Goal: Task Accomplishment & Management: Manage account settings

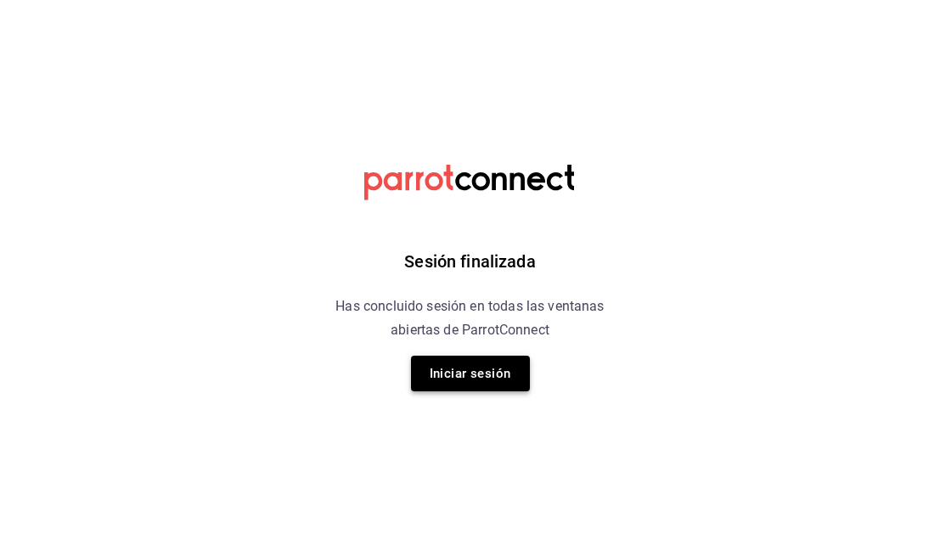
click at [474, 384] on button "Iniciar sesión" at bounding box center [470, 374] width 119 height 36
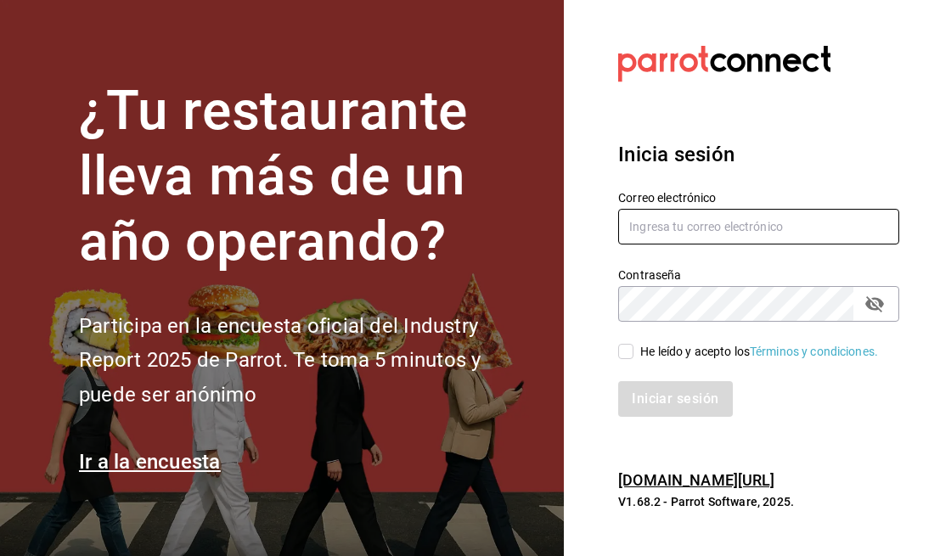
click at [716, 215] on input "text" at bounding box center [758, 227] width 281 height 36
type input "[EMAIL_ADDRESS][DOMAIN_NAME]"
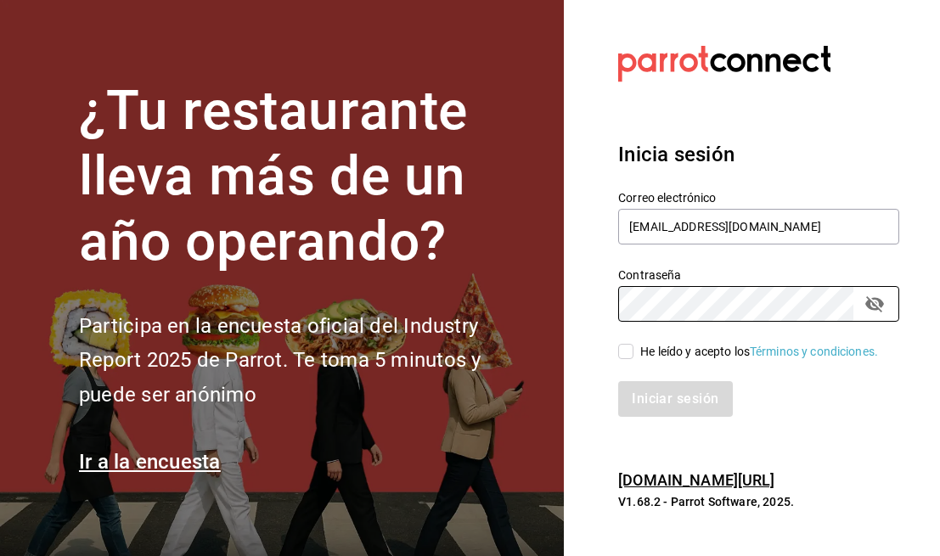
click at [620, 348] on input "He leído y acepto los Términos y condiciones." at bounding box center [625, 351] width 15 height 15
checkbox input "true"
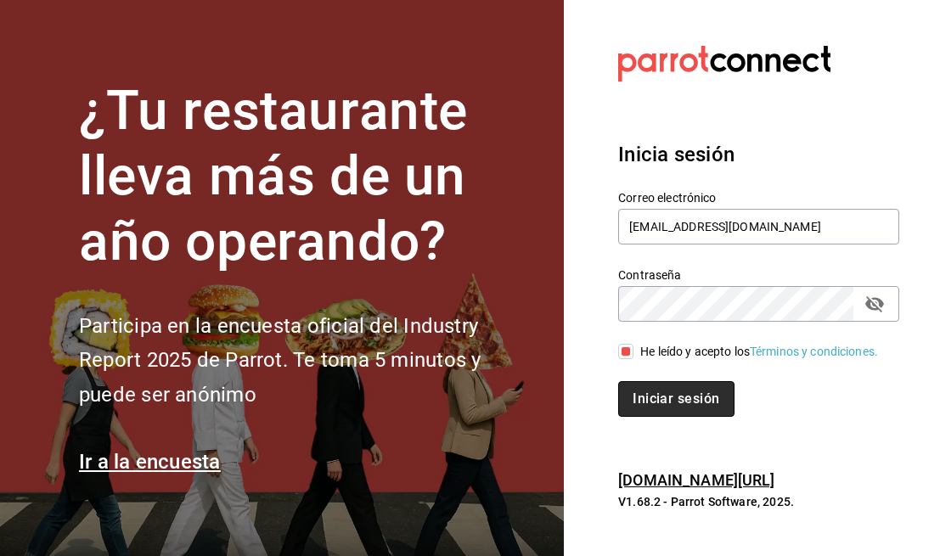
click at [665, 403] on button "Iniciar sesión" at bounding box center [675, 399] width 115 height 36
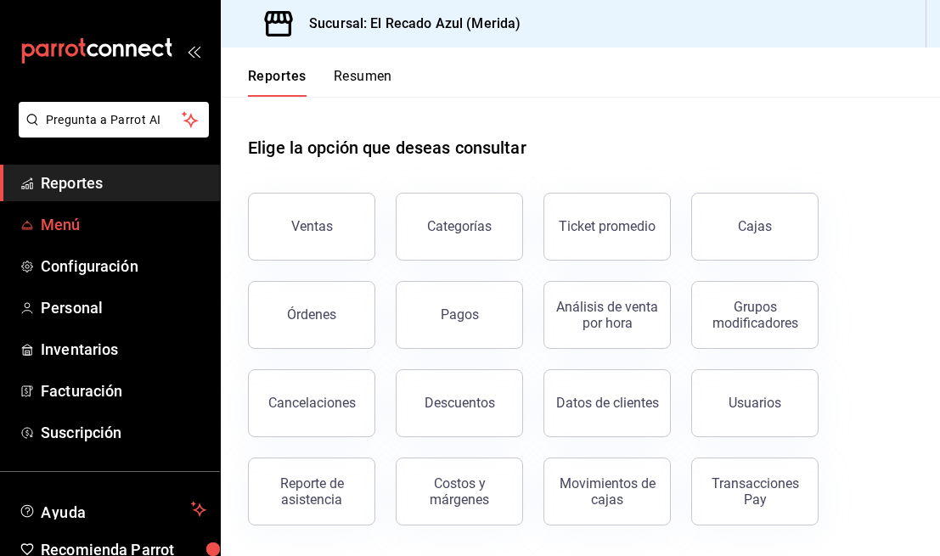
click at [89, 221] on span "Menú" at bounding box center [124, 224] width 166 height 23
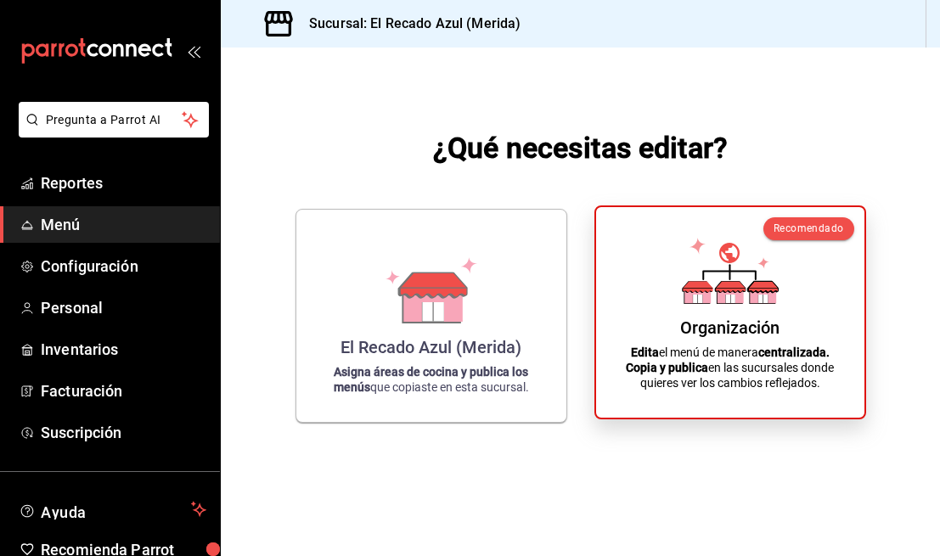
click at [806, 367] on p "Edita el menú de manera centralizada. Copia y publica en las sucursales donde q…" at bounding box center [729, 368] width 227 height 46
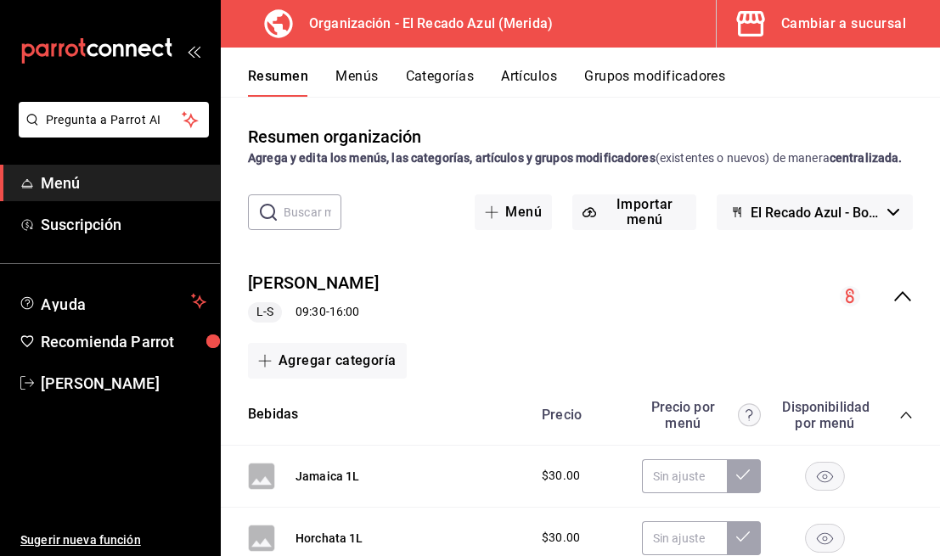
click at [376, 93] on button "Menús" at bounding box center [356, 82] width 42 height 29
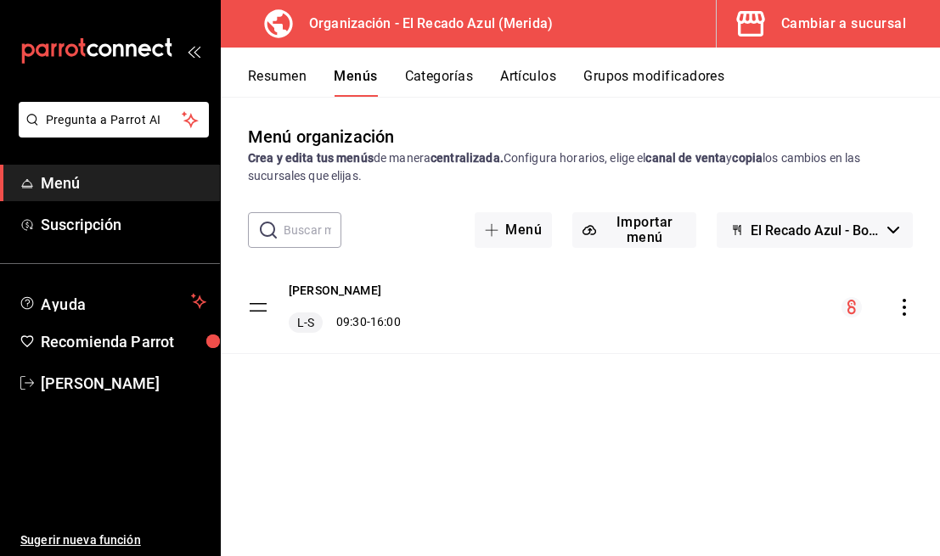
click at [502, 315] on div "[PERSON_NAME] L-S 09:30 - 16:00" at bounding box center [580, 307] width 719 height 92
click at [906, 308] on icon "actions" at bounding box center [903, 307] width 17 height 17
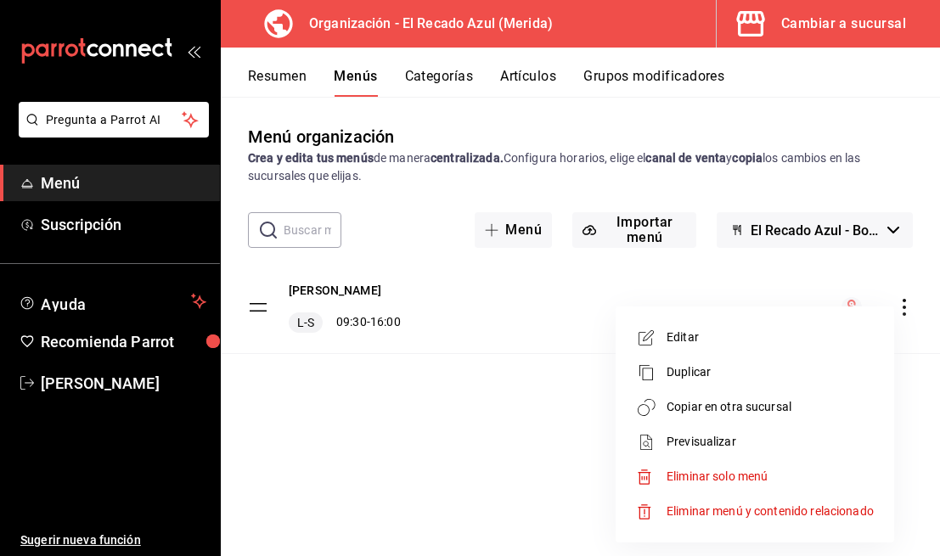
click at [632, 301] on div at bounding box center [470, 278] width 940 height 556
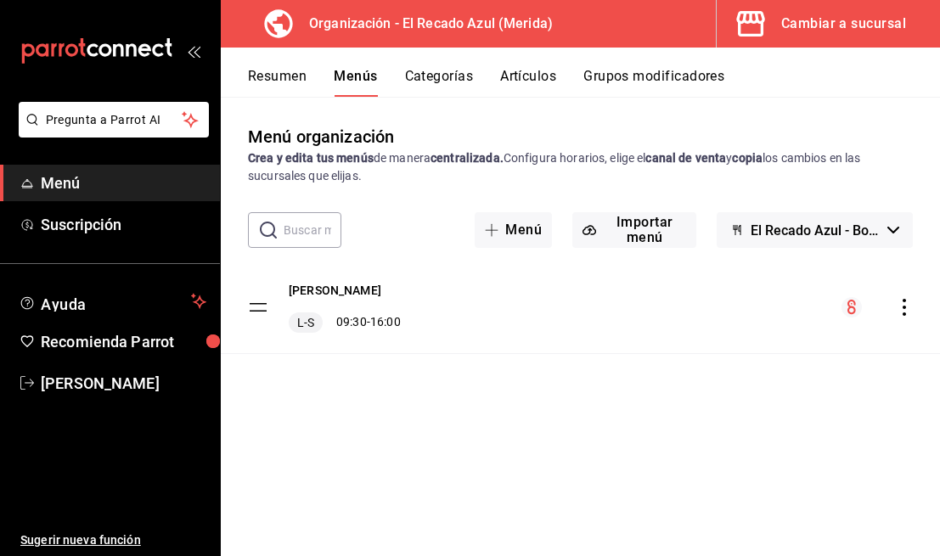
click at [912, 305] on icon "actions" at bounding box center [903, 307] width 17 height 17
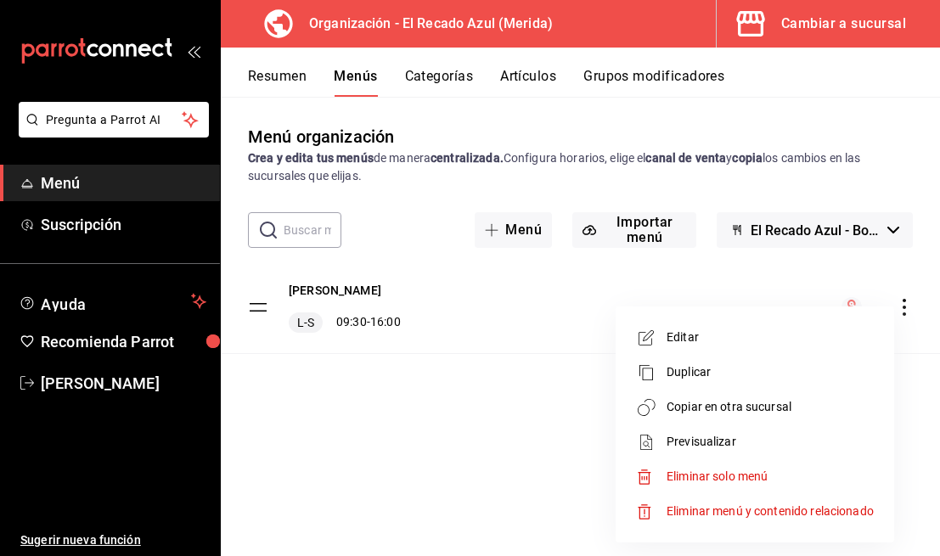
click at [763, 334] on span "Editar" at bounding box center [769, 337] width 207 height 18
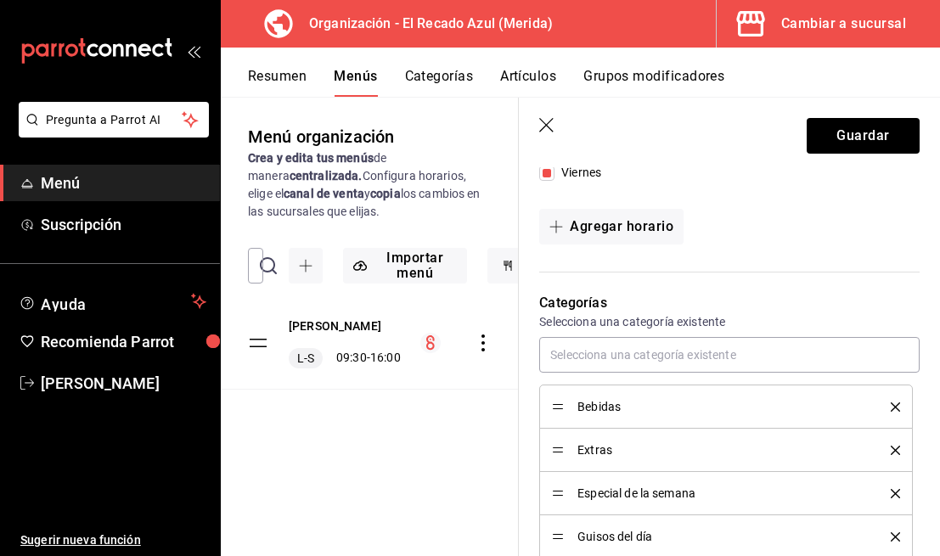
scroll to position [295, 0]
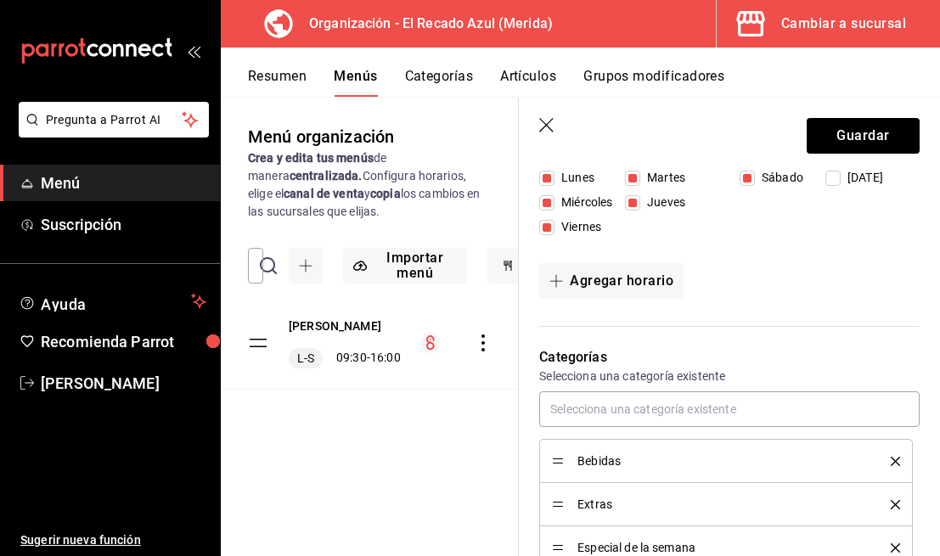
click at [540, 129] on icon "button" at bounding box center [547, 126] width 17 height 17
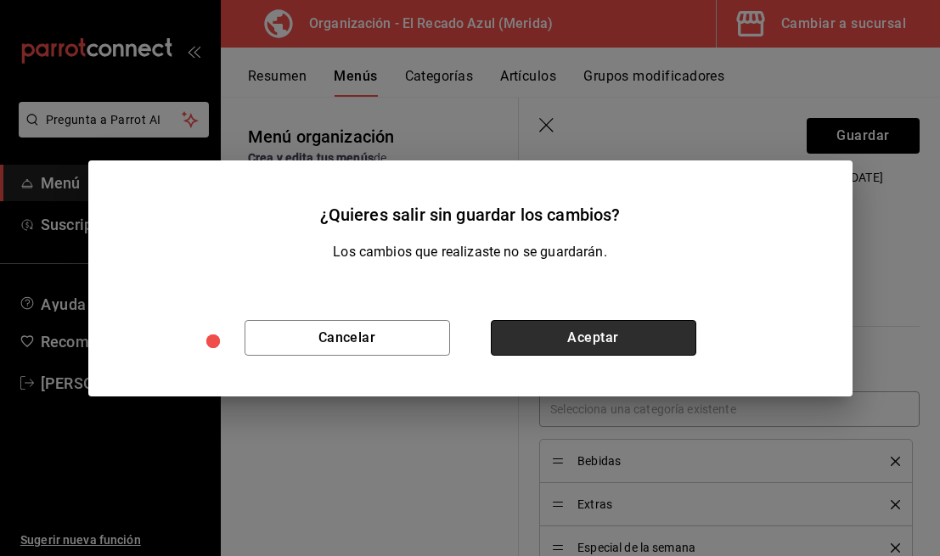
click at [612, 332] on button "Aceptar" at bounding box center [593, 338] width 205 height 36
checkbox input "false"
type input "1755415882168"
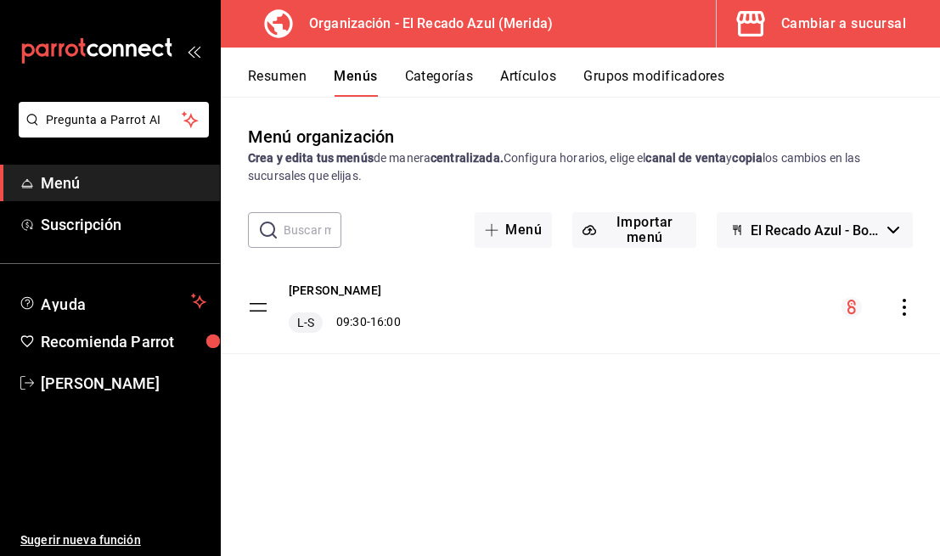
click at [413, 85] on button "Categorías" at bounding box center [439, 82] width 69 height 29
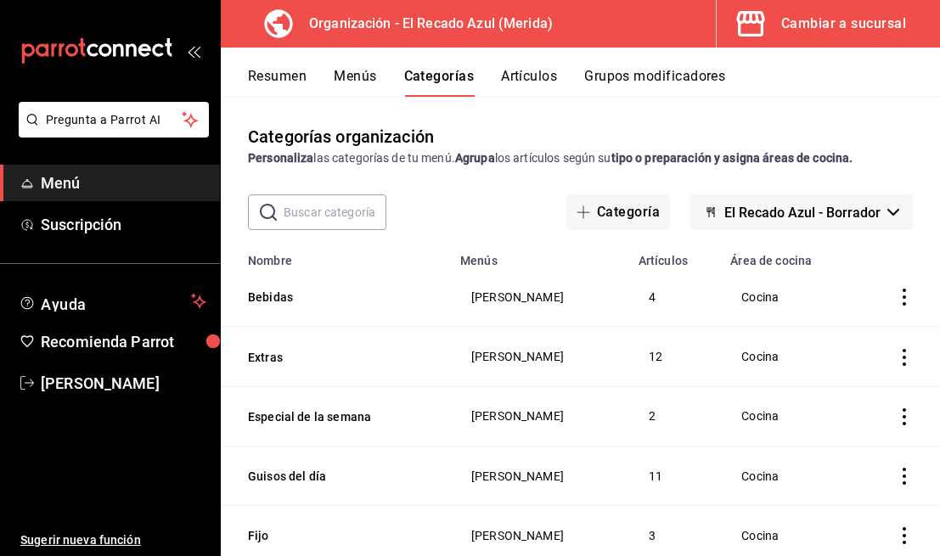
scroll to position [48, 0]
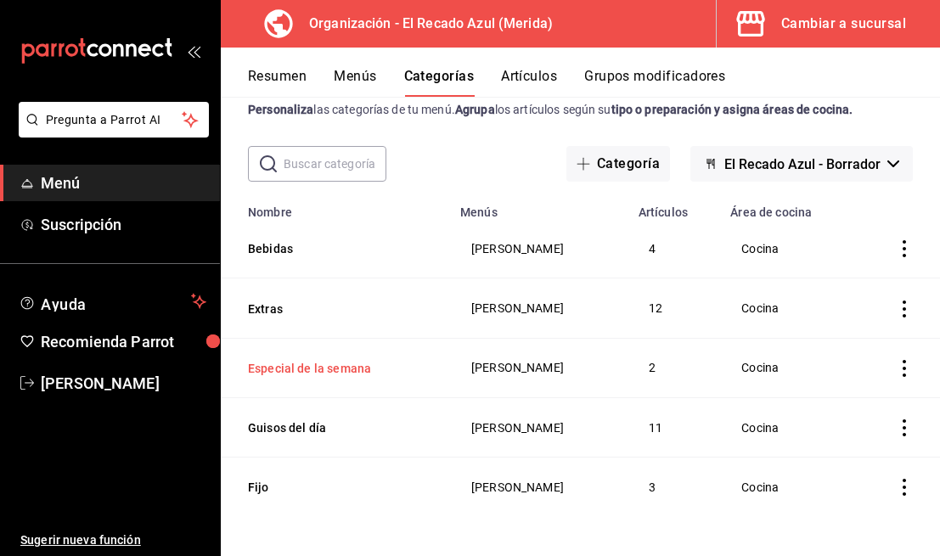
click at [334, 368] on button "Especial de la semana" at bounding box center [333, 368] width 170 height 17
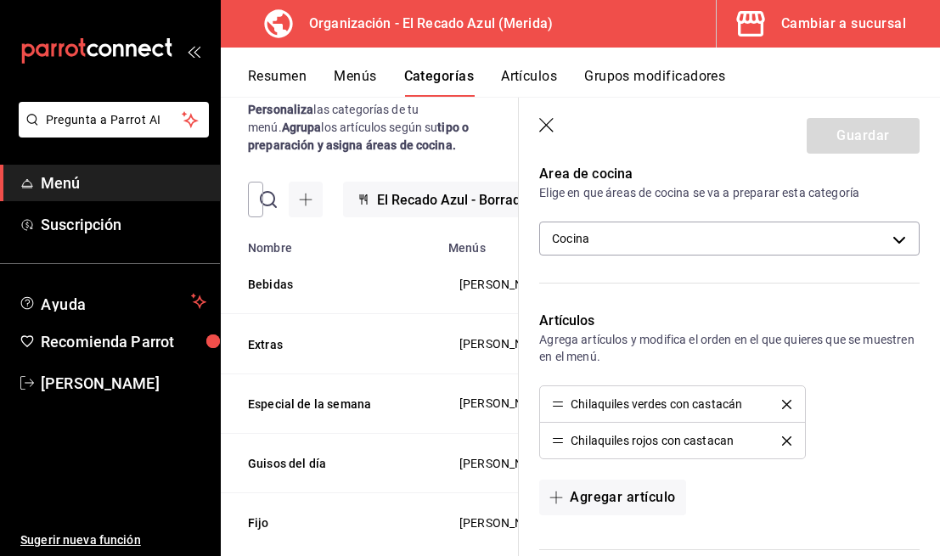
scroll to position [220, 0]
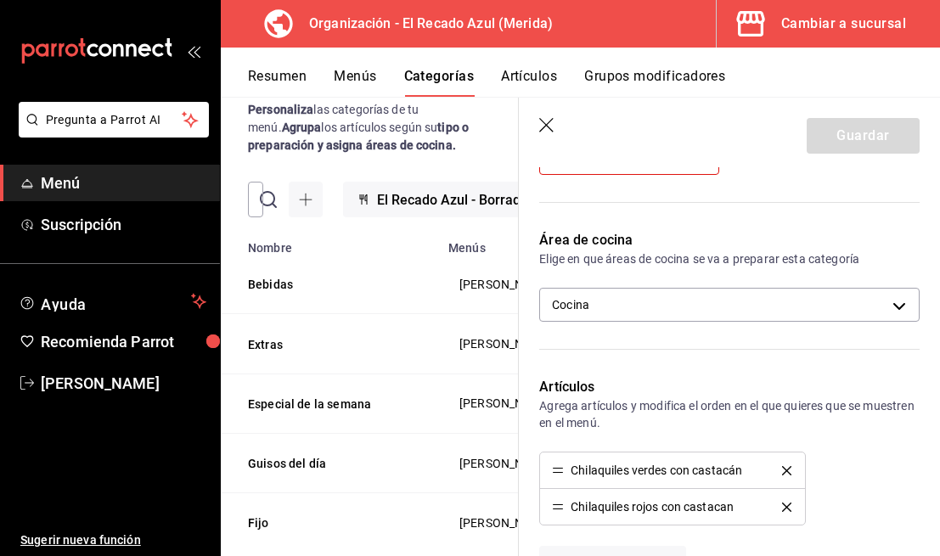
click at [542, 122] on icon "button" at bounding box center [547, 126] width 17 height 17
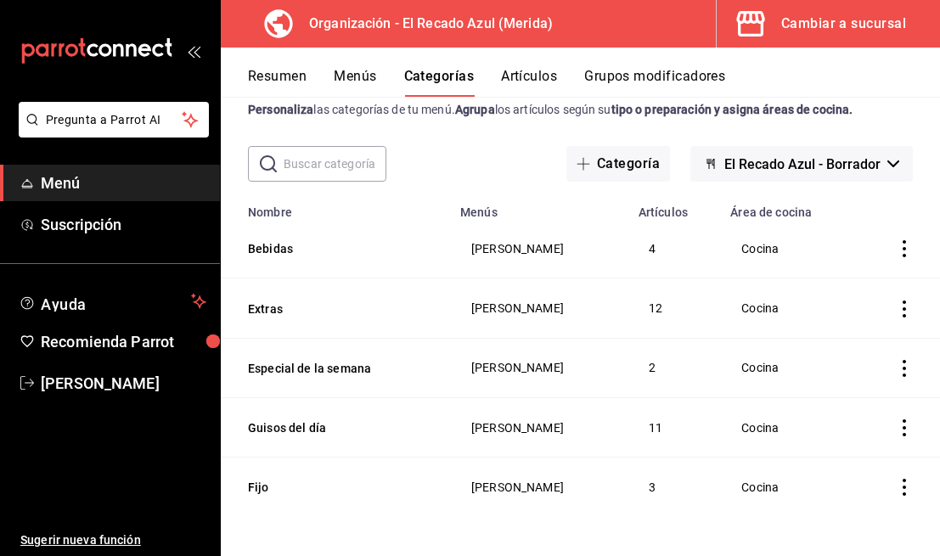
click at [516, 76] on button "Artículos" at bounding box center [529, 82] width 56 height 29
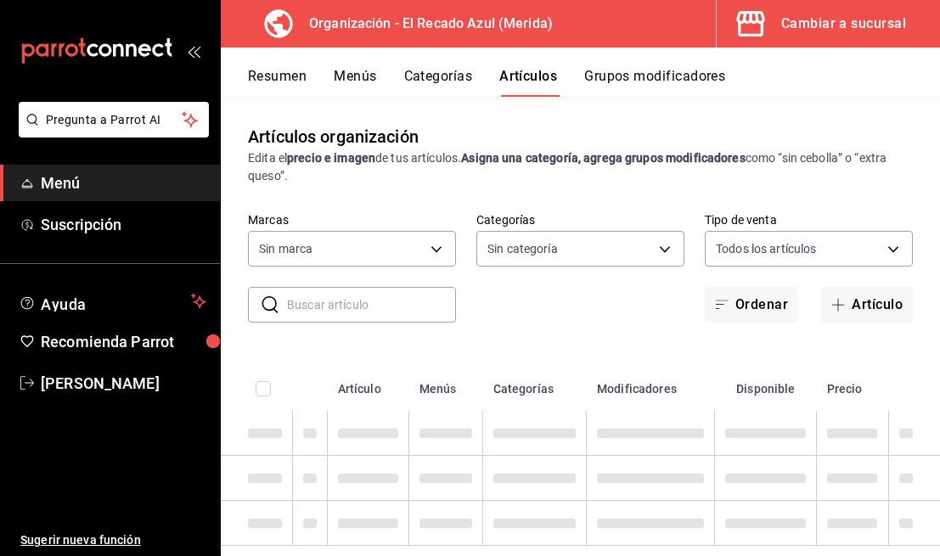
type input "4c612ecd-b065-445b-a869-7e7d52df250b"
type input "bbd922d1-3f43-4b0b-8224-dfa0873d65c1,45cca651-e173-49da-a01a-a65406be4606,de876…"
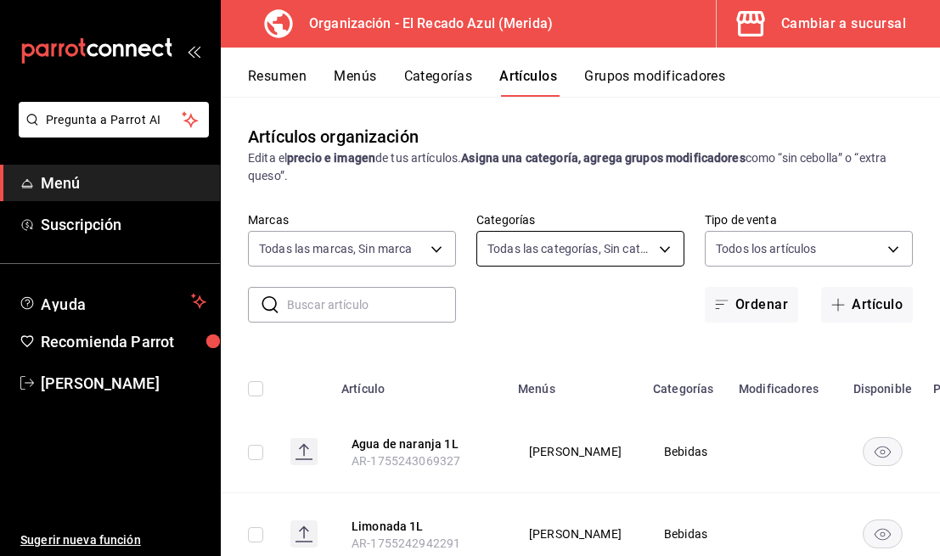
click at [599, 257] on body "Pregunta a Parrot AI Menú Suscripción Ayuda Recomienda Parrot [PERSON_NAME] Sug…" at bounding box center [470, 278] width 940 height 556
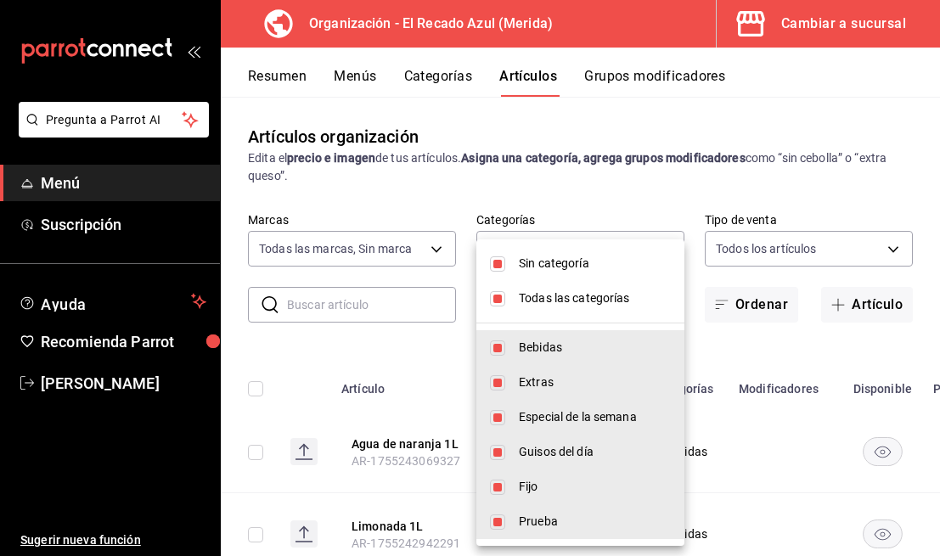
click at [491, 264] on input "checkbox" at bounding box center [497, 263] width 15 height 15
checkbox input "false"
click at [497, 295] on input "checkbox" at bounding box center [497, 298] width 15 height 15
checkbox input "false"
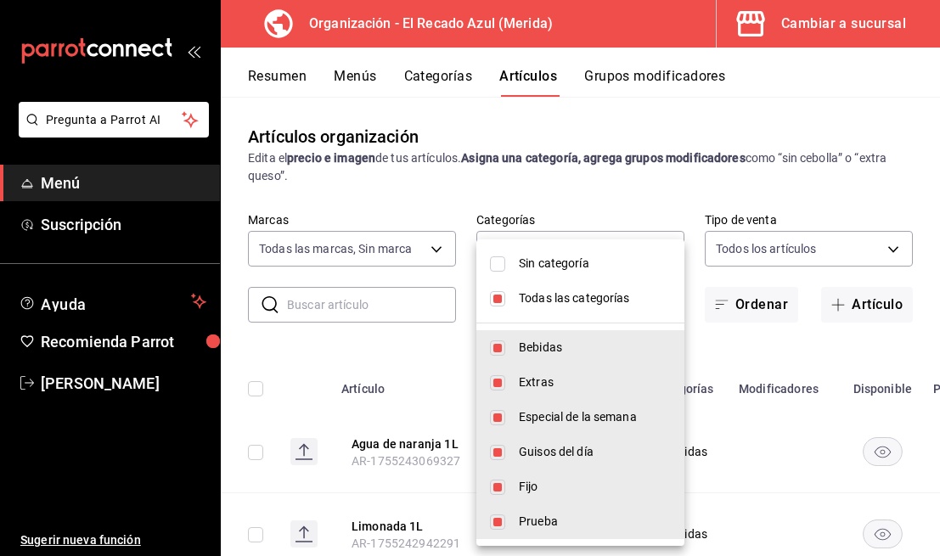
checkbox input "false"
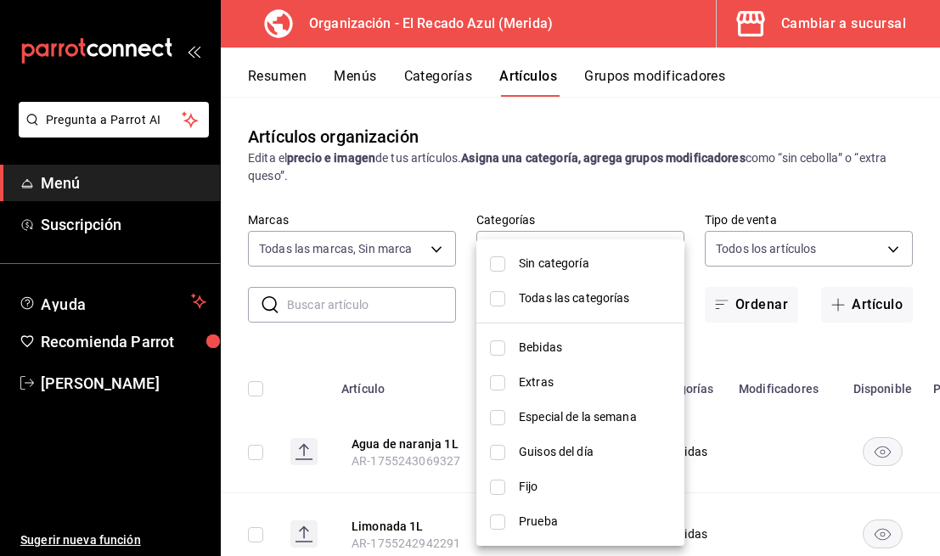
click at [491, 417] on input "checkbox" at bounding box center [497, 417] width 15 height 15
checkbox input "true"
type input "de876365-4550-46b9-9ed5-3e2546244d12"
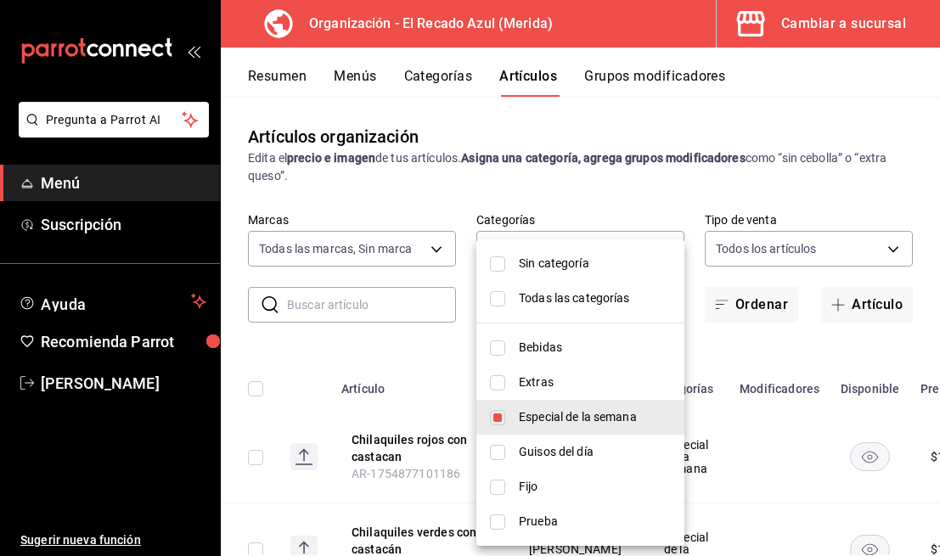
click at [498, 451] on input "checkbox" at bounding box center [497, 452] width 15 height 15
checkbox input "true"
type input "de876365-4550-46b9-9ed5-3e2546244d12,9571d2d4-9c18-4cb3-9a3d-a827cbe1d9e8"
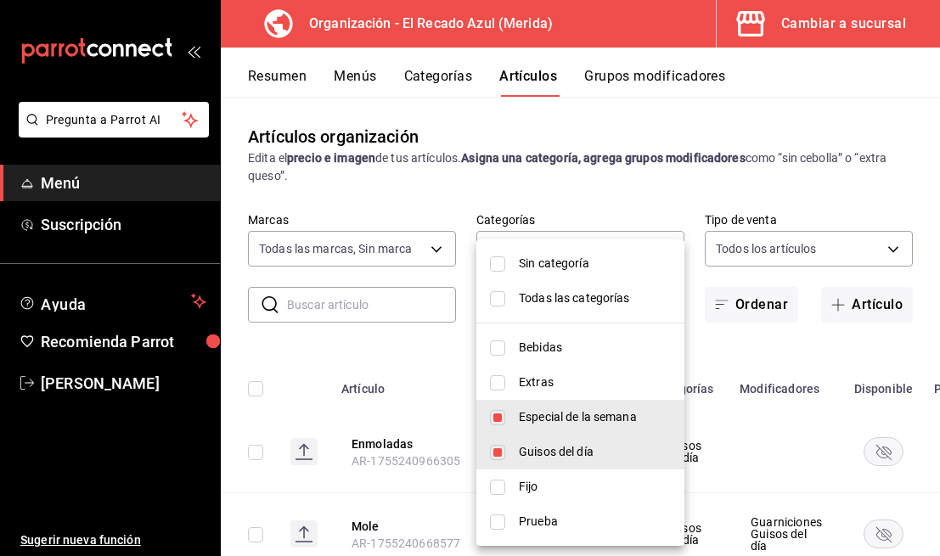
click at [495, 418] on input "checkbox" at bounding box center [497, 417] width 15 height 15
checkbox input "false"
type input "9571d2d4-9c18-4cb3-9a3d-a827cbe1d9e8"
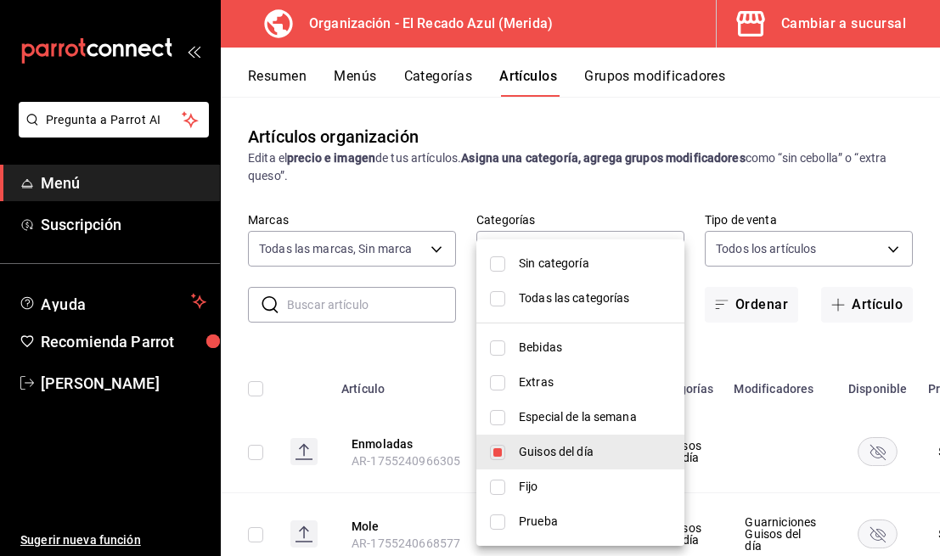
click at [566, 205] on div at bounding box center [470, 278] width 940 height 556
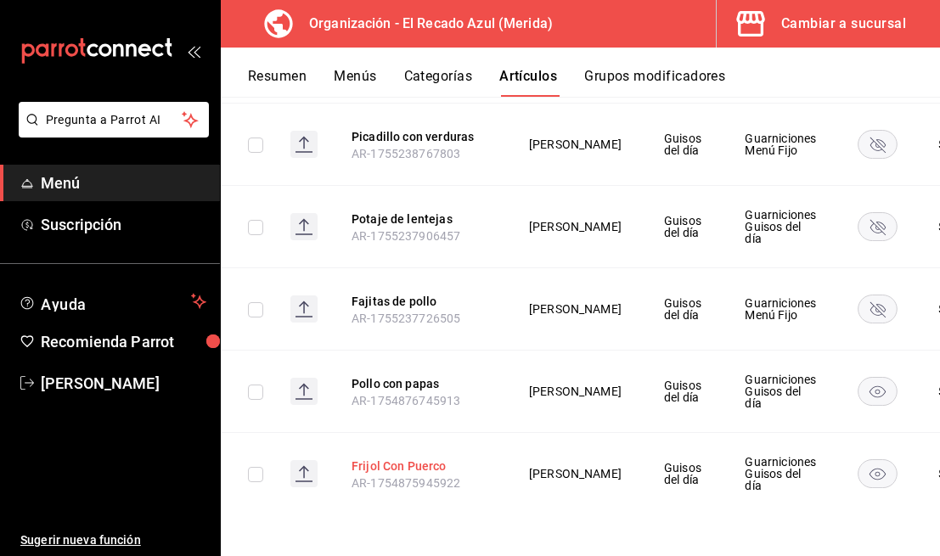
click at [421, 465] on button "Frijol Con Puerco" at bounding box center [419, 466] width 136 height 17
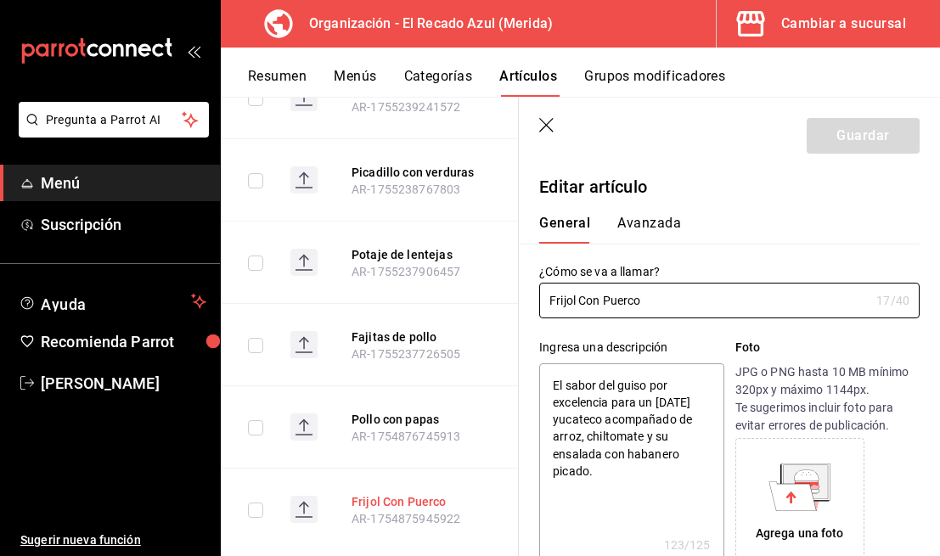
type textarea "x"
type input "$95.00"
radio input "false"
radio input "true"
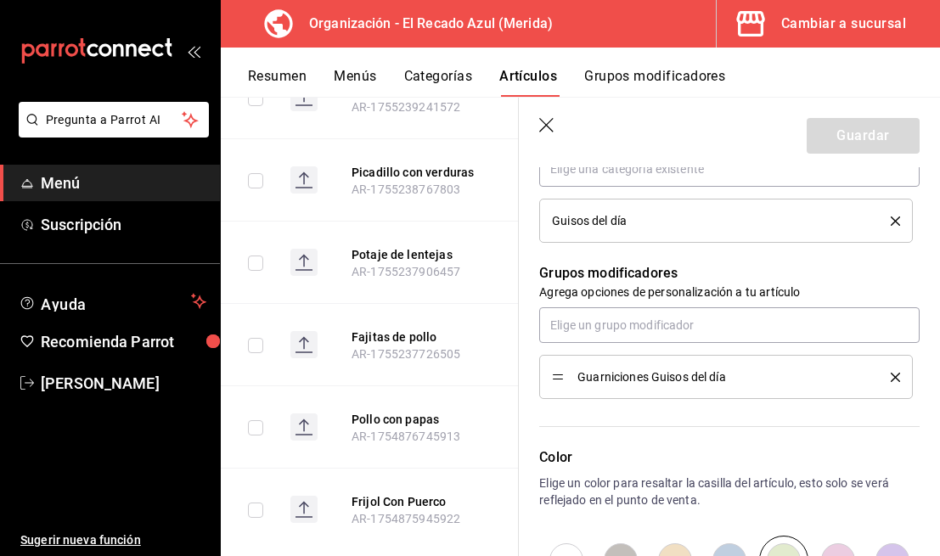
scroll to position [671, 0]
click at [678, 85] on button "Grupos modificadores" at bounding box center [654, 82] width 141 height 29
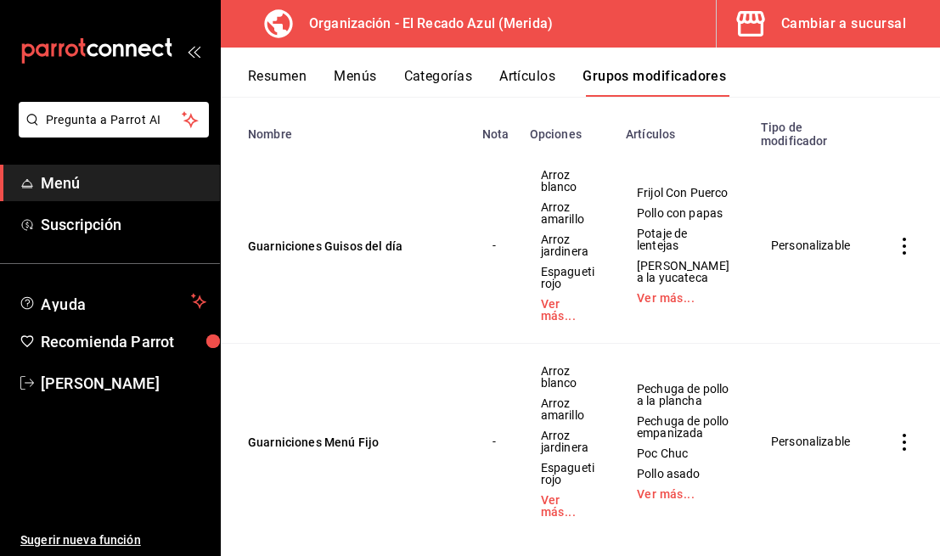
scroll to position [227, 0]
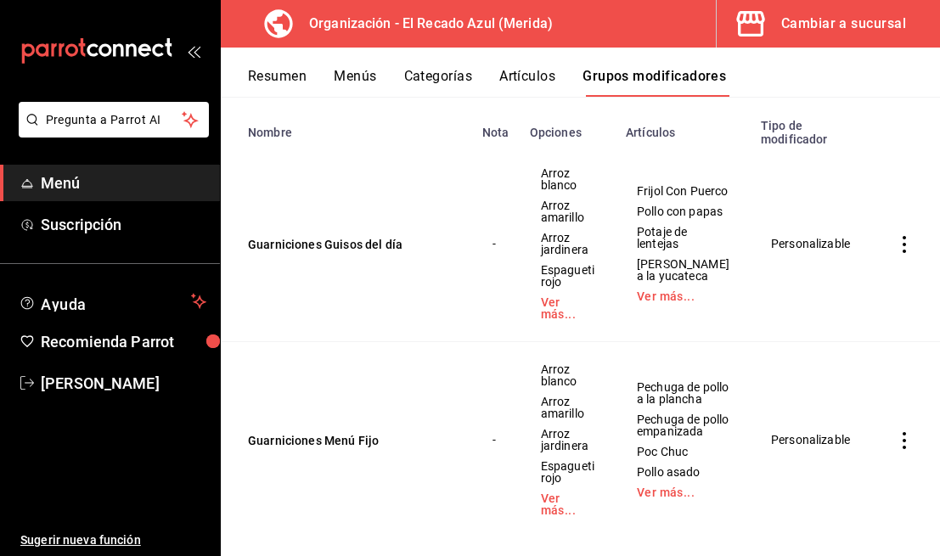
click at [901, 250] on td "simple table" at bounding box center [905, 244] width 70 height 196
click at [906, 244] on icon "actions" at bounding box center [903, 244] width 17 height 17
click at [837, 272] on span "Editar" at bounding box center [853, 278] width 44 height 18
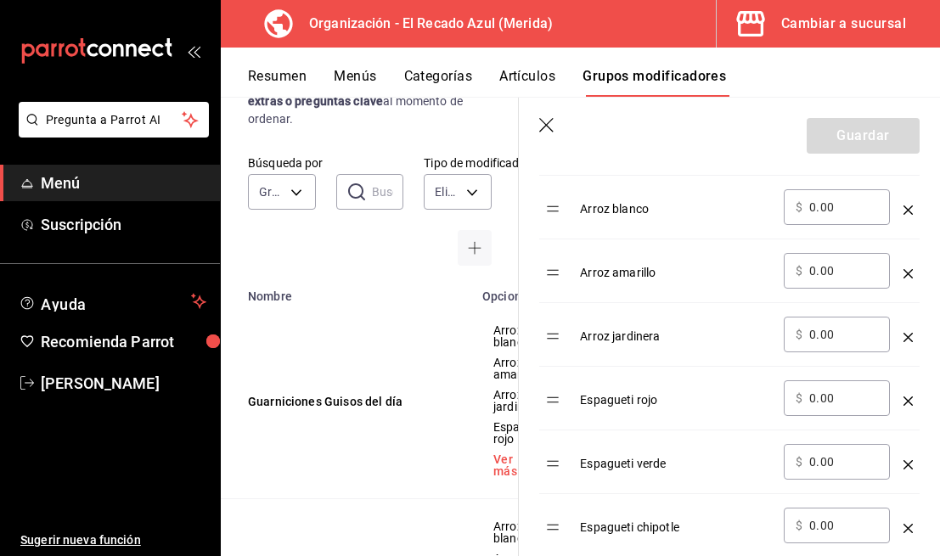
scroll to position [587, 0]
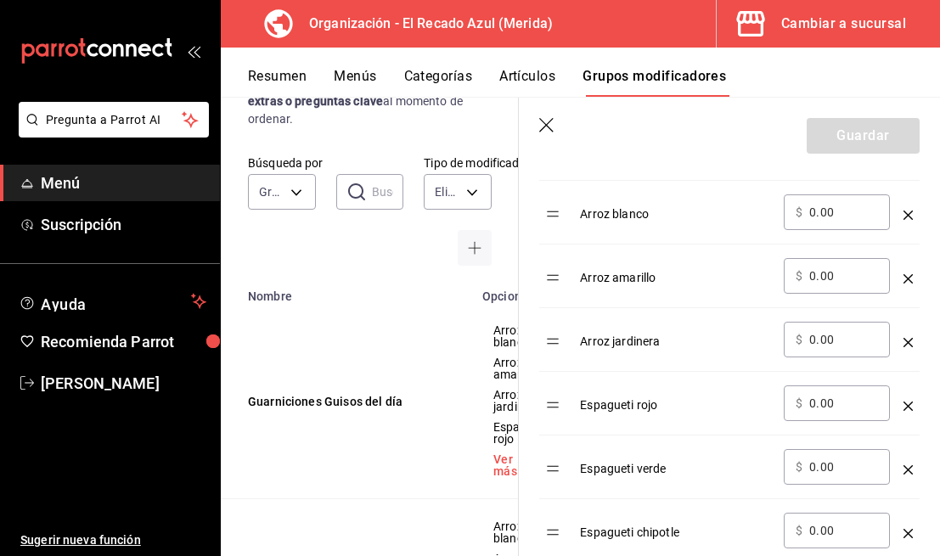
click at [684, 205] on div "Arroz blanco" at bounding box center [675, 208] width 190 height 28
click at [643, 211] on div "Arroz blanco" at bounding box center [675, 208] width 190 height 28
click at [545, 119] on icon "button" at bounding box center [547, 126] width 17 height 17
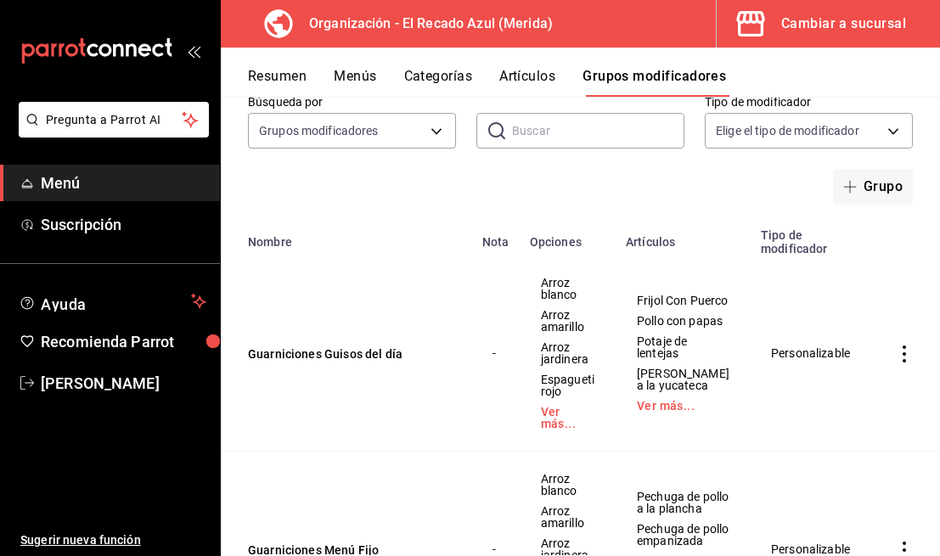
scroll to position [160, 0]
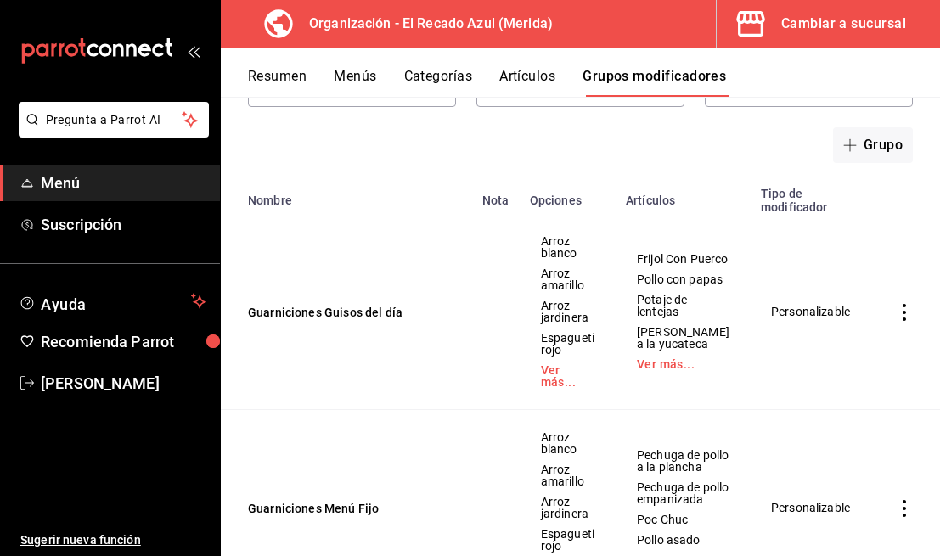
click at [907, 304] on icon "actions" at bounding box center [903, 312] width 17 height 17
click at [826, 346] on div at bounding box center [815, 346] width 31 height 20
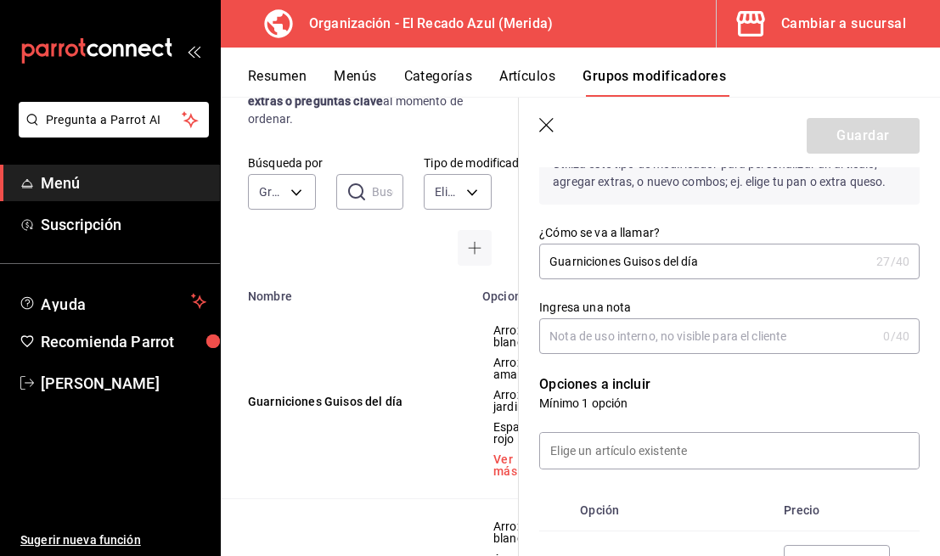
scroll to position [375, 0]
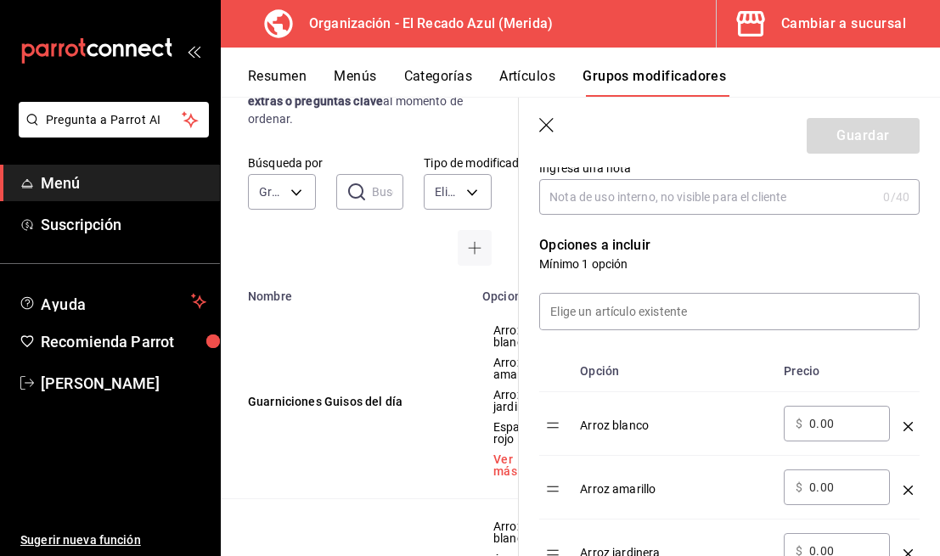
click at [659, 424] on div "Arroz blanco" at bounding box center [675, 420] width 190 height 28
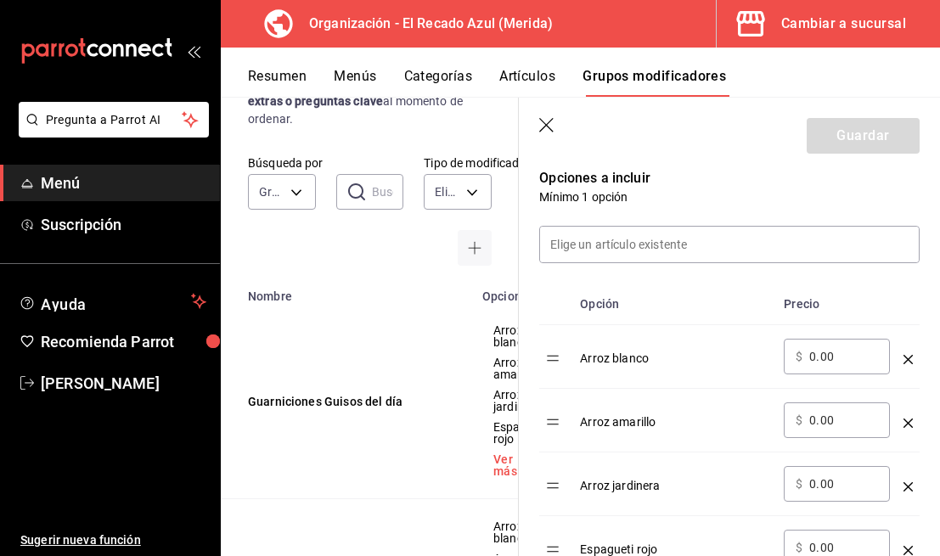
scroll to position [455, 0]
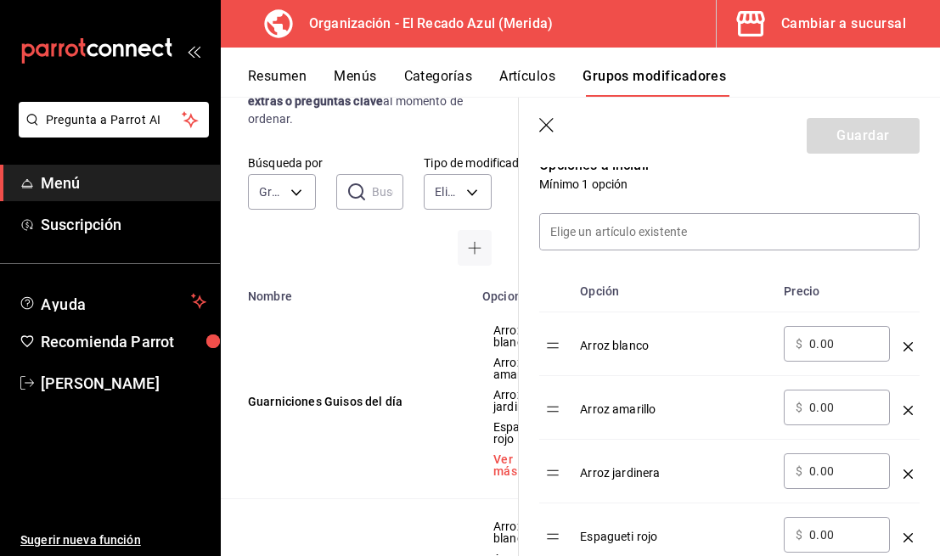
click at [716, 356] on td "Arroz blanco" at bounding box center [675, 344] width 204 height 64
click at [651, 346] on div "Arroz blanco" at bounding box center [675, 340] width 190 height 28
click at [683, 358] on td "Arroz blanco" at bounding box center [675, 344] width 204 height 64
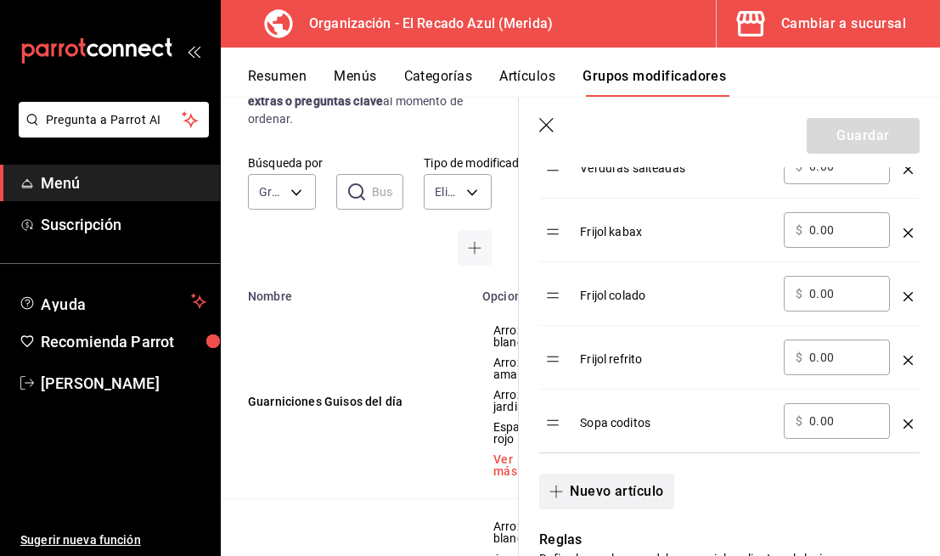
scroll to position [1142, 0]
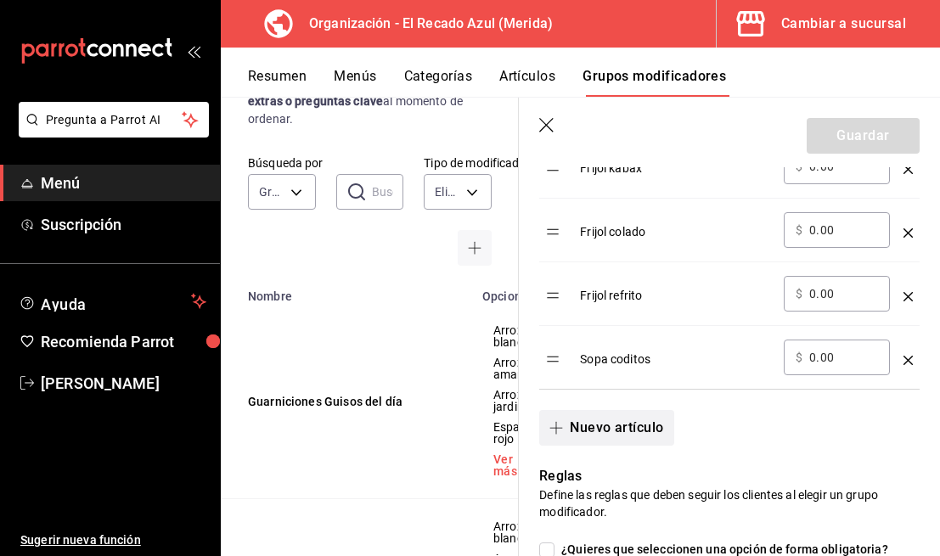
click at [630, 438] on button "Nuevo artículo" at bounding box center [606, 428] width 134 height 36
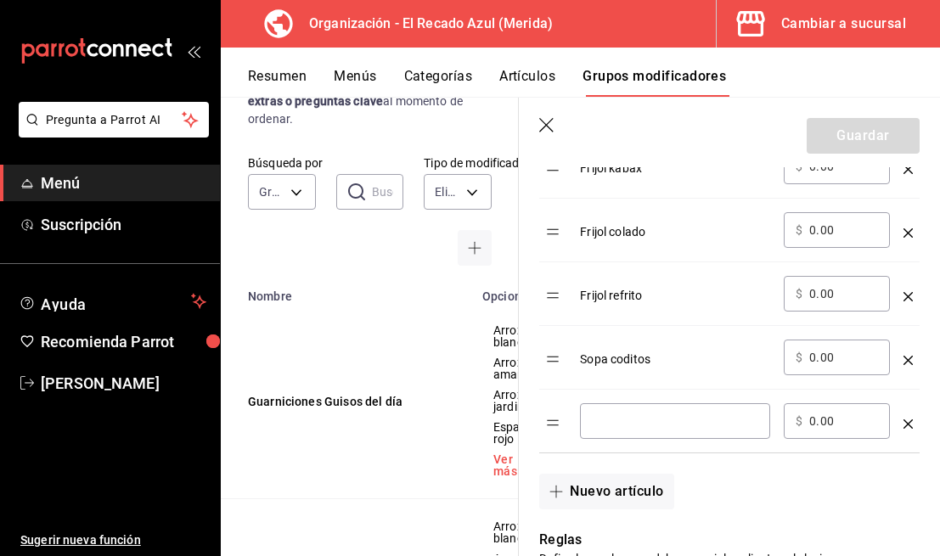
click at [643, 418] on input "optionsTable" at bounding box center [675, 421] width 166 height 17
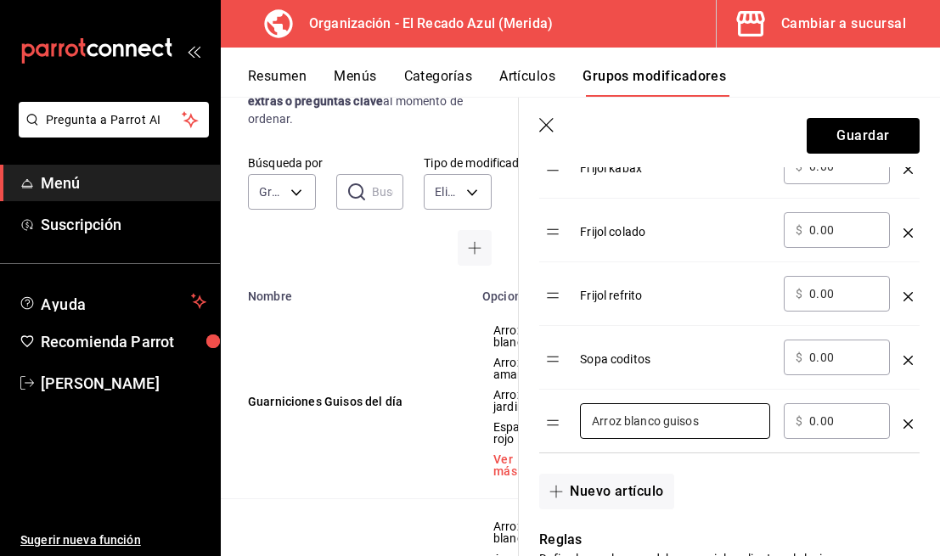
type input "Arroz blanco guisos"
click at [731, 467] on div "Nuevo artículo" at bounding box center [719, 481] width 401 height 56
click at [636, 489] on button "Nuevo artículo" at bounding box center [606, 492] width 134 height 36
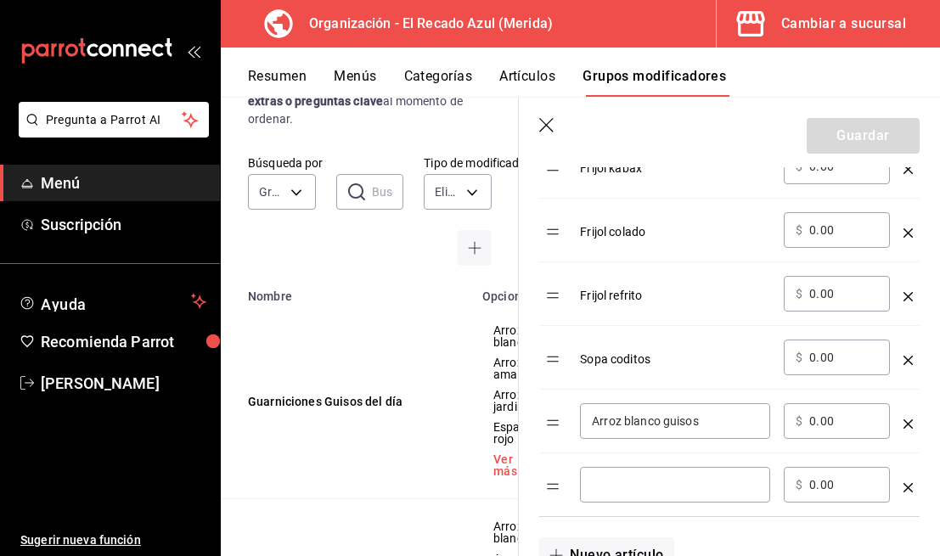
click at [648, 486] on input "optionsTable" at bounding box center [675, 484] width 166 height 17
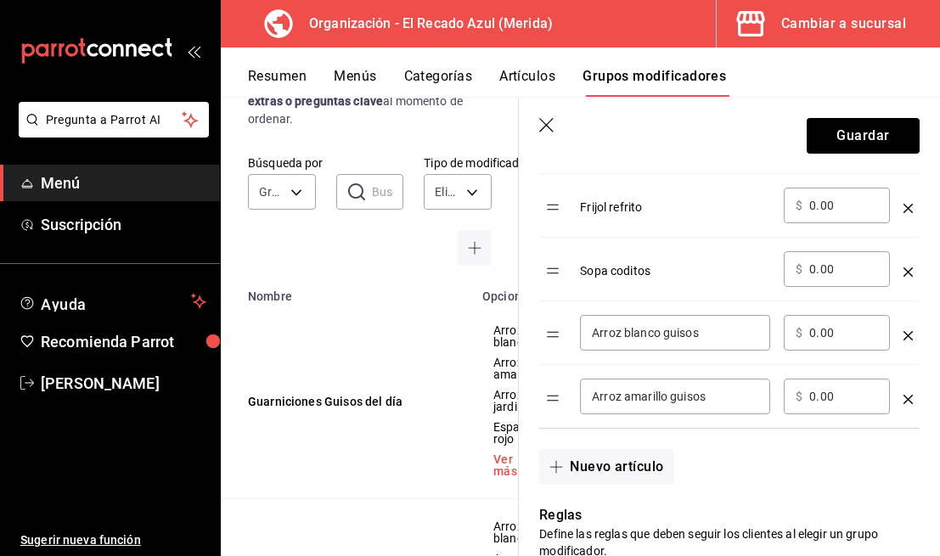
scroll to position [1233, 0]
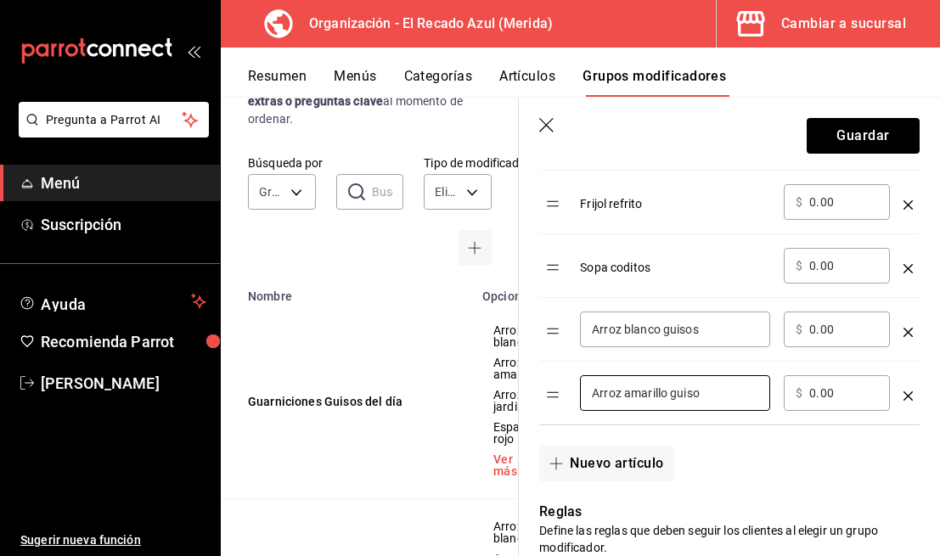
type input "Arroz amarillo guiso"
click at [731, 328] on input "Arroz blanco guisos" at bounding box center [675, 329] width 166 height 17
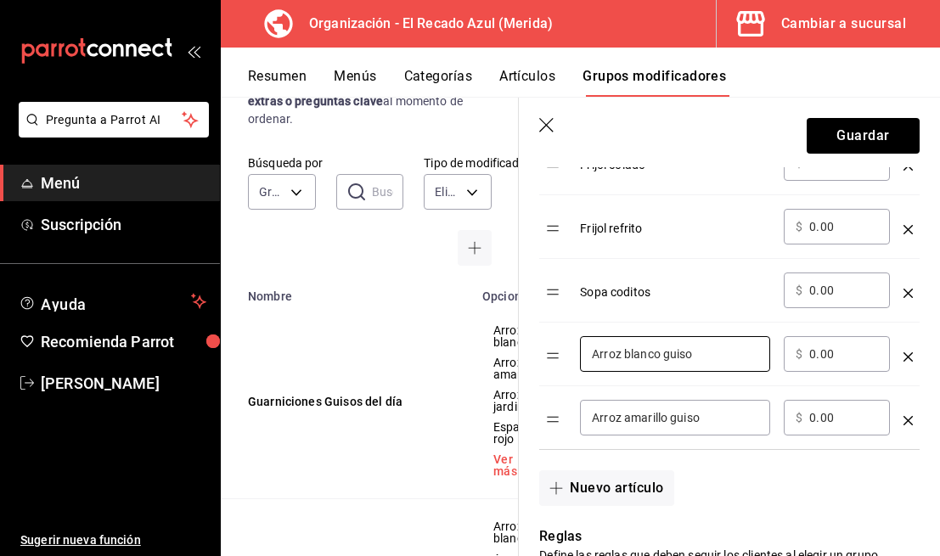
scroll to position [1276, 0]
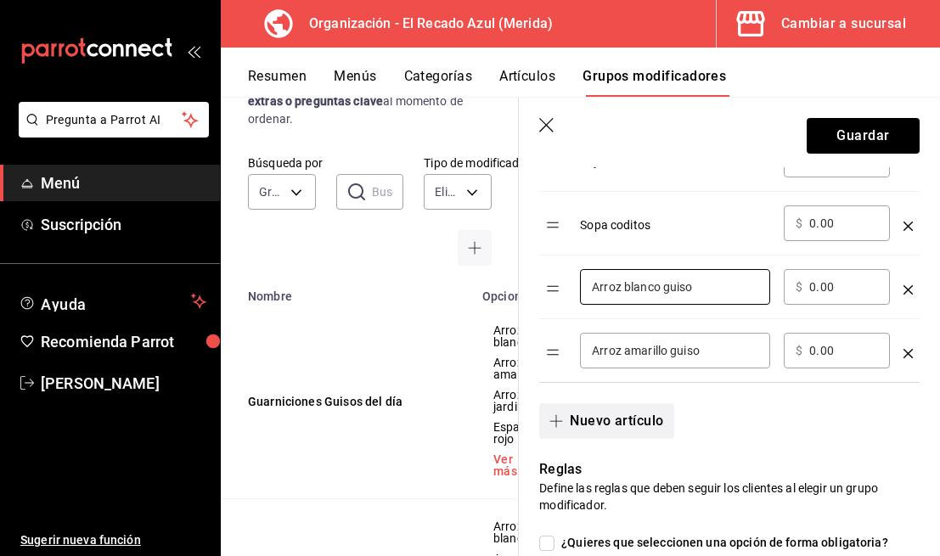
type input "Arroz blanco guiso"
click at [611, 424] on button "Nuevo artículo" at bounding box center [606, 421] width 134 height 36
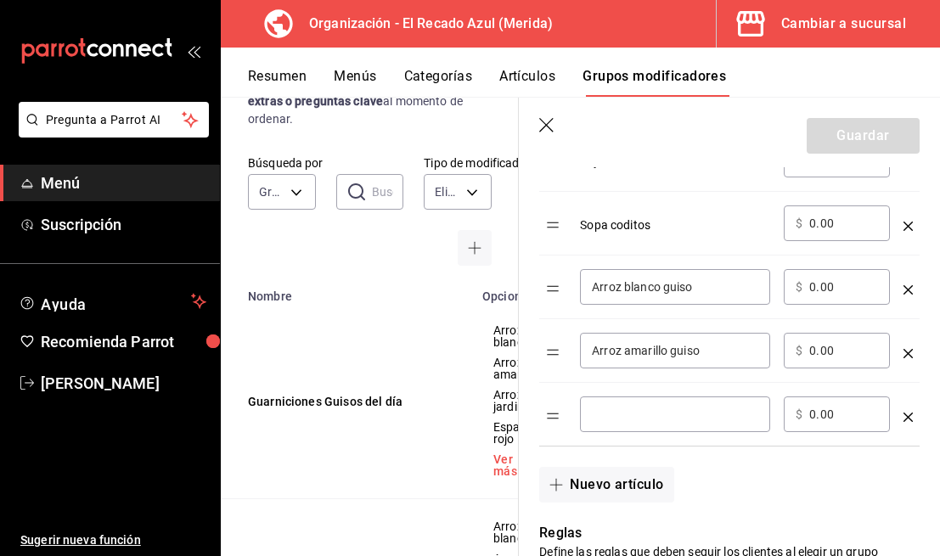
click at [680, 418] on input "optionsTable" at bounding box center [675, 414] width 166 height 17
click at [604, 471] on button "Nuevo artículo" at bounding box center [606, 485] width 134 height 36
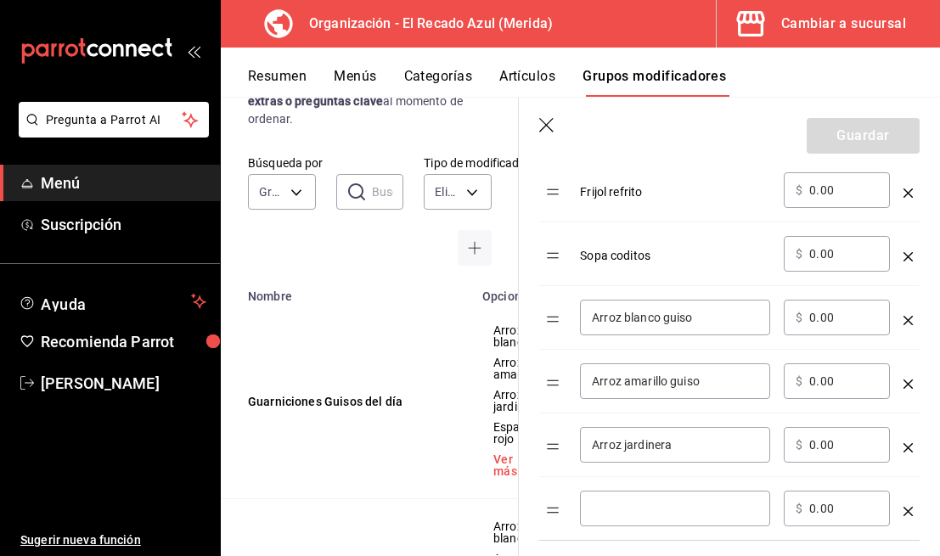
scroll to position [1242, 0]
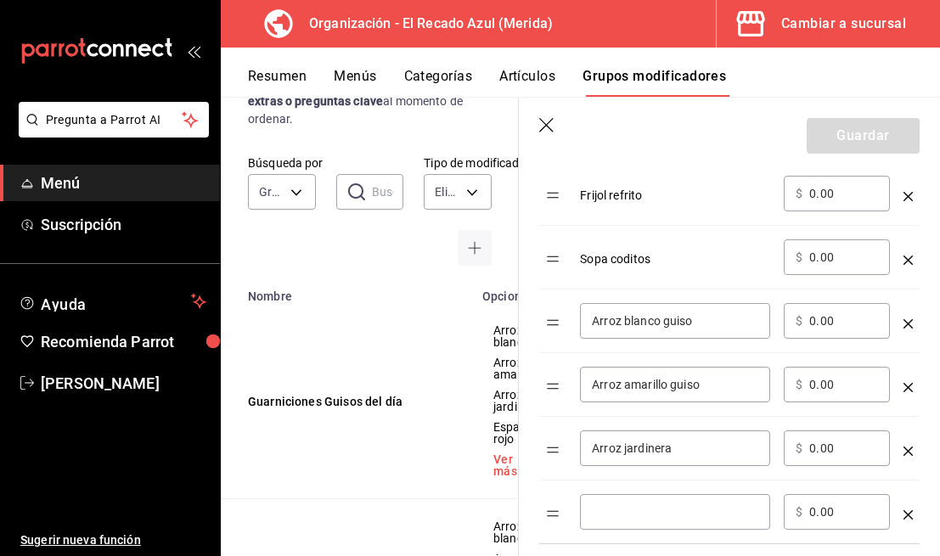
click at [688, 451] on input "Arroz jardinera" at bounding box center [675, 448] width 166 height 17
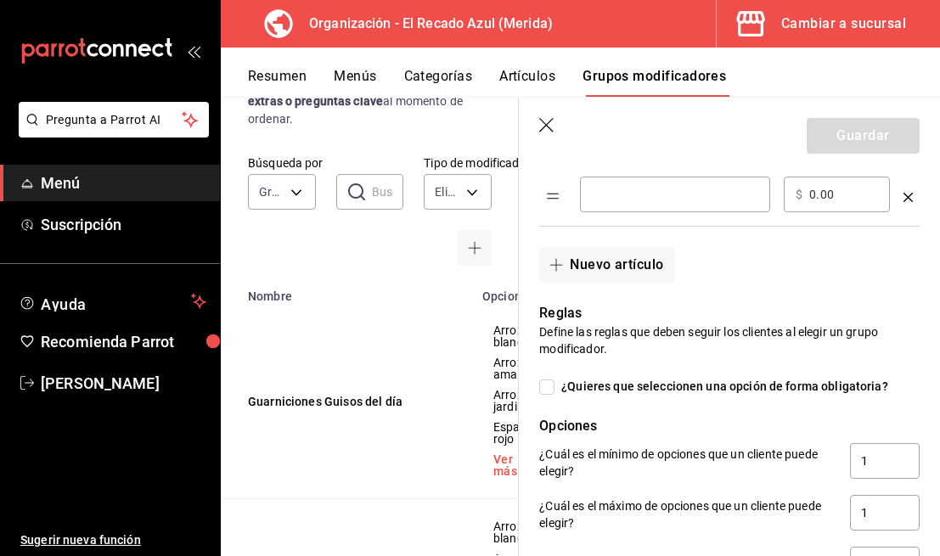
scroll to position [1477, 0]
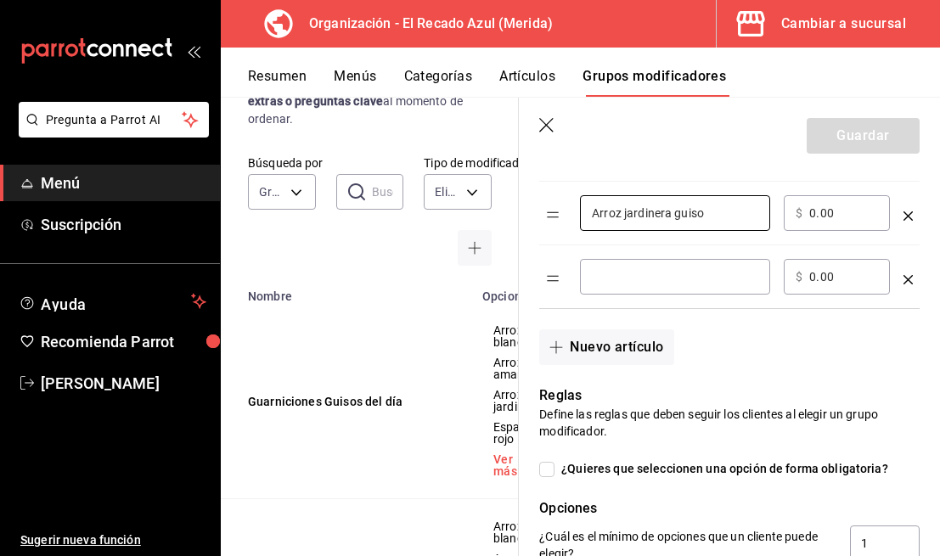
type input "Arroz jardinera guiso"
click at [696, 280] on input "optionsTable" at bounding box center [675, 276] width 166 height 17
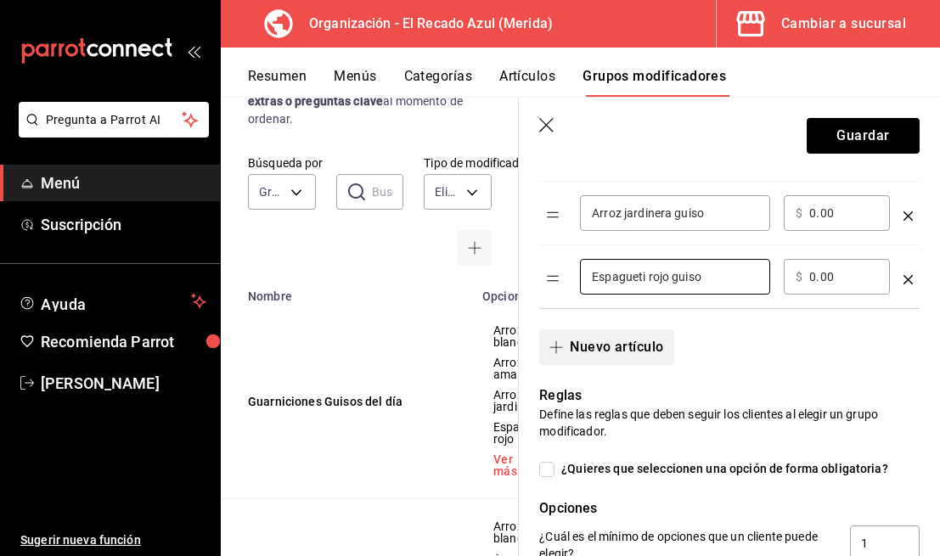
type input "Espagueti rojo guiso"
click at [620, 351] on button "Nuevo artículo" at bounding box center [606, 347] width 134 height 36
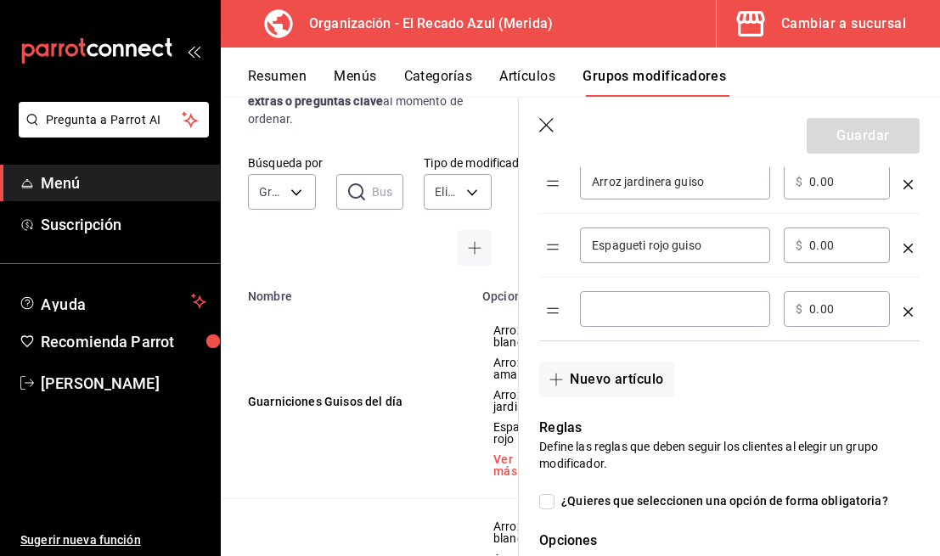
scroll to position [1522, 0]
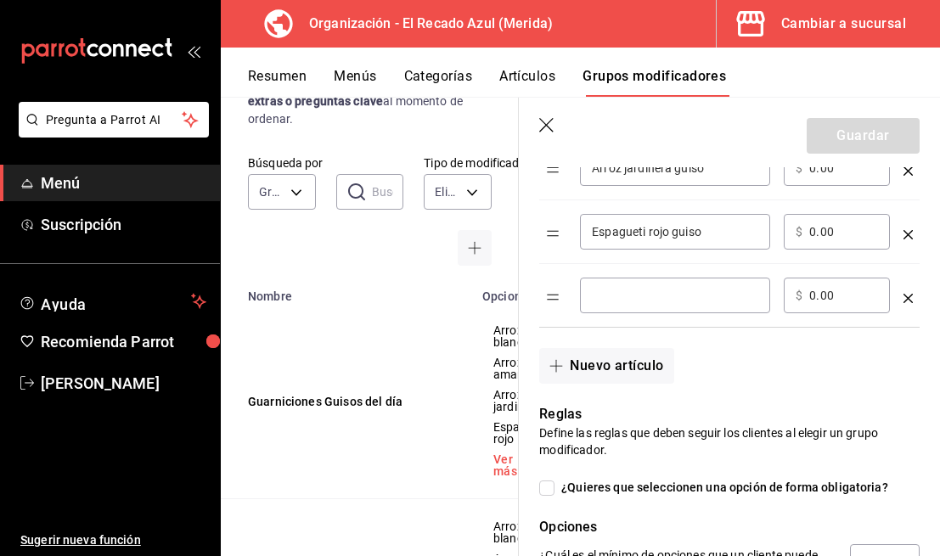
click at [724, 299] on input "optionsTable" at bounding box center [675, 295] width 166 height 17
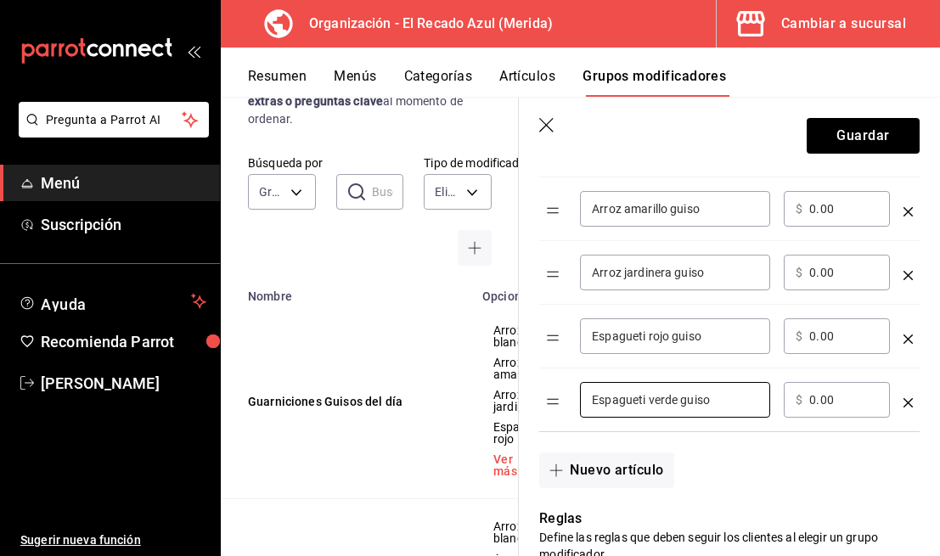
scroll to position [1429, 0]
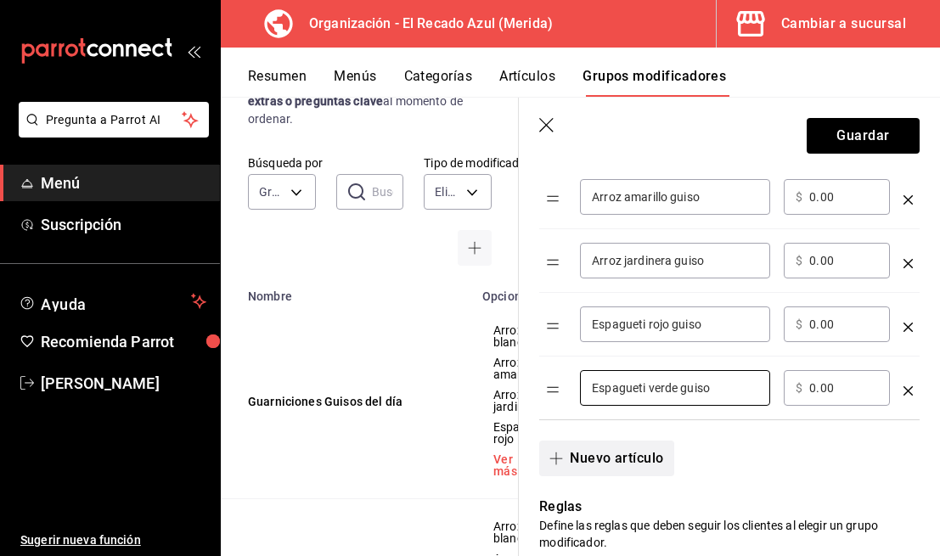
type input "Espagueti verde guiso"
click at [635, 462] on button "Nuevo artículo" at bounding box center [606, 459] width 134 height 36
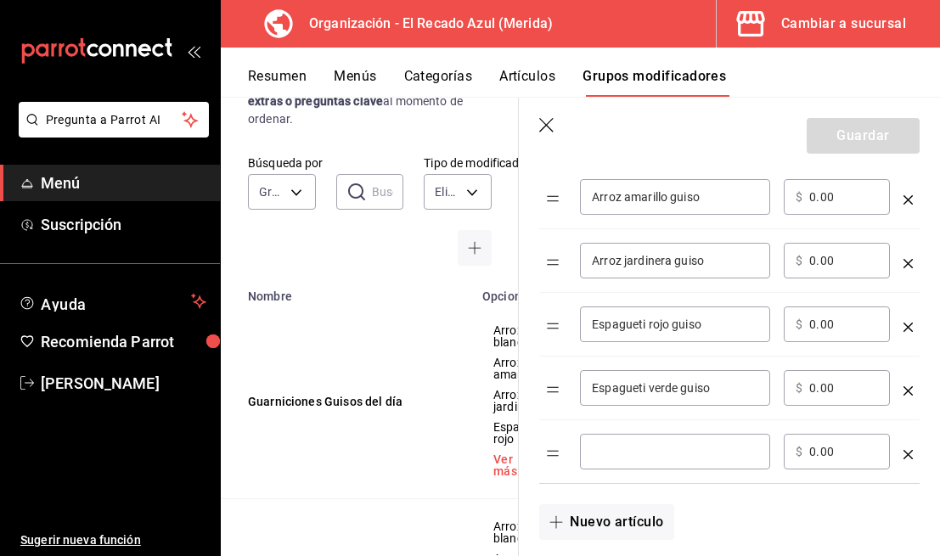
click at [658, 452] on input "optionsTable" at bounding box center [675, 451] width 166 height 17
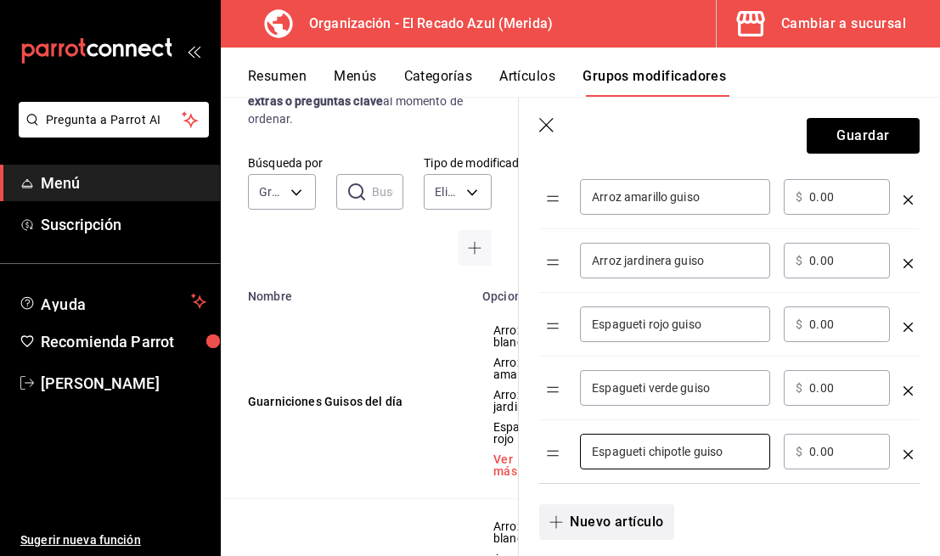
type input "Espagueti chipotle guiso"
click at [599, 520] on button "Nuevo artículo" at bounding box center [606, 522] width 134 height 36
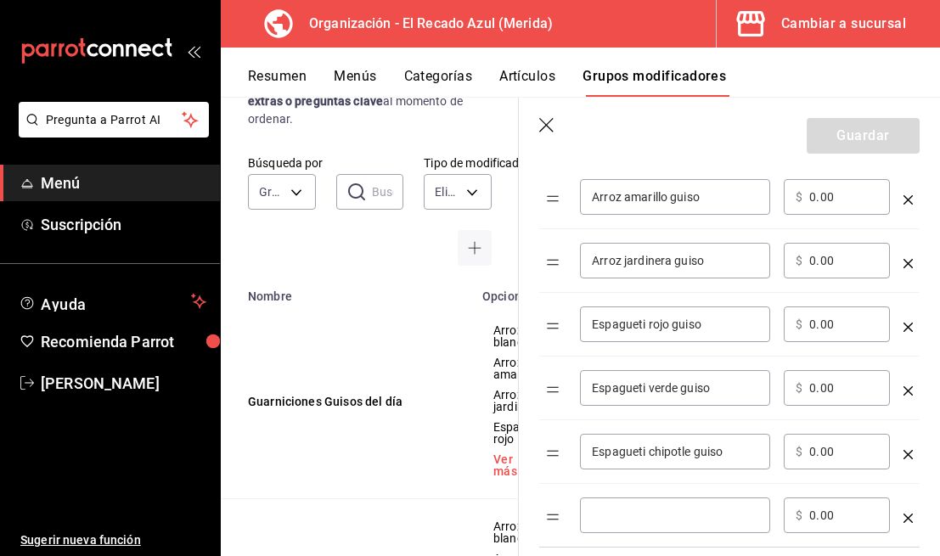
click at [659, 521] on input "optionsTable" at bounding box center [675, 515] width 166 height 17
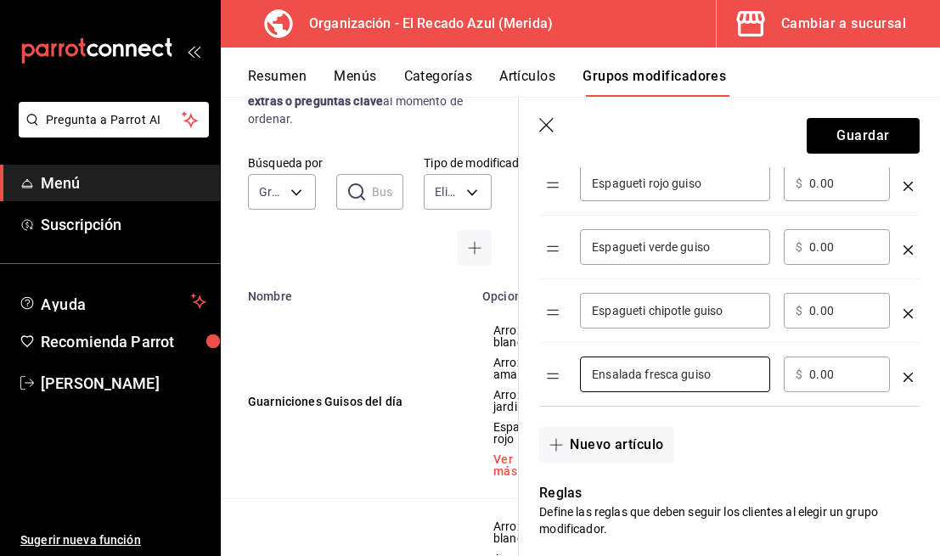
scroll to position [1590, 0]
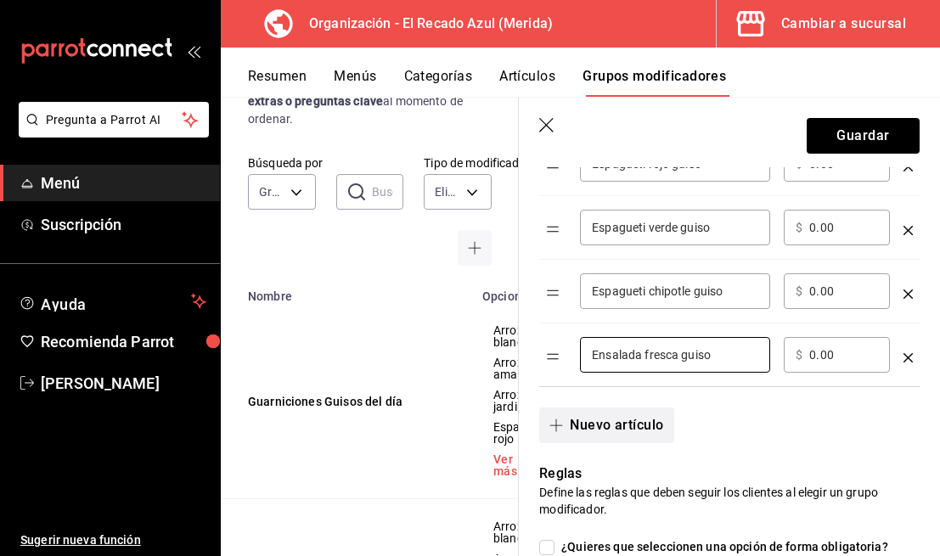
type input "Ensalada fresca guiso"
click at [648, 429] on button "Nuevo artículo" at bounding box center [606, 425] width 134 height 36
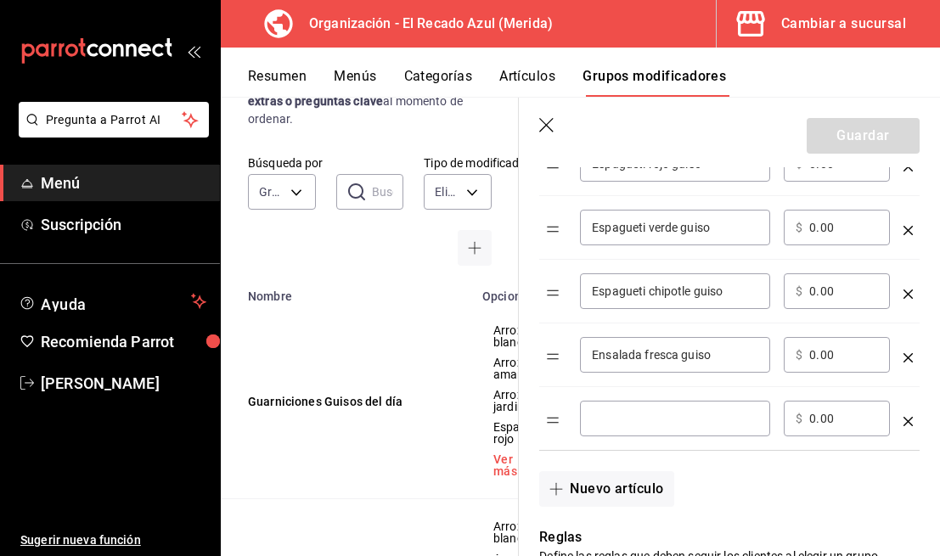
click at [669, 418] on input "optionsTable" at bounding box center [675, 418] width 166 height 17
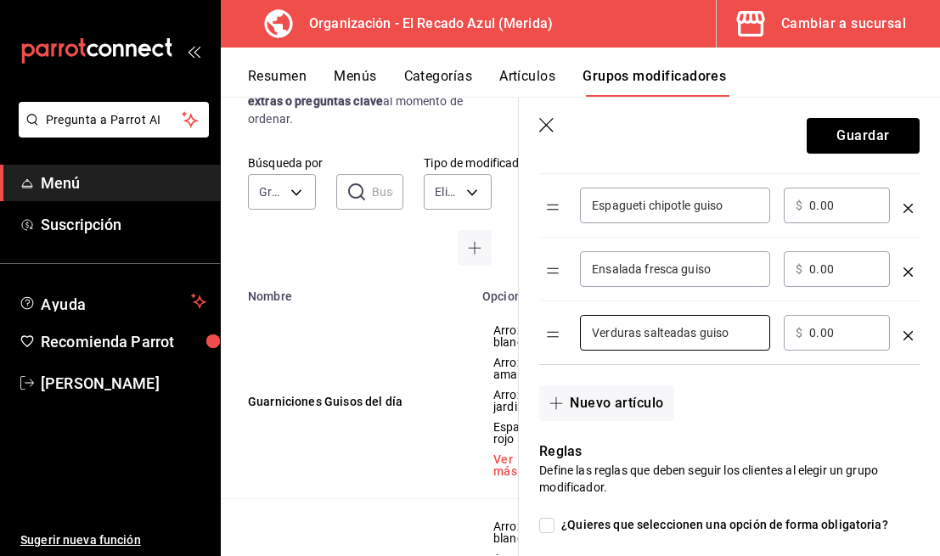
scroll to position [1701, 0]
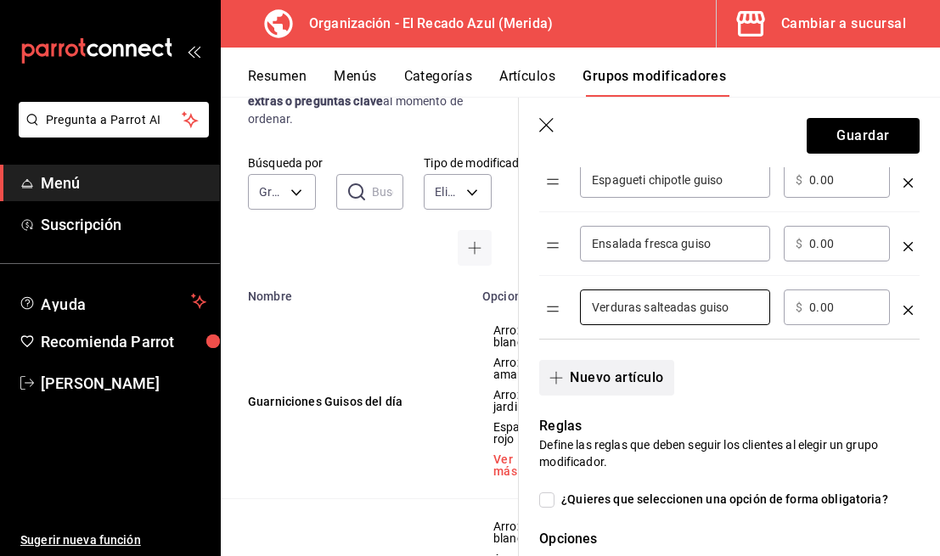
type input "Verduras salteadas guiso"
click at [650, 379] on button "Nuevo artículo" at bounding box center [606, 378] width 134 height 36
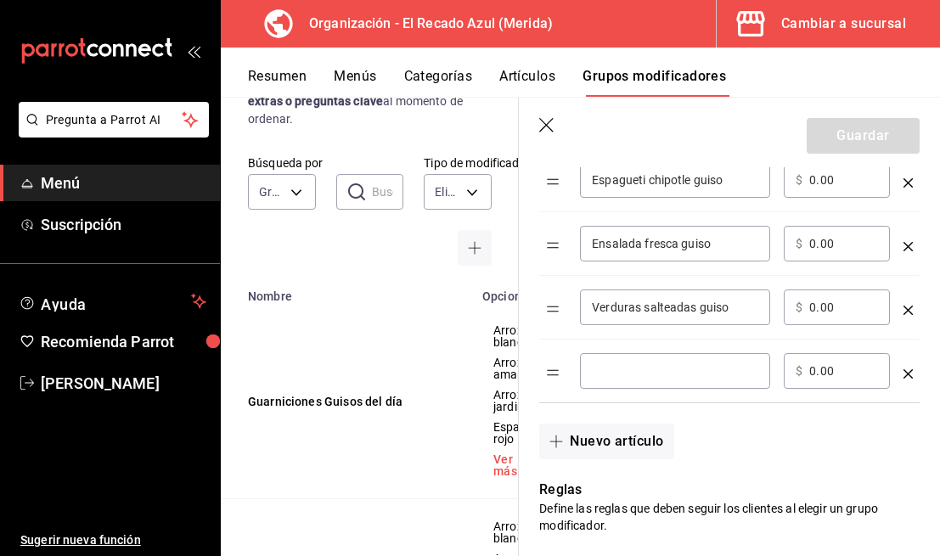
click at [693, 383] on div "​" at bounding box center [675, 371] width 190 height 36
type input "G"
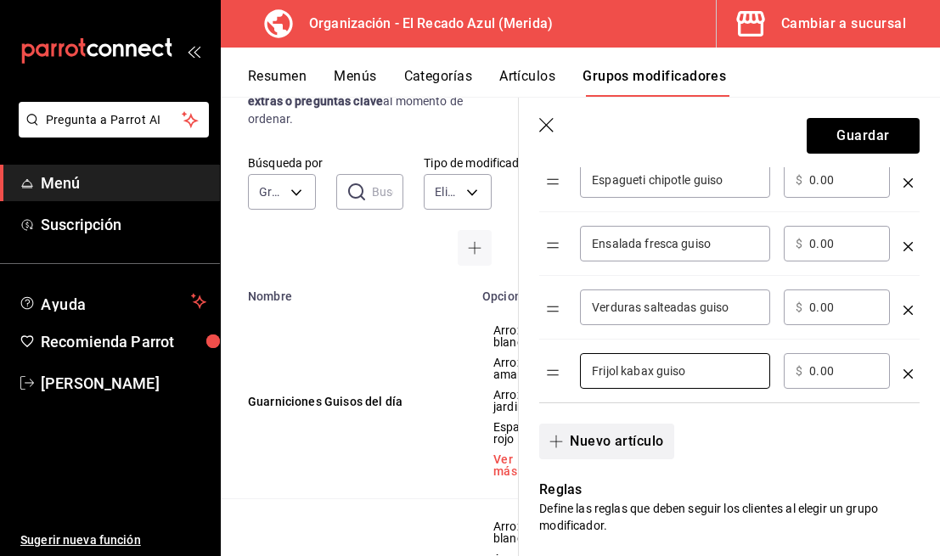
type input "Frijol kabax guiso"
click at [609, 451] on button "Nuevo artículo" at bounding box center [606, 442] width 134 height 36
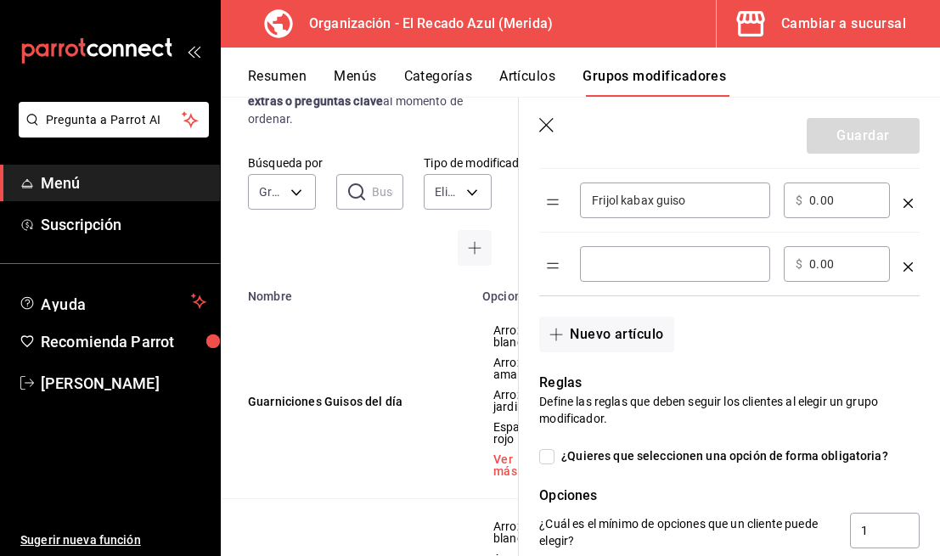
scroll to position [1911, 0]
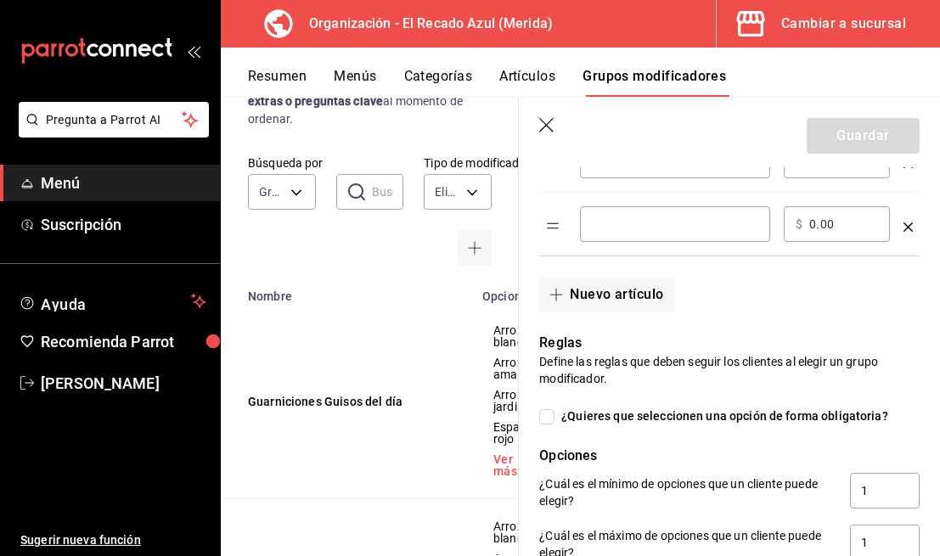
click at [665, 238] on div "​" at bounding box center [675, 224] width 190 height 36
type input "G"
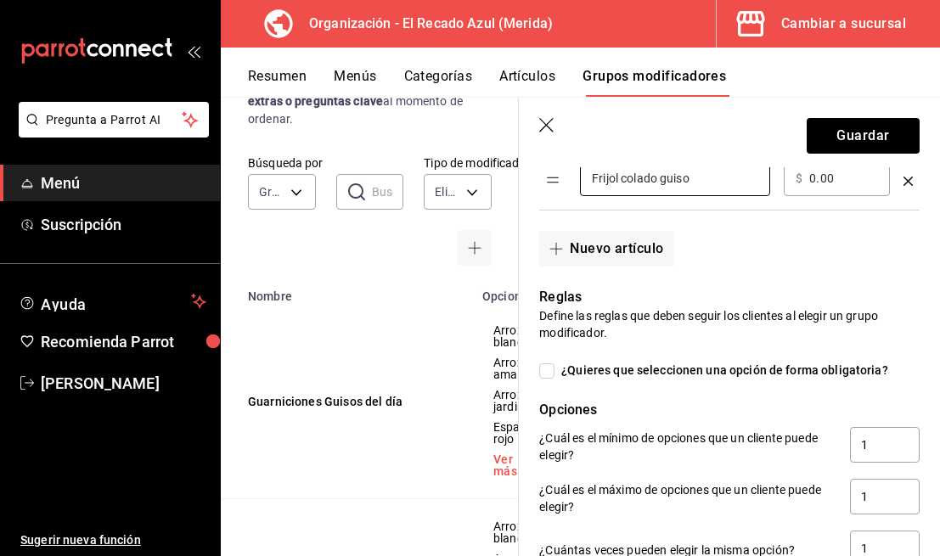
scroll to position [1960, 0]
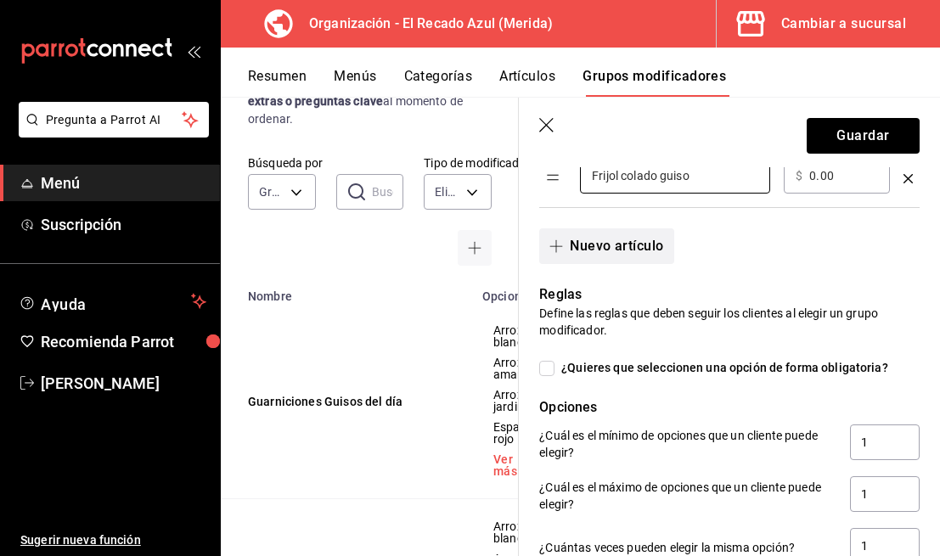
type input "Frijol colado guiso"
click at [624, 251] on button "Nuevo artículo" at bounding box center [606, 246] width 134 height 36
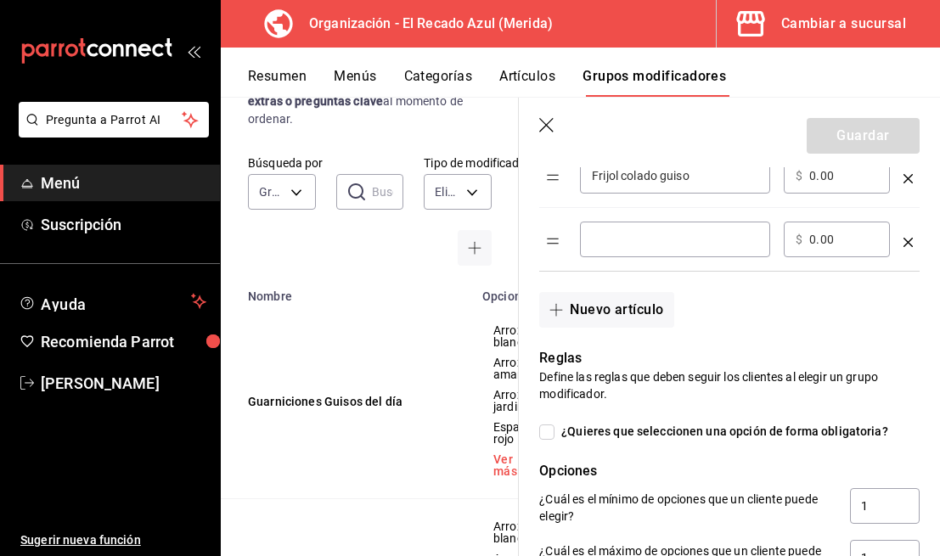
click at [674, 251] on div "​" at bounding box center [675, 240] width 190 height 36
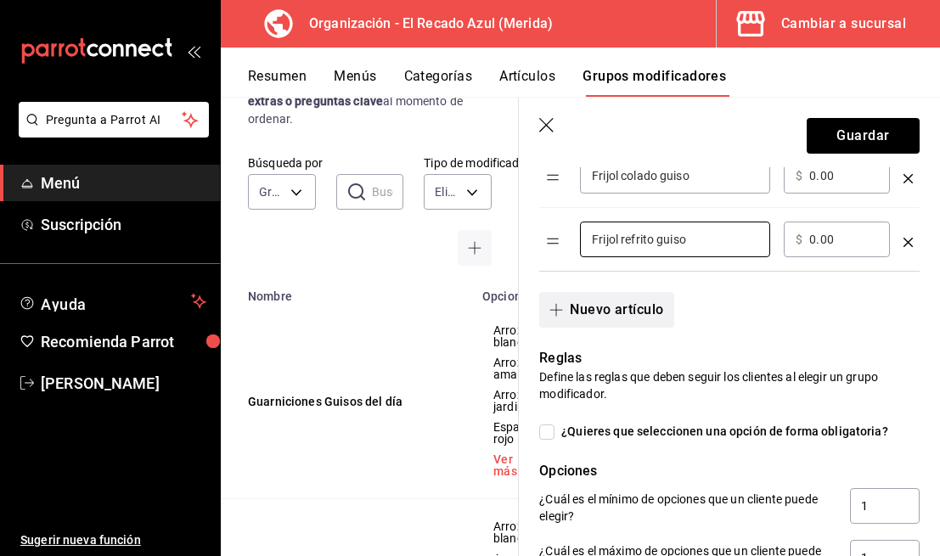
type input "Frijol refrito guiso"
click at [598, 315] on button "Nuevo artículo" at bounding box center [606, 310] width 134 height 36
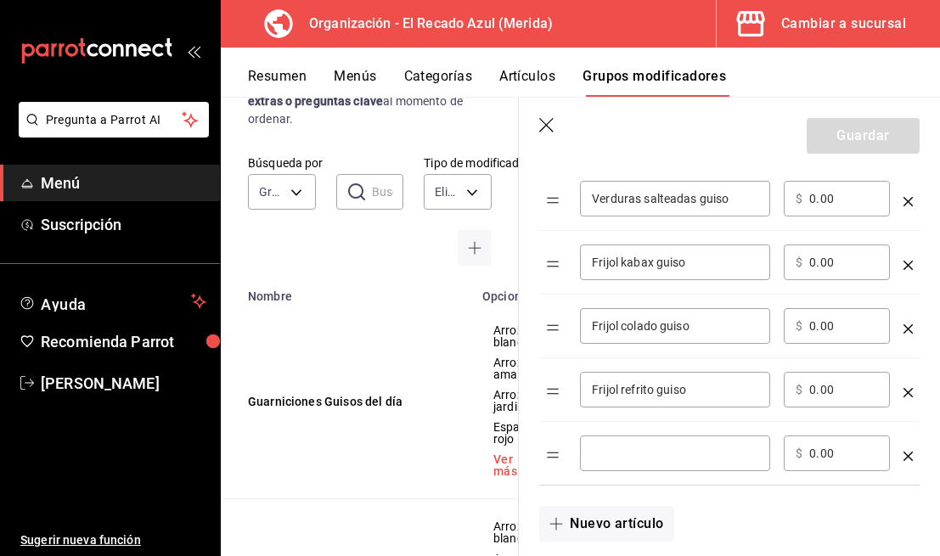
scroll to position [1816, 0]
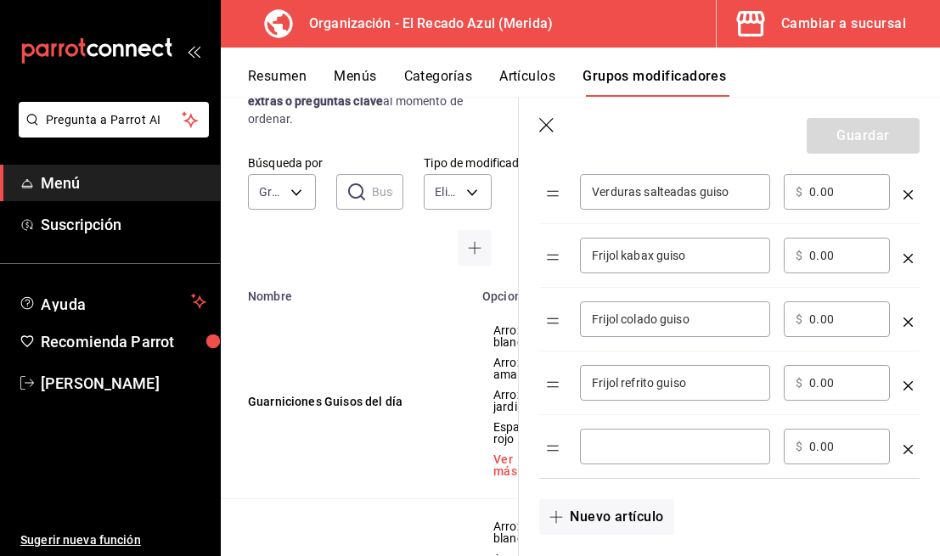
click at [681, 439] on input "optionsTable" at bounding box center [675, 446] width 166 height 17
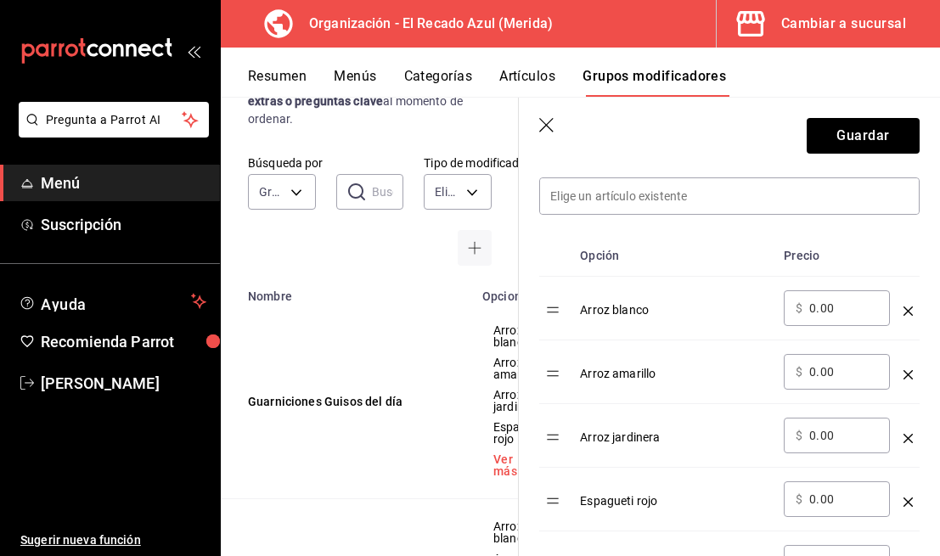
scroll to position [507, 0]
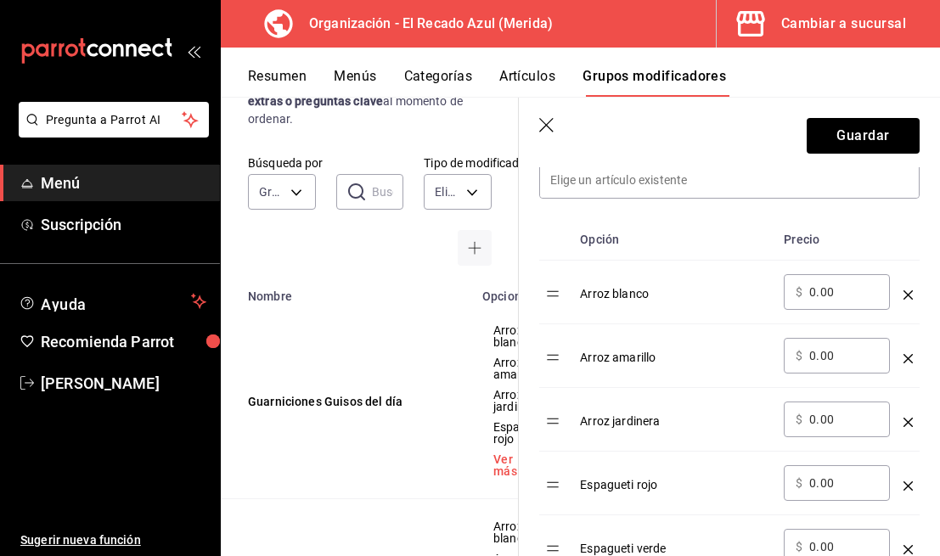
type input "Sopa coditos guiso"
click at [903, 295] on icon "optionsTable" at bounding box center [907, 294] width 9 height 9
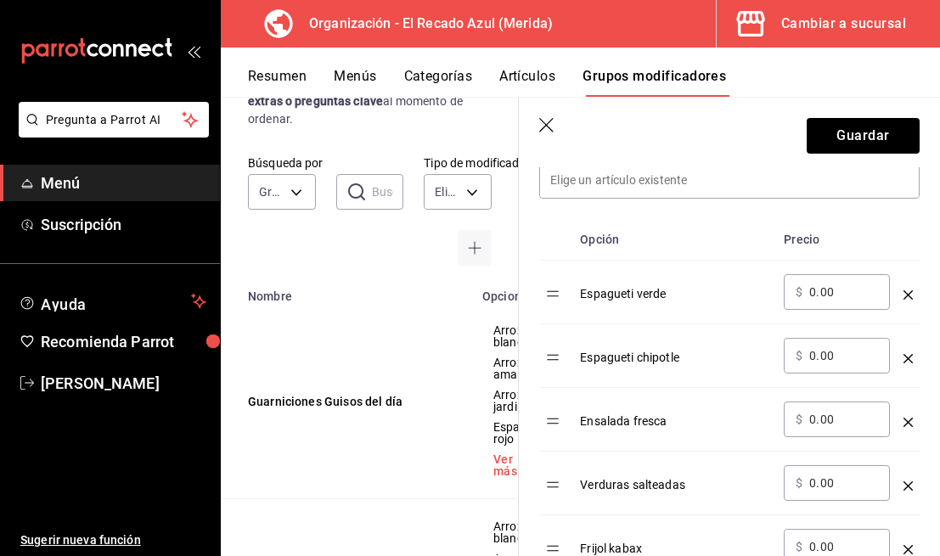
click at [903, 295] on icon "optionsTable" at bounding box center [907, 294] width 9 height 9
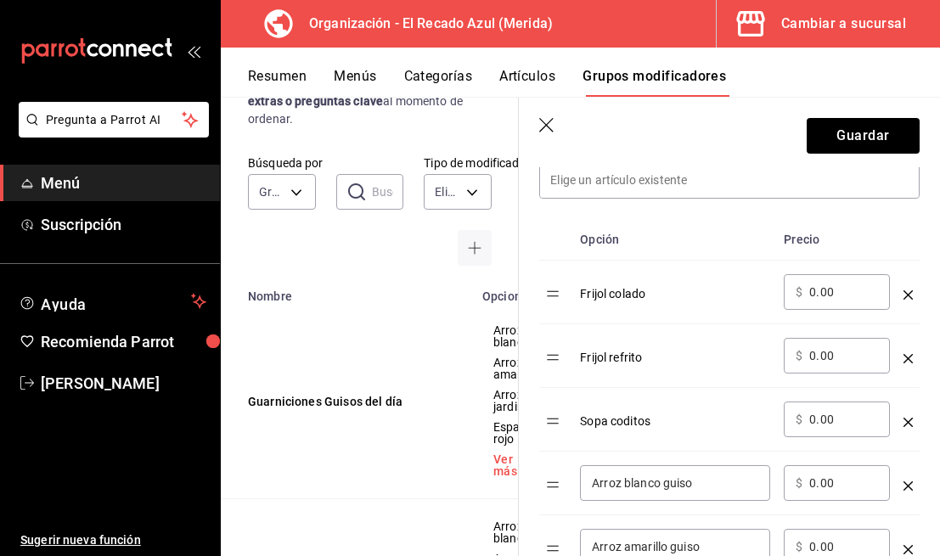
click at [903, 295] on icon "optionsTable" at bounding box center [907, 294] width 9 height 9
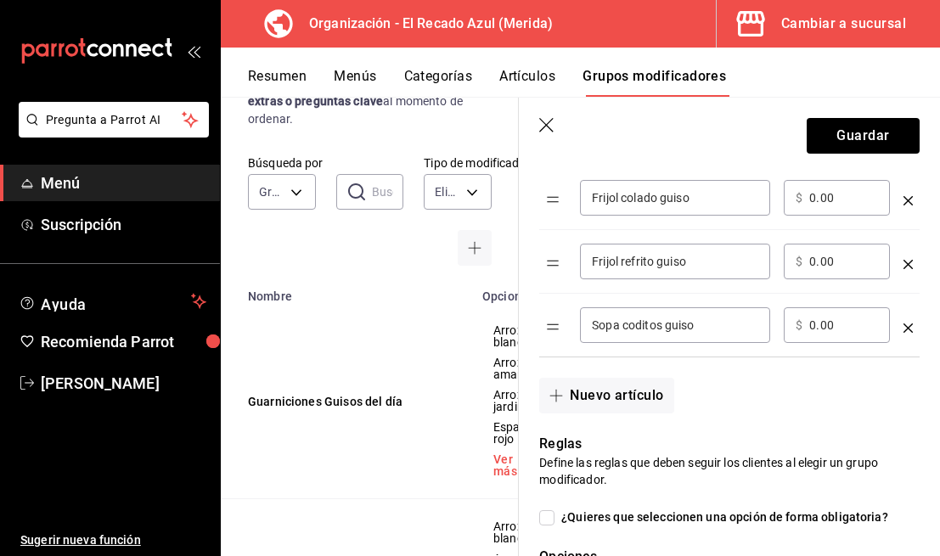
scroll to position [993, 0]
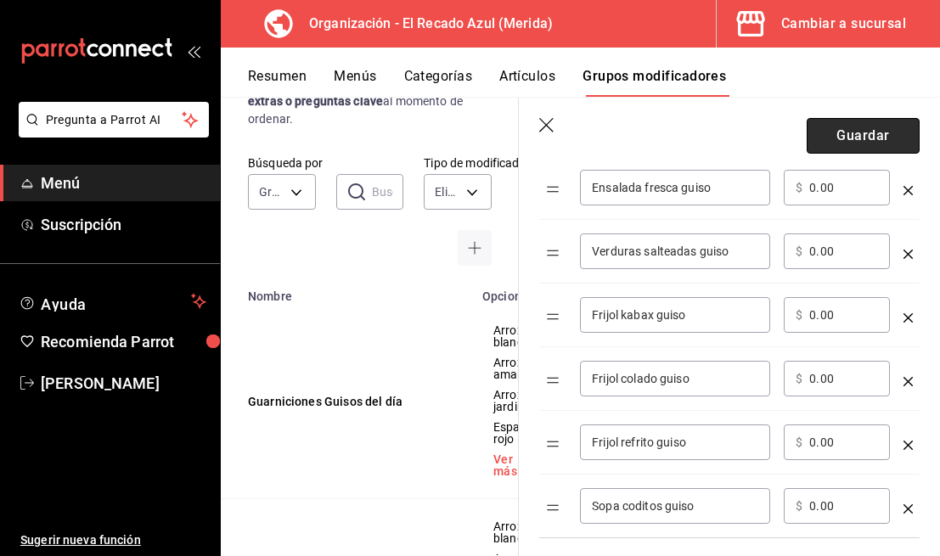
click at [856, 135] on button "Guardar" at bounding box center [862, 136] width 113 height 36
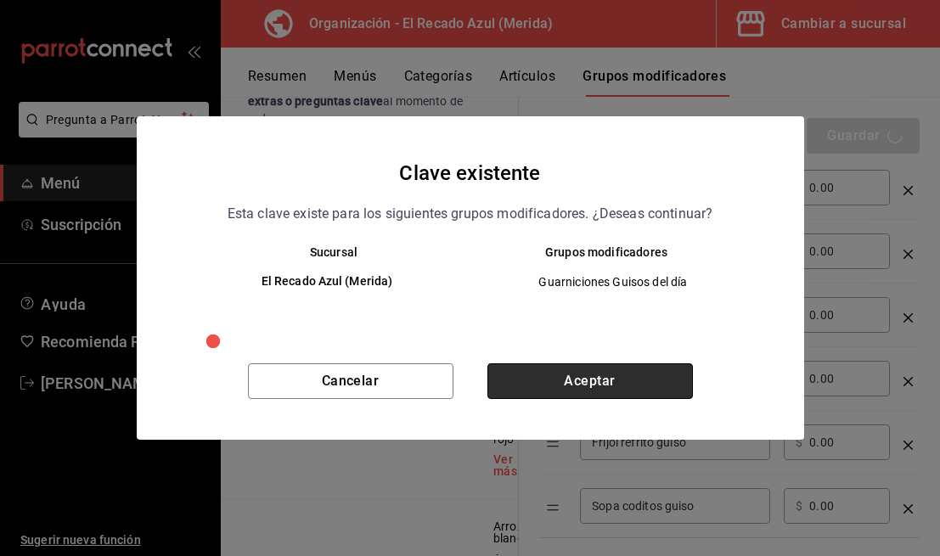
click at [539, 388] on button "Aceptar" at bounding box center [589, 381] width 205 height 36
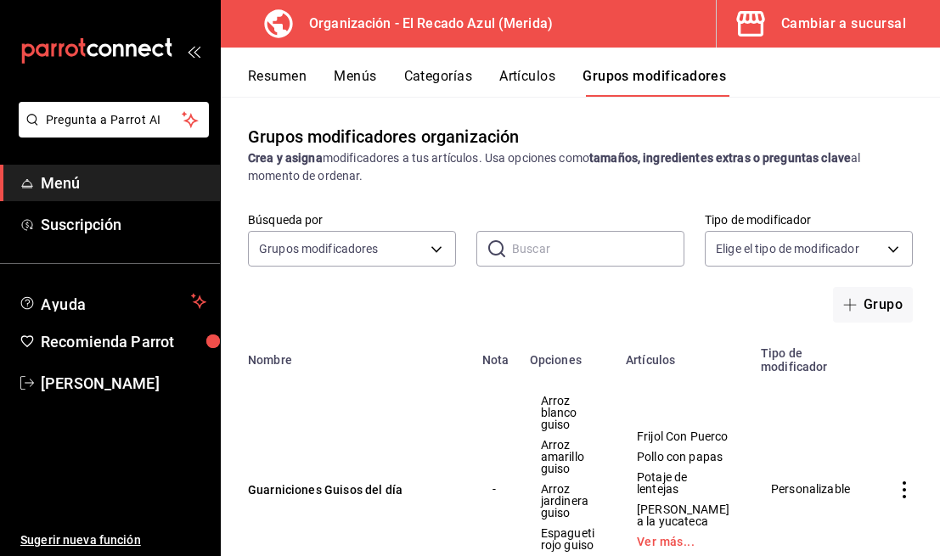
click at [519, 84] on button "Artículos" at bounding box center [527, 82] width 56 height 29
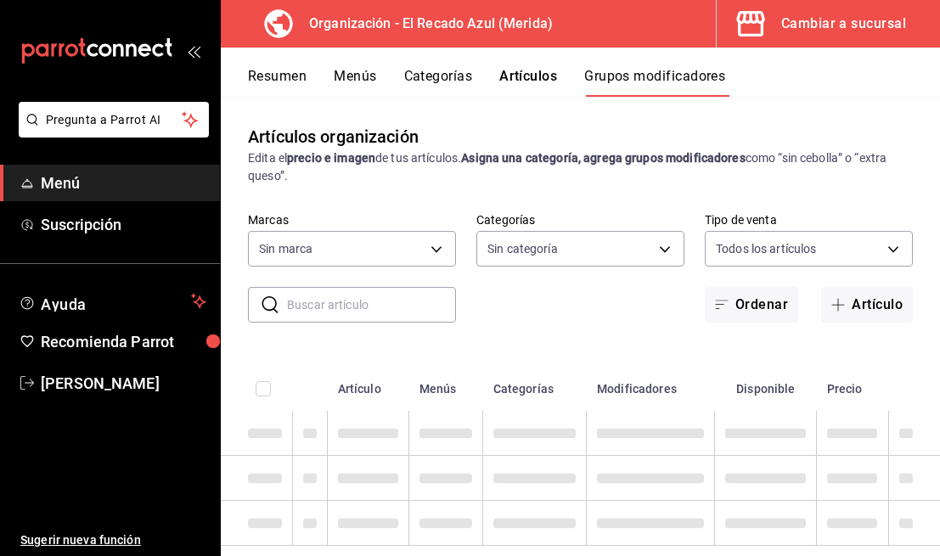
type input "4c612ecd-b065-445b-a869-7e7d52df250b"
type input "bbd922d1-3f43-4b0b-8224-dfa0873d65c1,45cca651-e173-49da-a01a-a65406be4606,de876…"
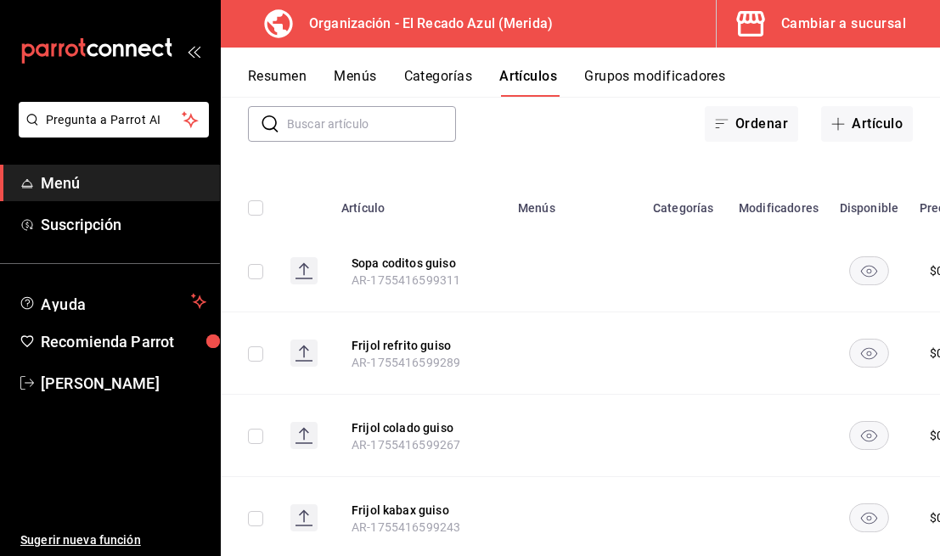
scroll to position [155, 0]
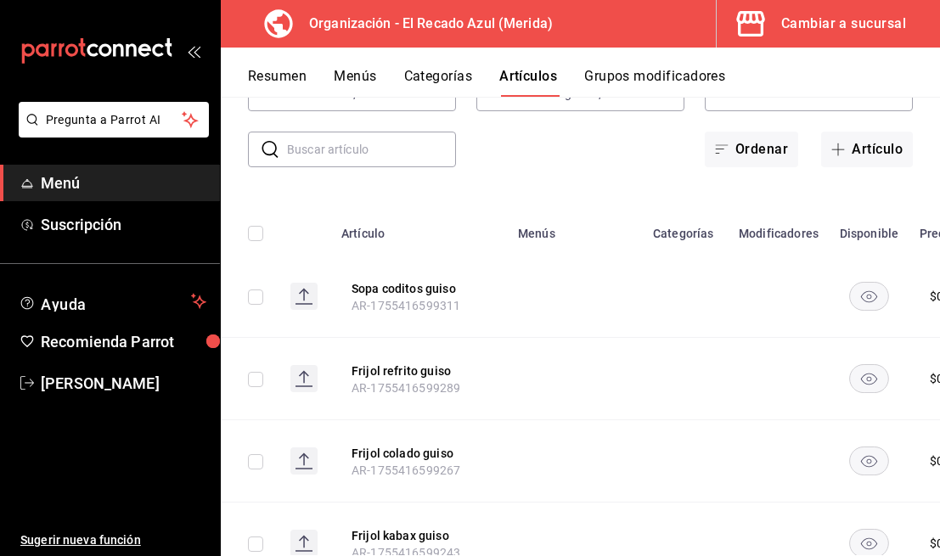
click at [660, 230] on th "Categorías" at bounding box center [686, 228] width 86 height 54
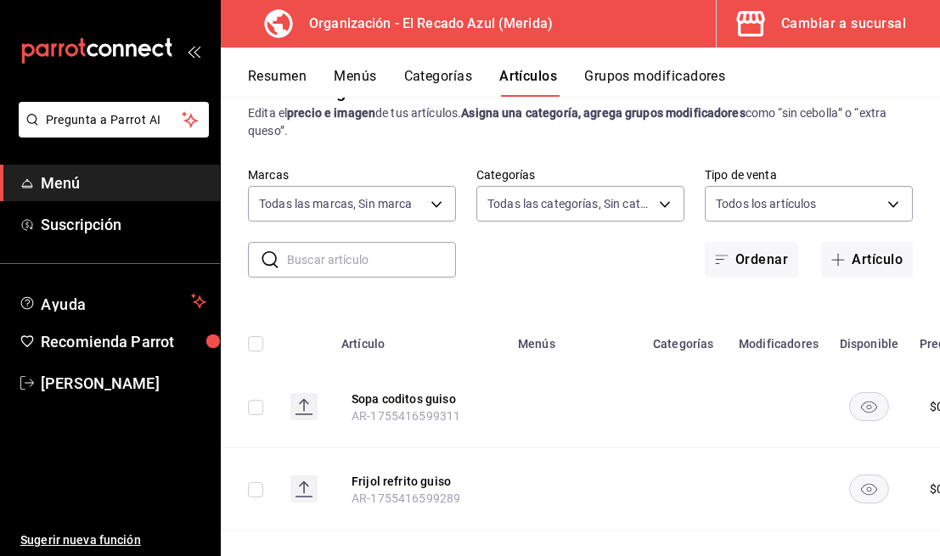
scroll to position [17, 0]
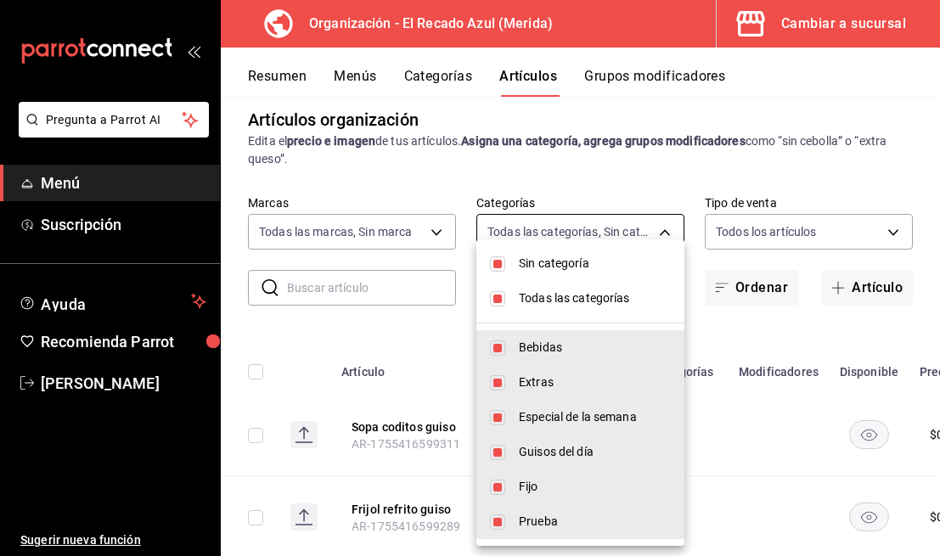
click at [651, 233] on body "Pregunta a Parrot AI Menú Suscripción Ayuda Recomienda Parrot [PERSON_NAME] Sug…" at bounding box center [470, 278] width 940 height 556
click at [509, 267] on li "Sin categoría" at bounding box center [580, 263] width 208 height 35
checkbox input "false"
click at [498, 346] on input "checkbox" at bounding box center [497, 347] width 15 height 15
checkbox input "false"
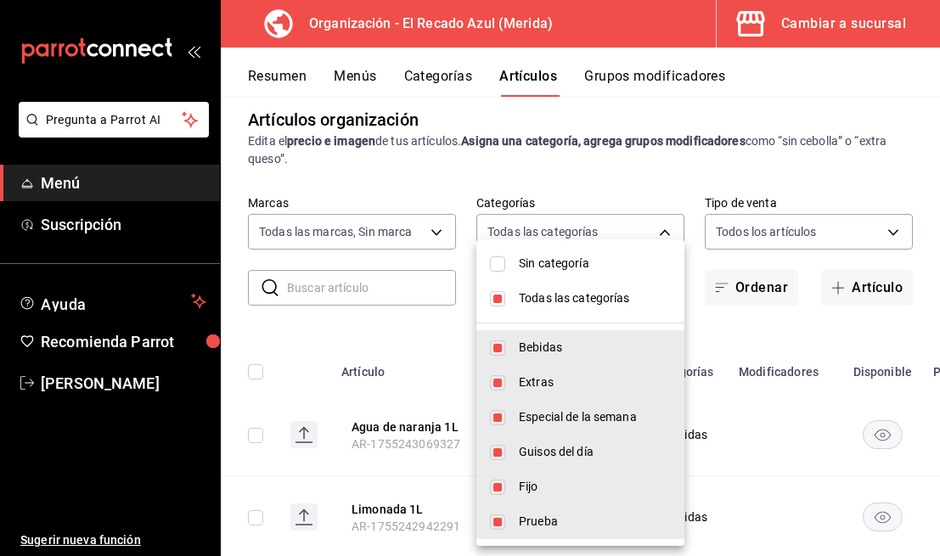
type input "45cca651-e173-49da-a01a-a65406be4606,de876365-4550-46b9-9ed5-3e2546244d12,9571d…"
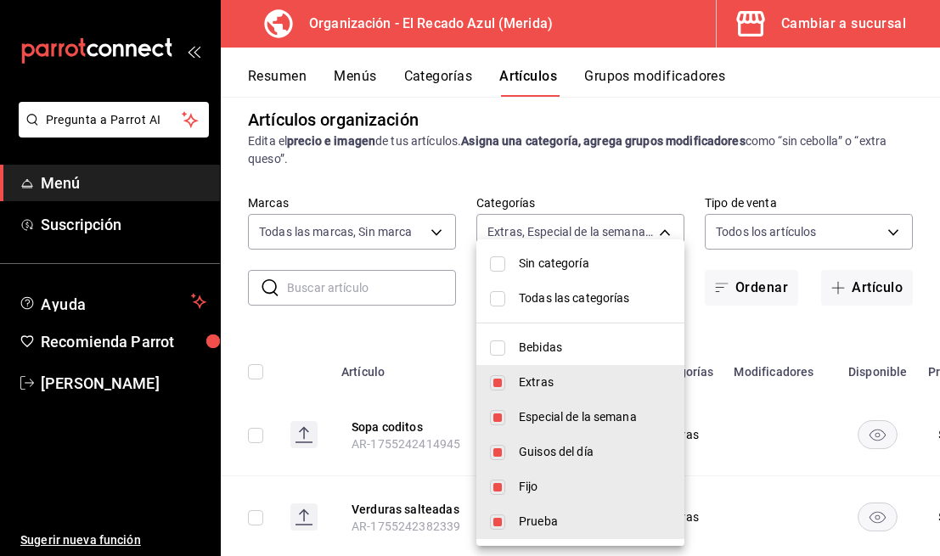
click at [493, 295] on input "checkbox" at bounding box center [497, 298] width 15 height 15
checkbox input "true"
type input "bbd922d1-3f43-4b0b-8224-dfa0873d65c1,45cca651-e173-49da-a01a-a65406be4606,de876…"
checkbox input "true"
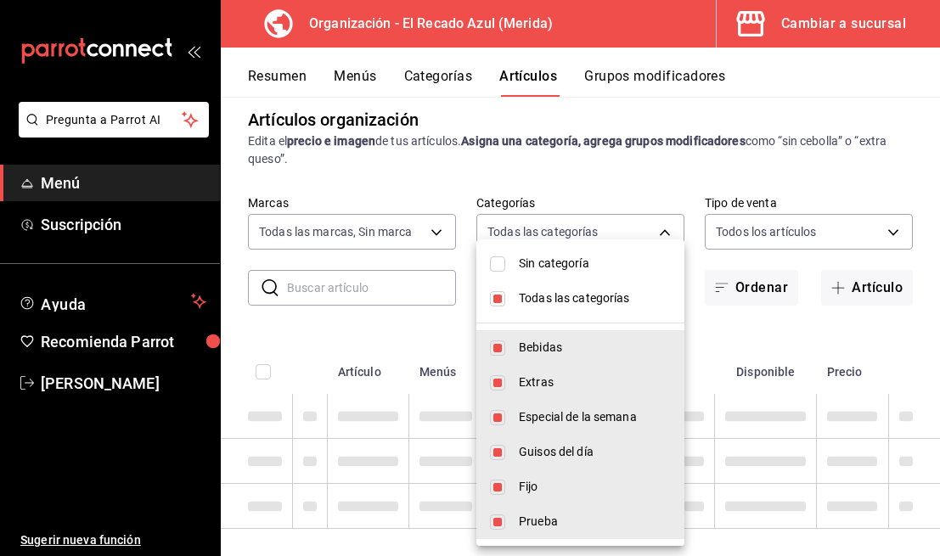
click at [493, 295] on input "checkbox" at bounding box center [497, 298] width 15 height 15
checkbox input "false"
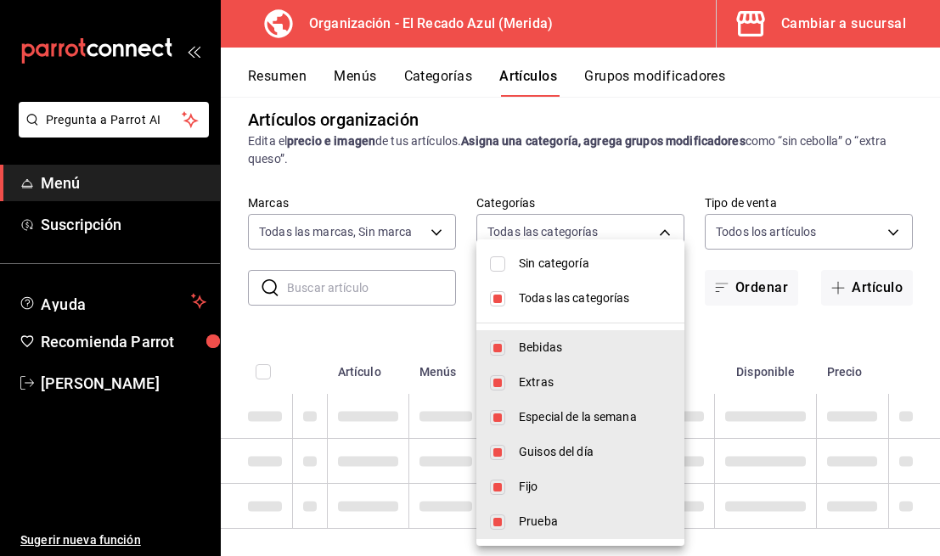
checkbox input "false"
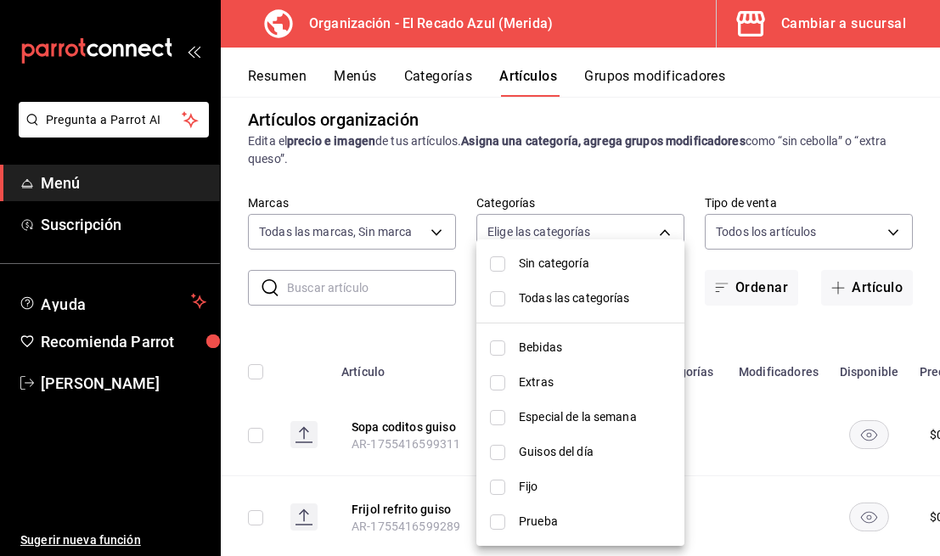
click at [499, 453] on input "checkbox" at bounding box center [497, 452] width 15 height 15
checkbox input "true"
type input "9571d2d4-9c18-4cb3-9a3d-a827cbe1d9e8"
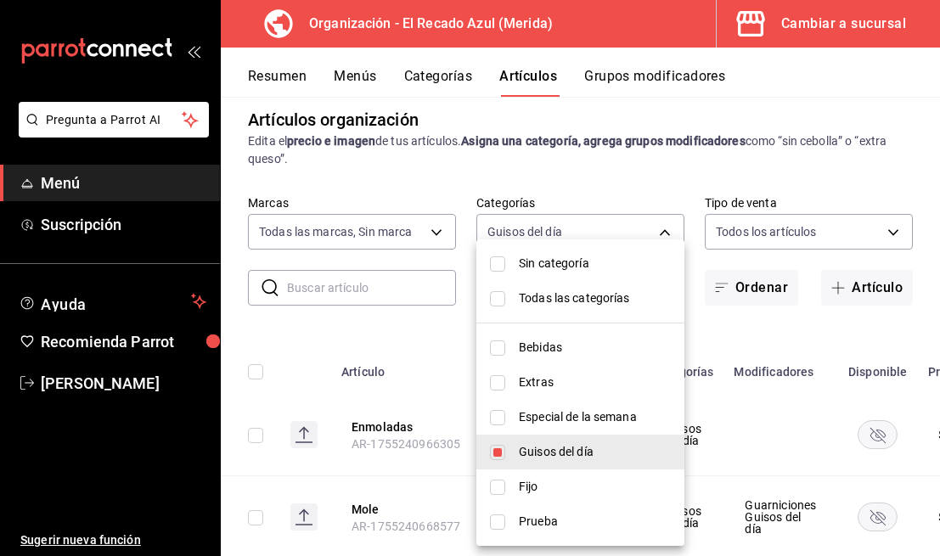
click at [571, 189] on div at bounding box center [470, 278] width 940 height 556
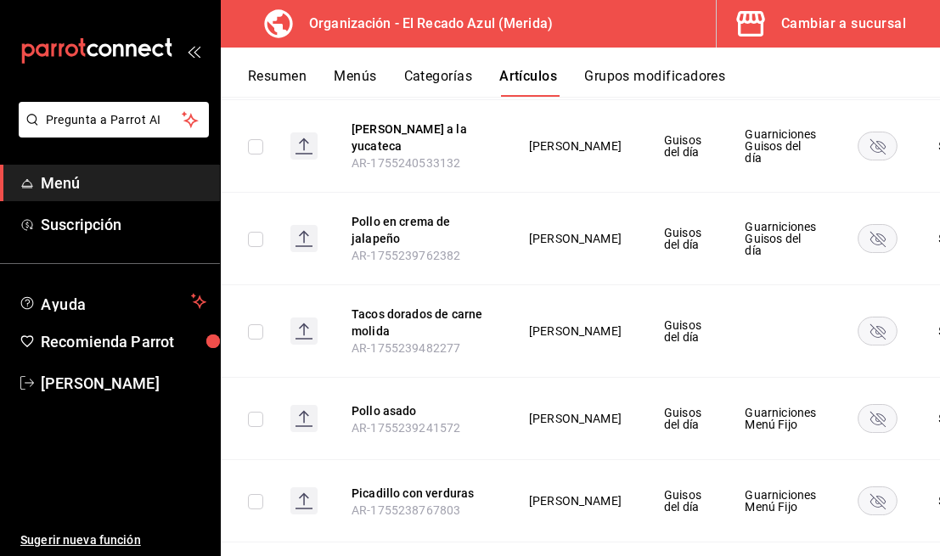
scroll to position [832, 0]
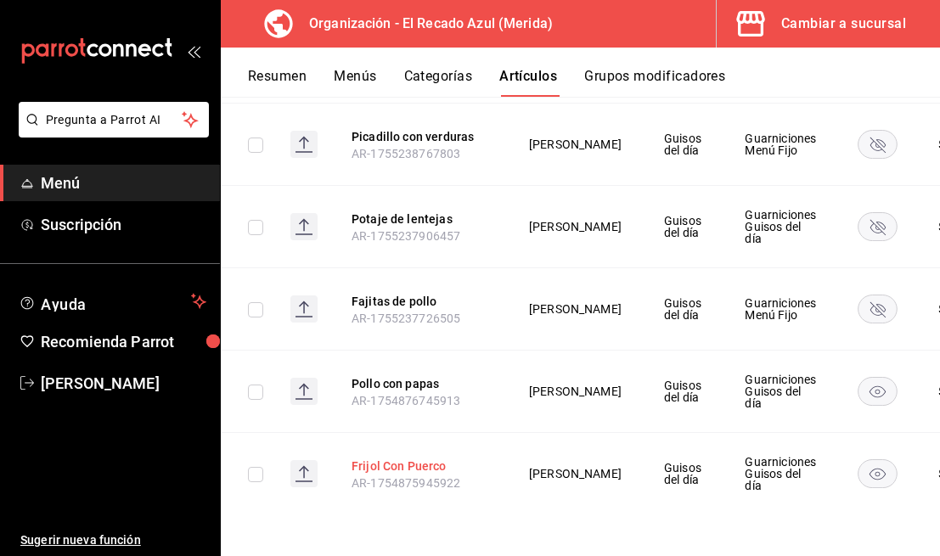
click at [432, 463] on button "Frijol Con Puerco" at bounding box center [419, 466] width 136 height 17
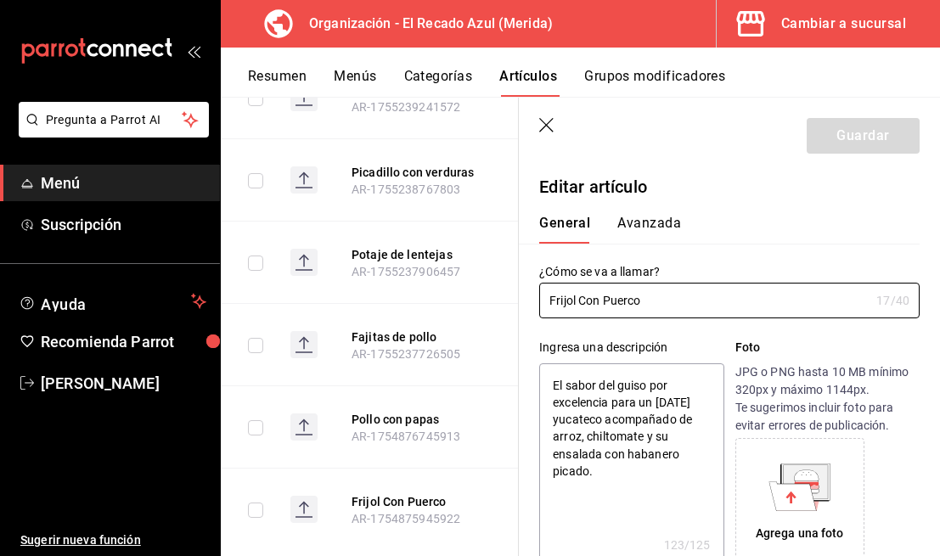
click at [539, 125] on icon "button" at bounding box center [547, 126] width 17 height 17
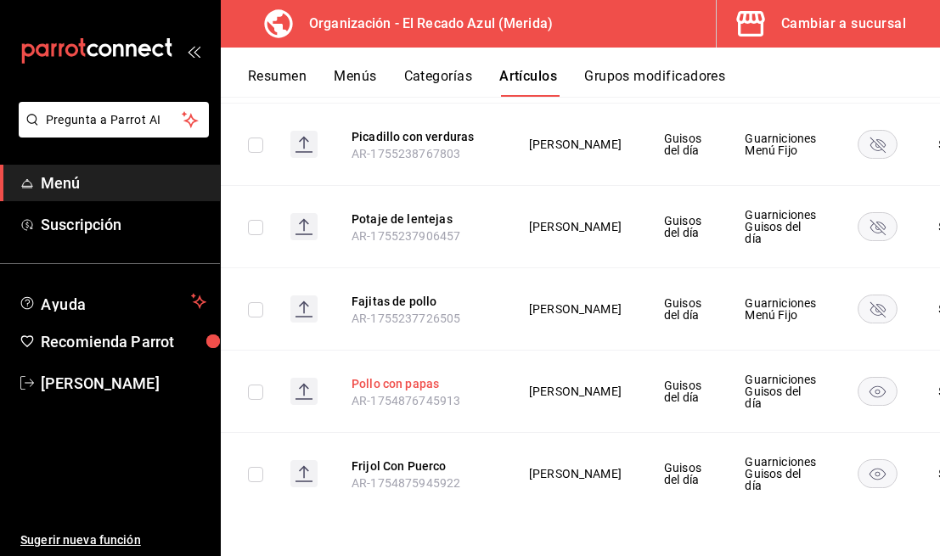
click at [431, 384] on button "Pollo con papas" at bounding box center [419, 383] width 136 height 17
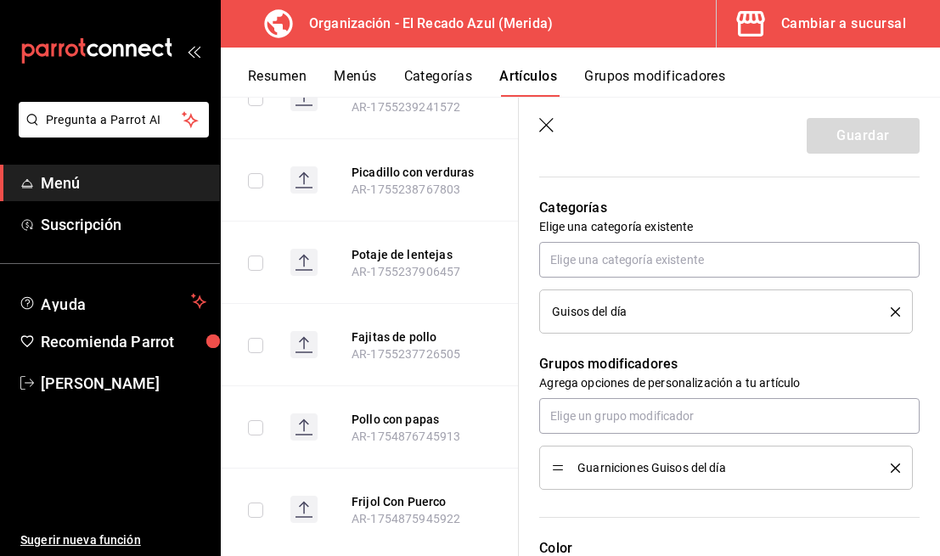
scroll to position [516, 0]
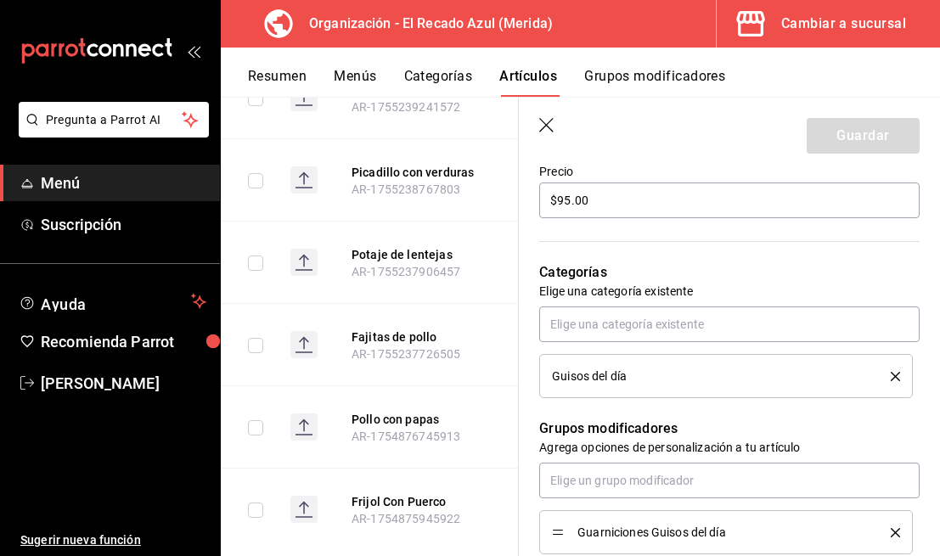
click at [540, 124] on icon "button" at bounding box center [547, 126] width 17 height 17
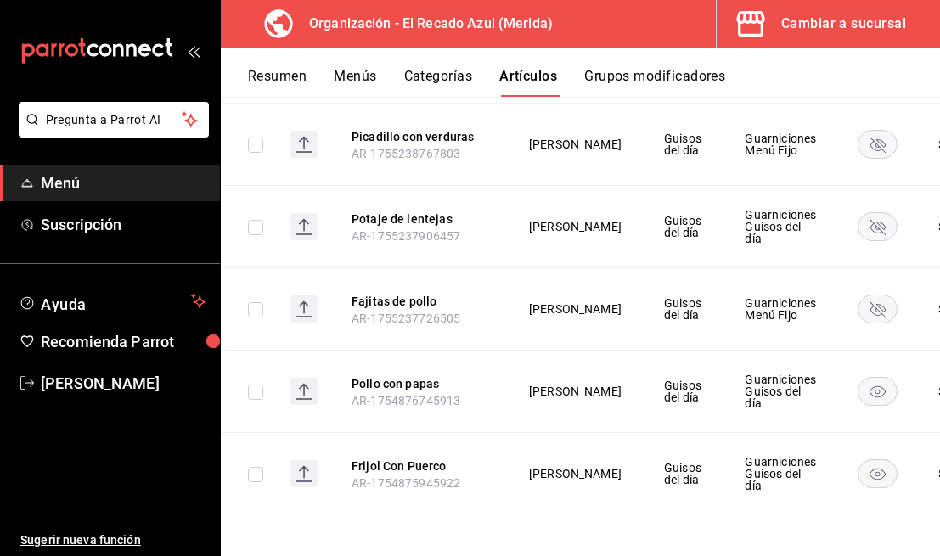
scroll to position [760, 0]
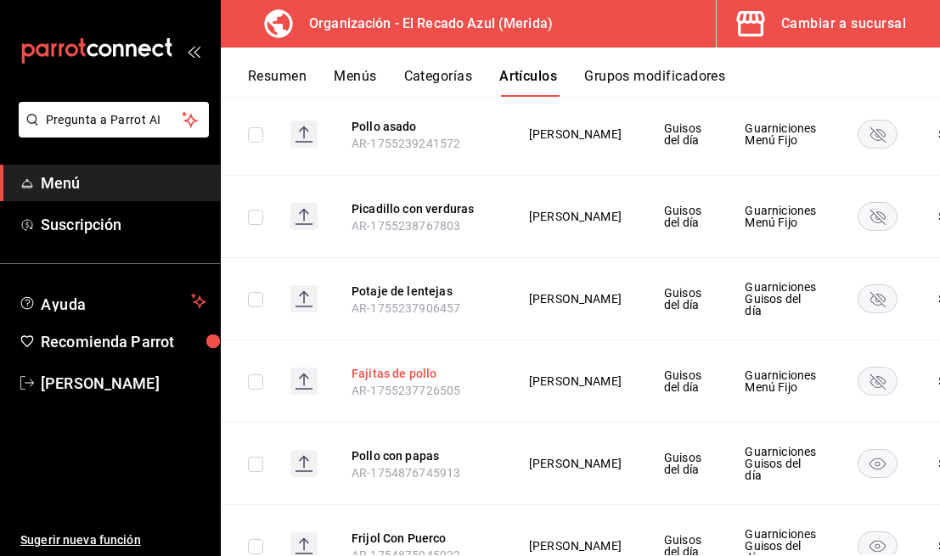
click at [425, 375] on button "Fajitas de pollo" at bounding box center [419, 373] width 136 height 17
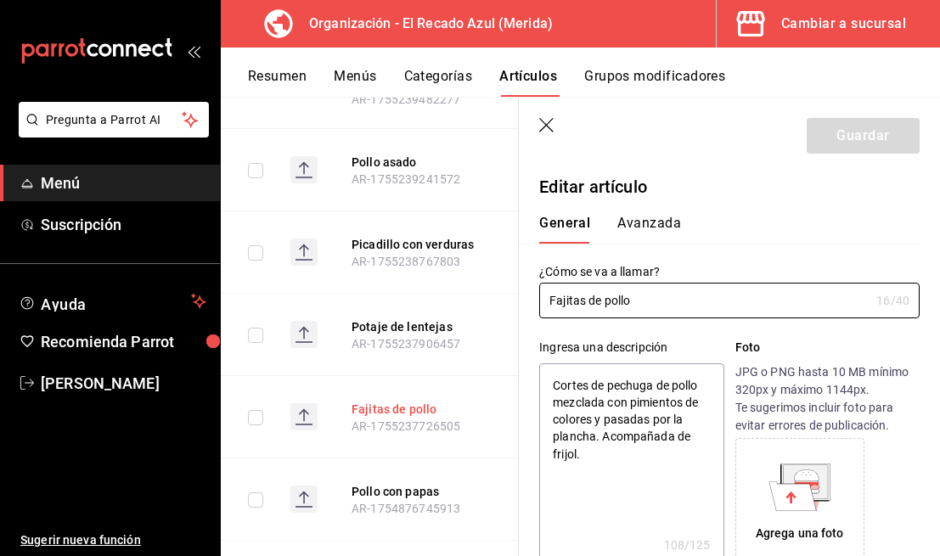
type textarea "x"
type input "$95.00"
radio input "false"
radio input "true"
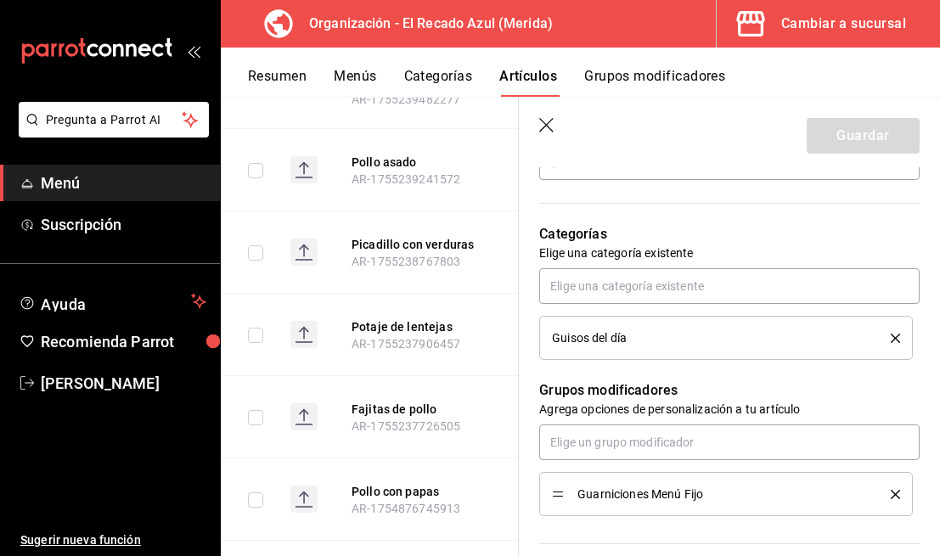
scroll to position [553, 0]
click at [543, 123] on icon "button" at bounding box center [546, 125] width 14 height 14
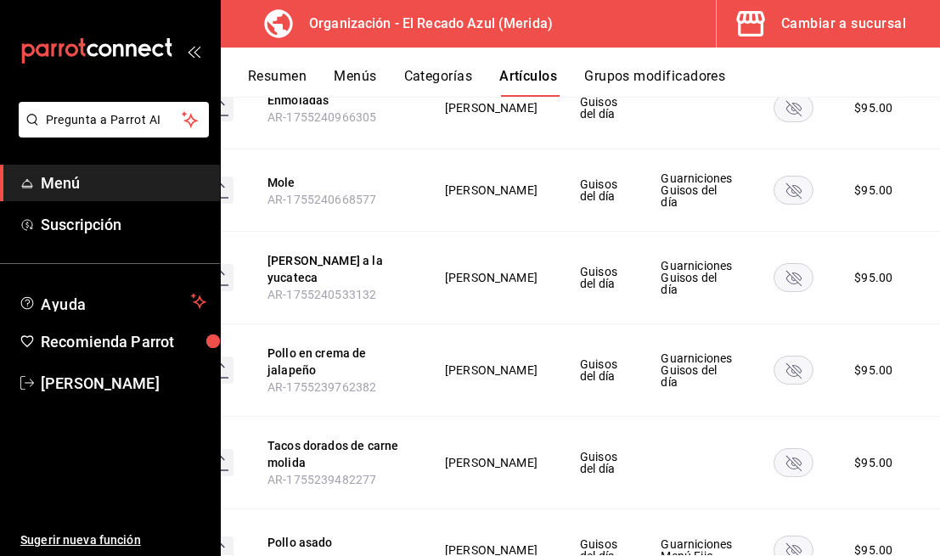
scroll to position [388, 0]
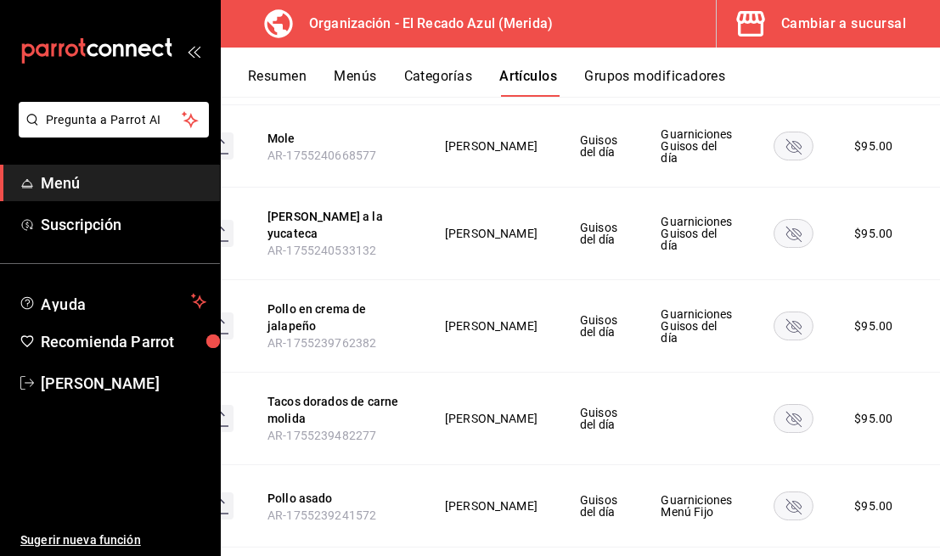
click at [447, 70] on button "Categorías" at bounding box center [438, 82] width 69 height 29
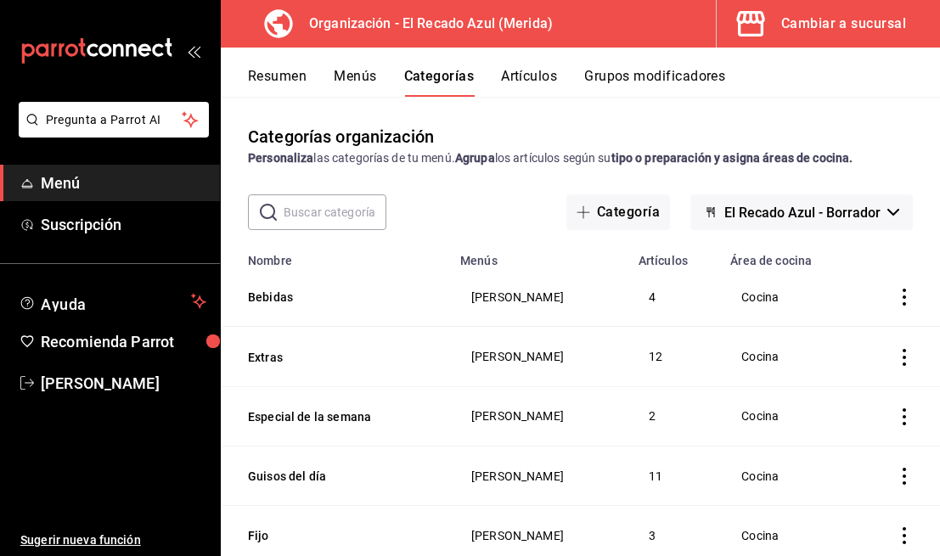
scroll to position [48, 0]
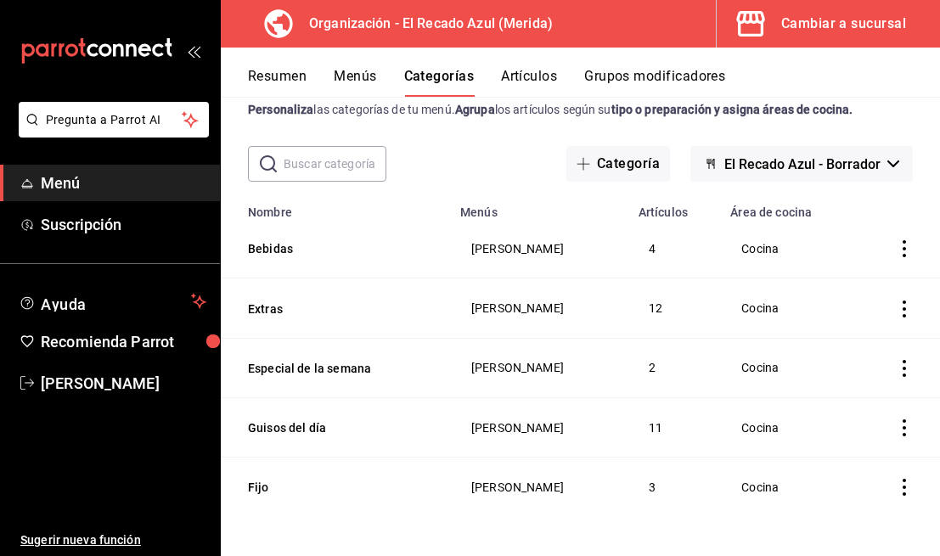
click at [520, 87] on button "Artículos" at bounding box center [529, 82] width 56 height 29
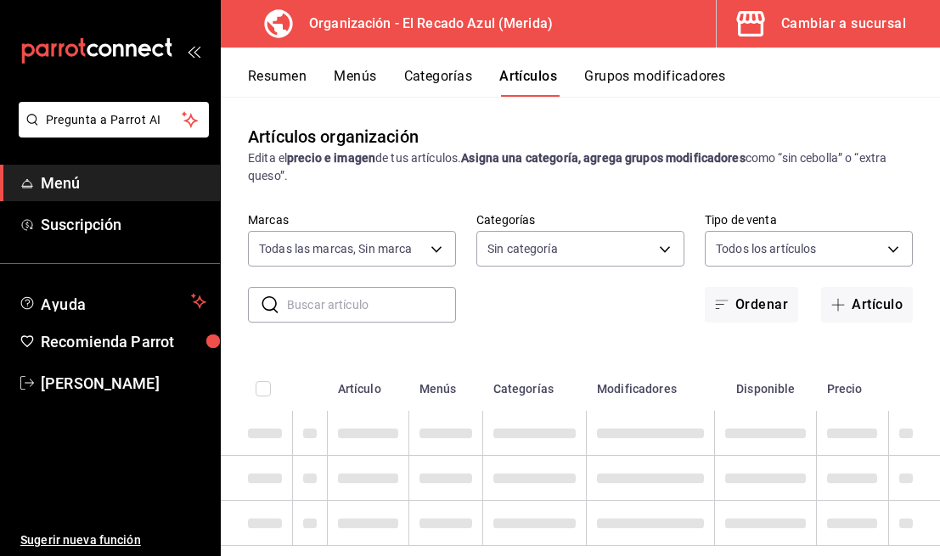
type input "4c612ecd-b065-445b-a869-7e7d52df250b"
type input "bbd922d1-3f43-4b0b-8224-dfa0873d65c1,45cca651-e173-49da-a01a-a65406be4606,de876…"
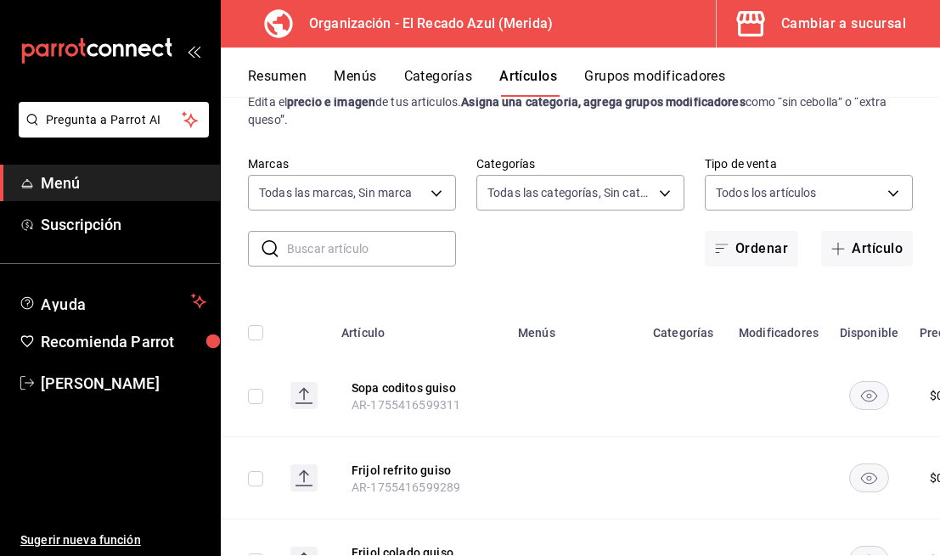
scroll to position [47, 0]
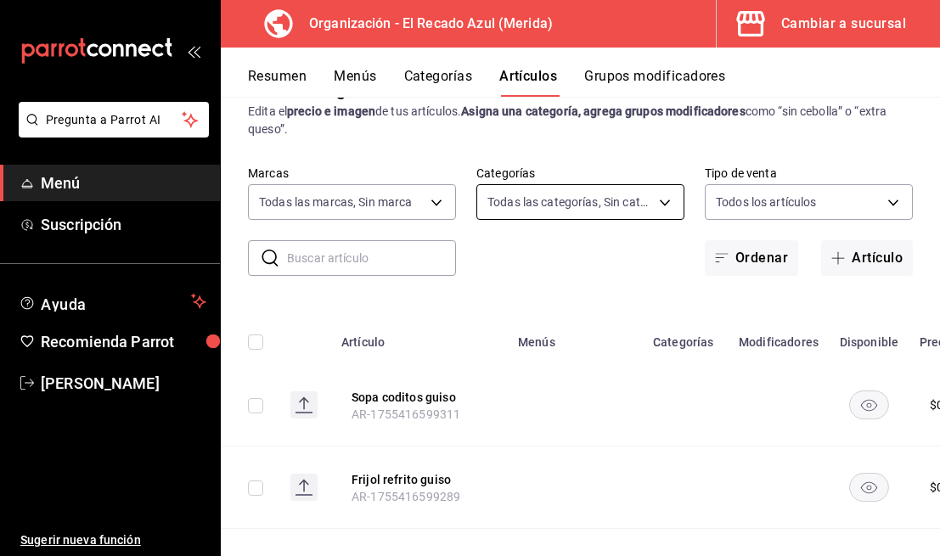
click at [633, 193] on body "Pregunta a Parrot AI Menú Suscripción Ayuda Recomienda Parrot [PERSON_NAME] Sug…" at bounding box center [470, 278] width 940 height 556
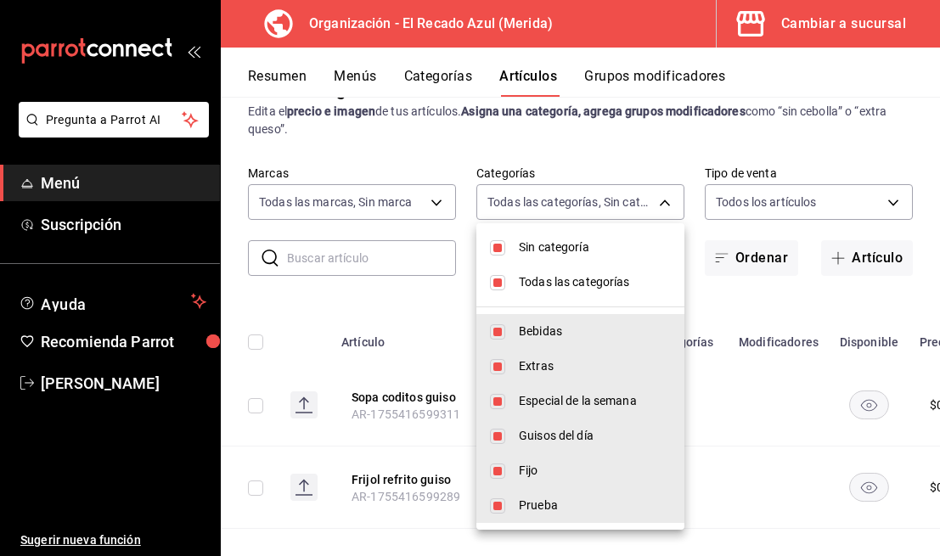
click at [497, 247] on input "checkbox" at bounding box center [497, 247] width 15 height 15
checkbox input "false"
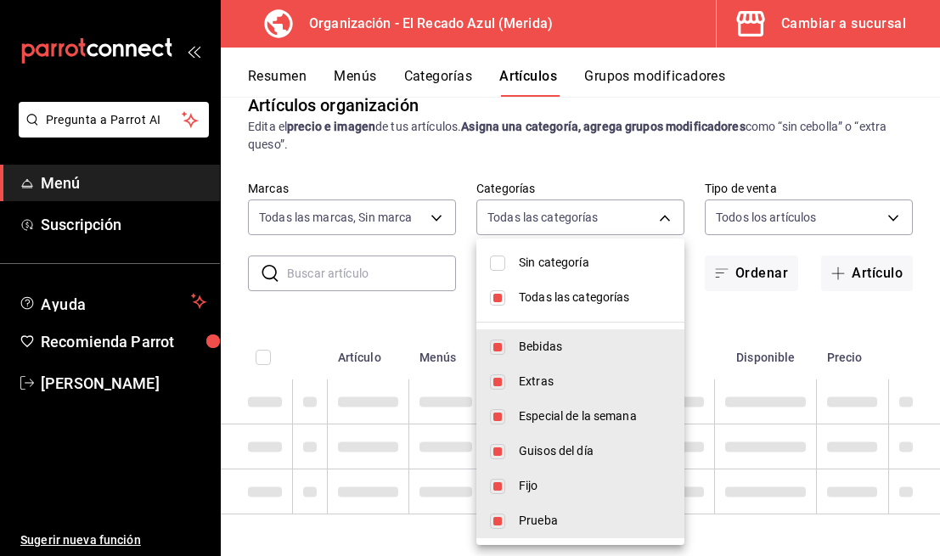
click at [499, 293] on li "Todas las categorías" at bounding box center [580, 297] width 208 height 35
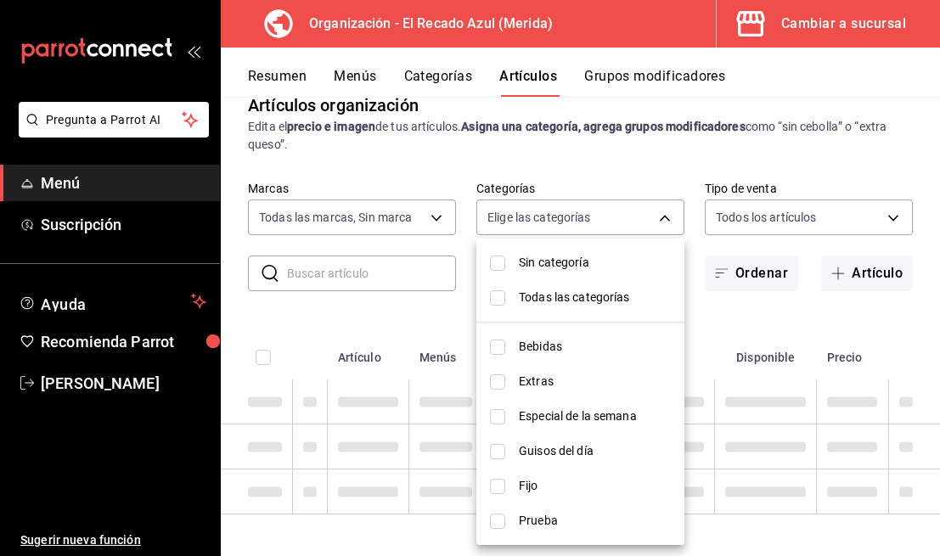
checkbox input "false"
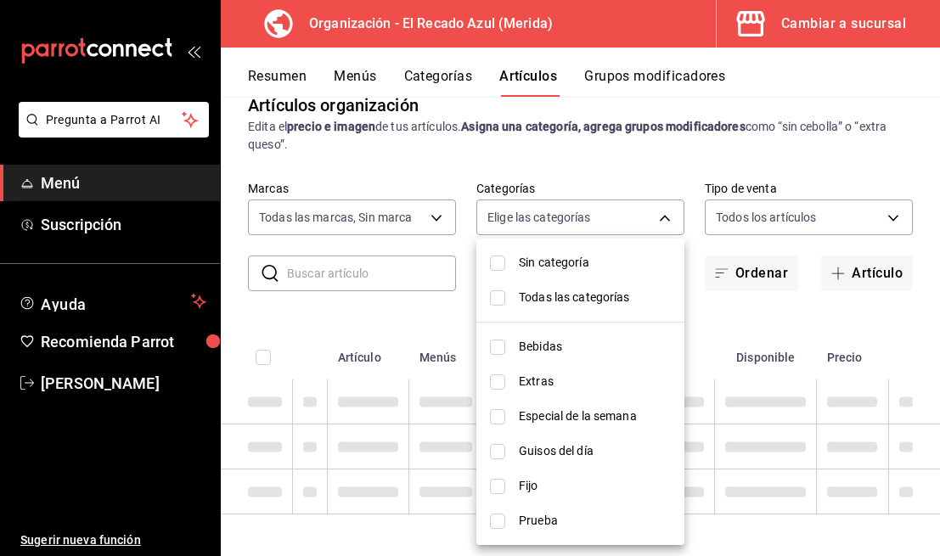
checkbox input "false"
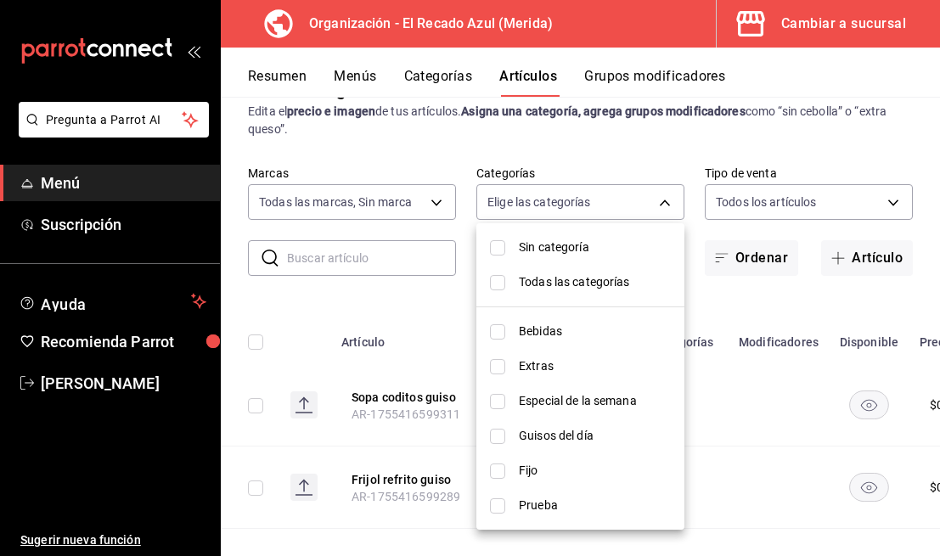
click at [500, 429] on input "checkbox" at bounding box center [497, 436] width 15 height 15
checkbox input "true"
type input "9571d2d4-9c18-4cb3-9a3d-a827cbe1d9e8"
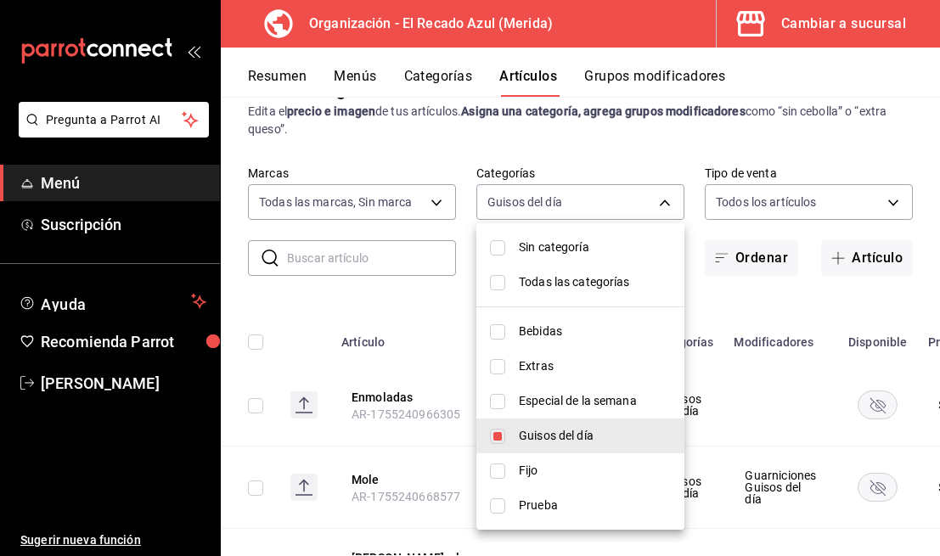
click at [720, 298] on div at bounding box center [470, 278] width 940 height 556
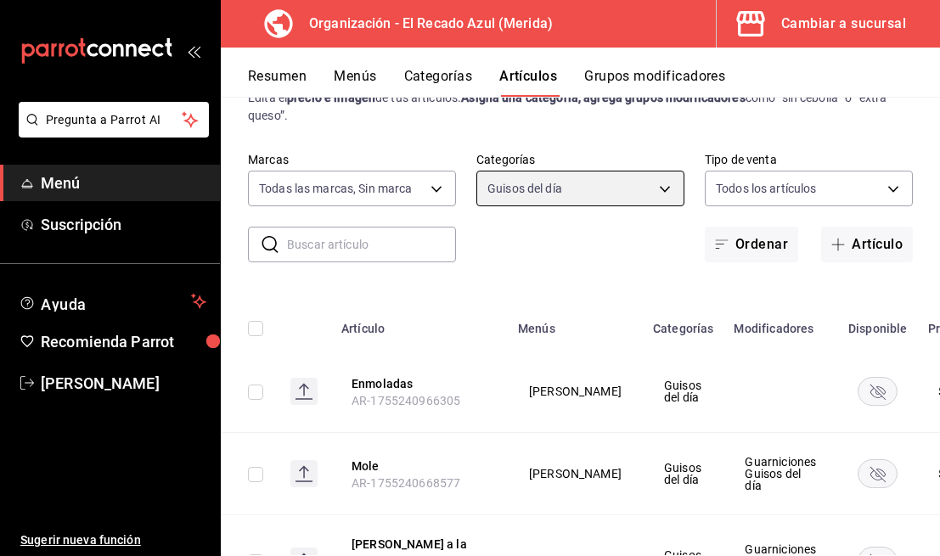
scroll to position [0, 0]
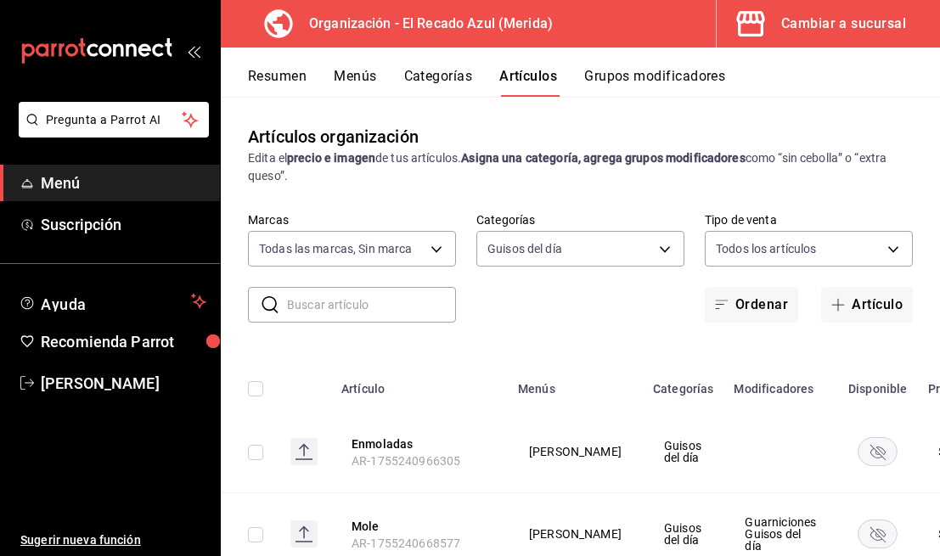
click at [434, 78] on button "Categorías" at bounding box center [438, 82] width 69 height 29
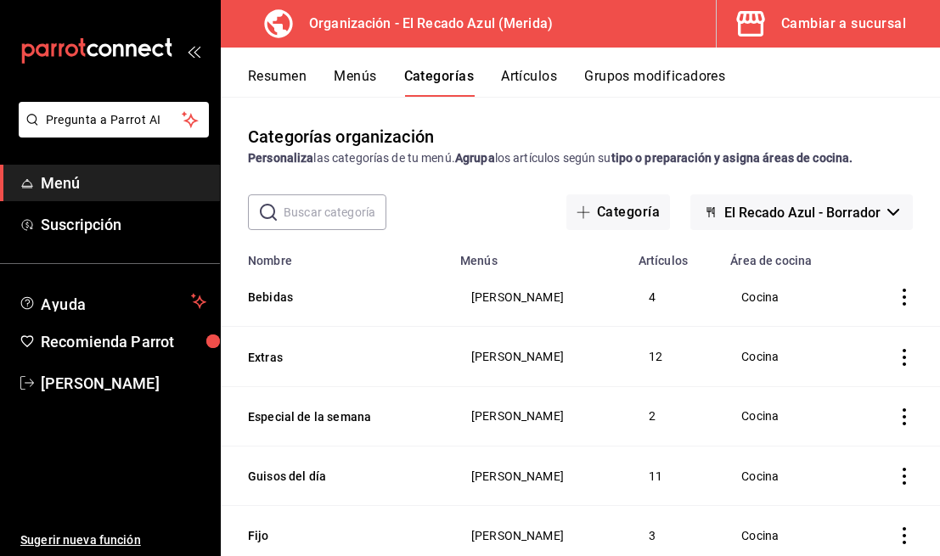
click at [361, 93] on button "Menús" at bounding box center [355, 82] width 42 height 29
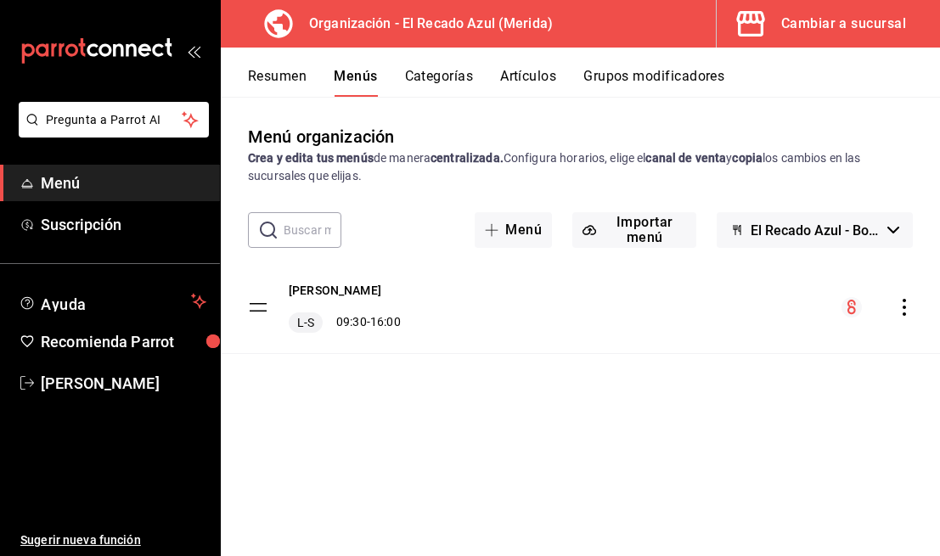
click at [288, 76] on button "Resumen" at bounding box center [277, 82] width 59 height 29
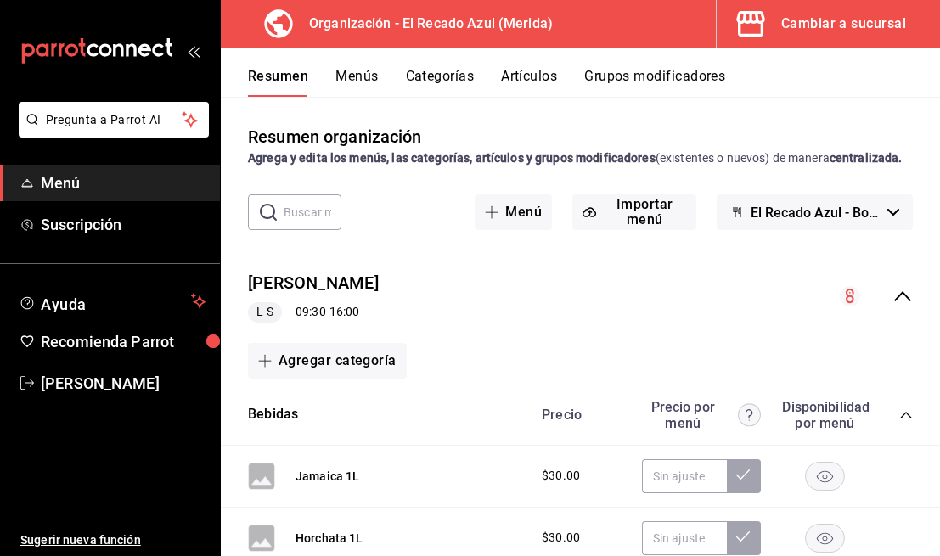
click at [356, 72] on button "Menús" at bounding box center [356, 82] width 42 height 29
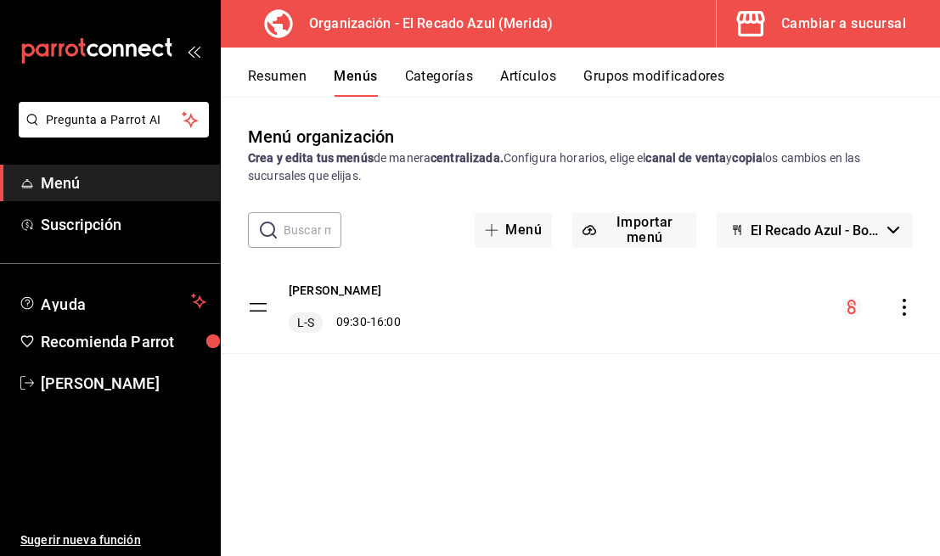
click at [905, 310] on icon "actions" at bounding box center [903, 307] width 17 height 17
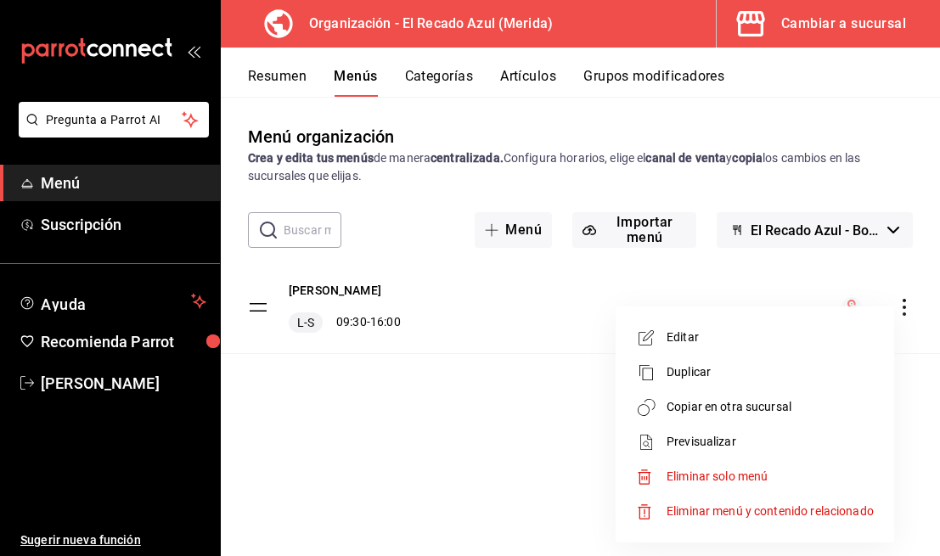
click at [754, 401] on span "Copiar en otra sucursal" at bounding box center [769, 407] width 207 height 18
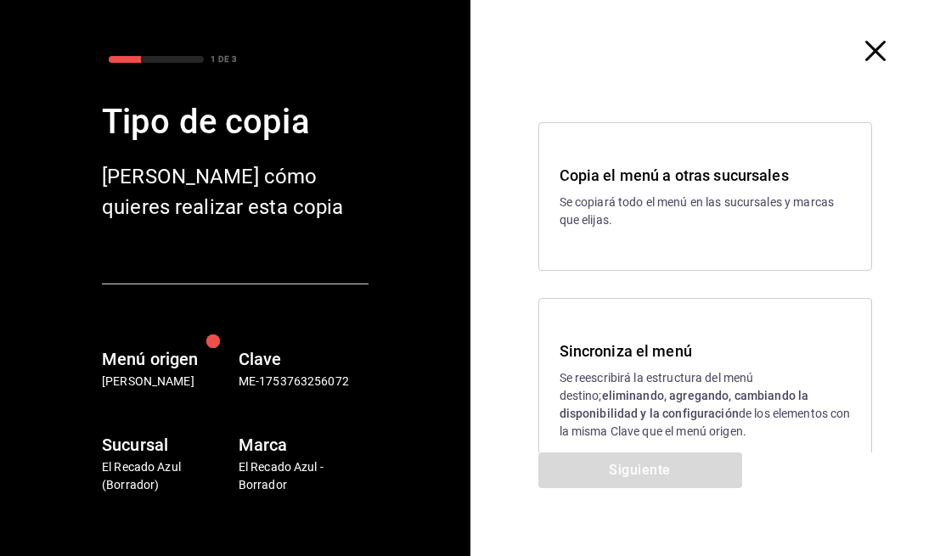
click at [729, 386] on p "Se reescribirá la estructura del menú destino; eliminando, agregando, cambiando…" at bounding box center [705, 404] width 292 height 71
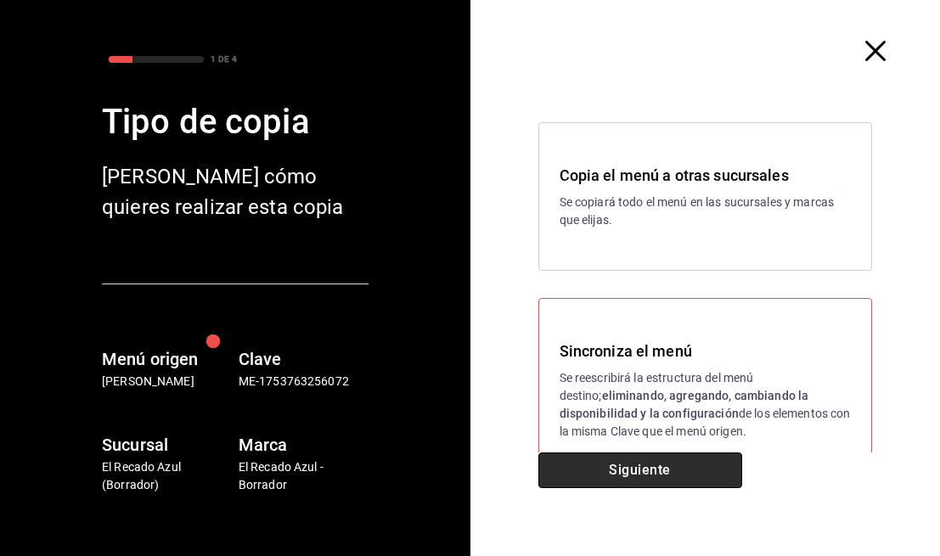
click at [694, 458] on button "Siguiente" at bounding box center [640, 470] width 204 height 36
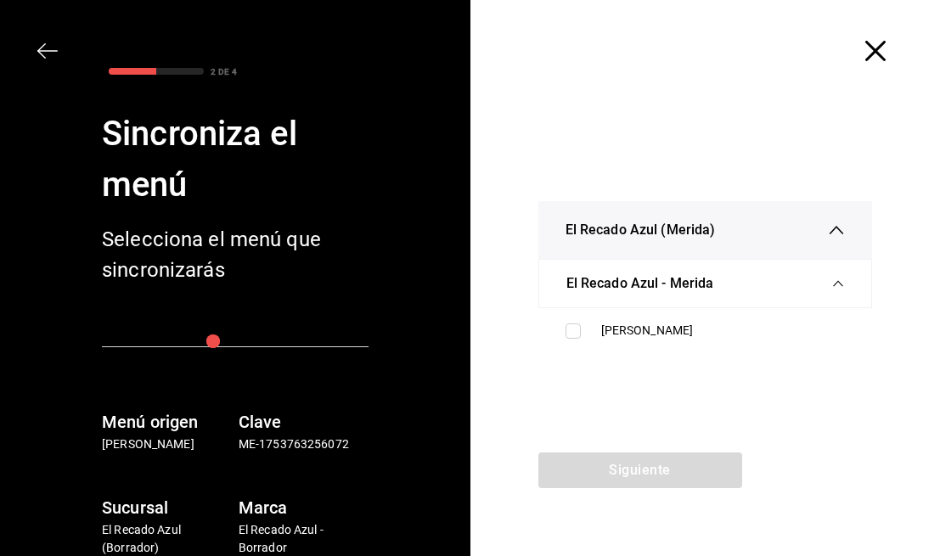
click at [629, 285] on span "El Recado Azul - Merida" at bounding box center [640, 283] width 148 height 20
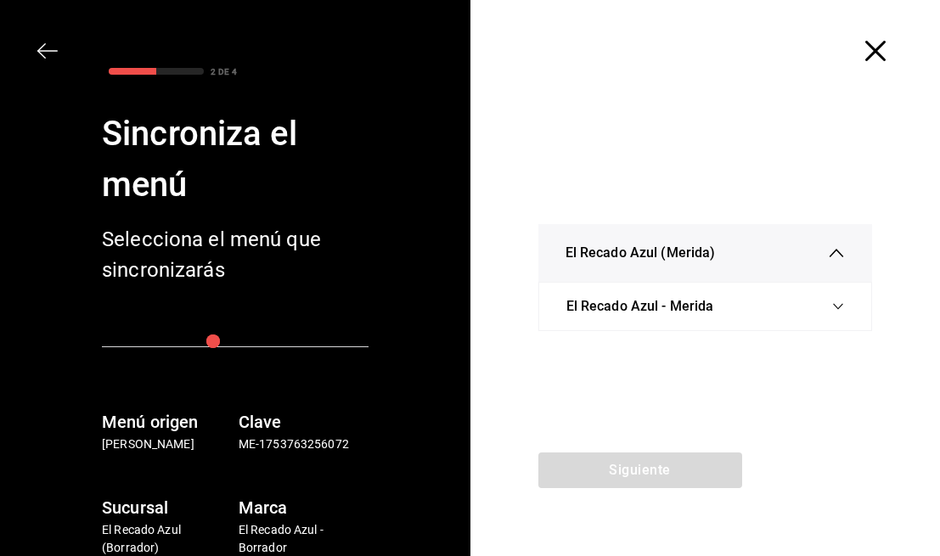
click at [611, 308] on span "El Recado Azul - Merida" at bounding box center [640, 306] width 148 height 20
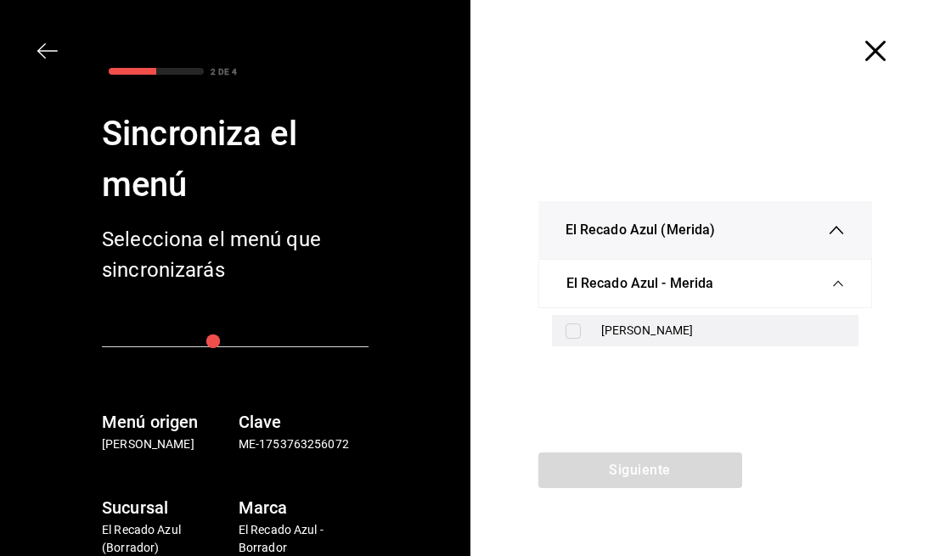
click at [575, 336] on input "checkbox" at bounding box center [572, 330] width 15 height 15
checkbox input "true"
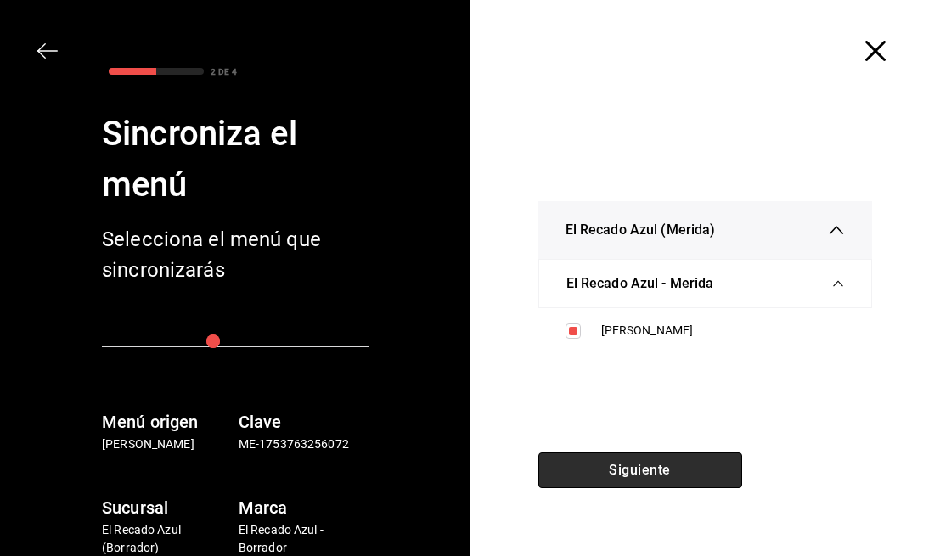
click at [635, 469] on button "Siguiente" at bounding box center [640, 470] width 204 height 36
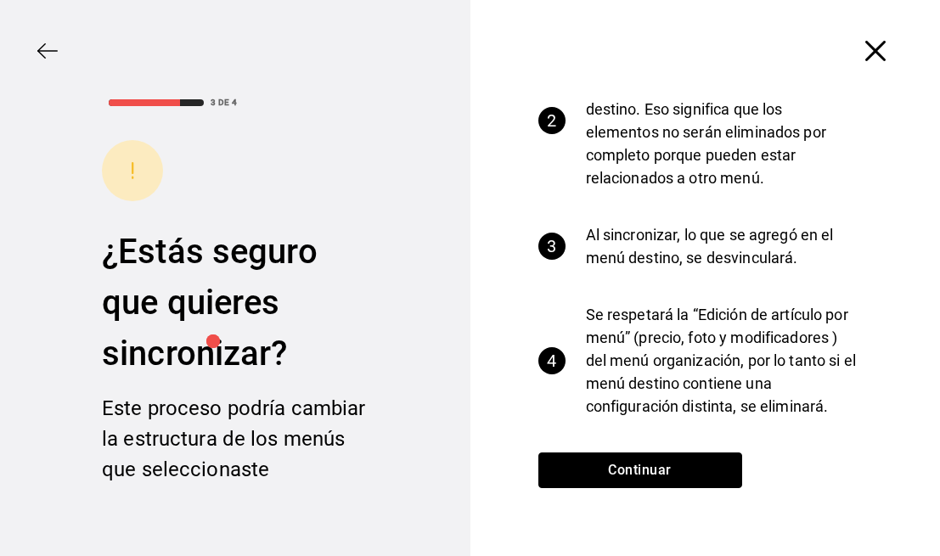
scroll to position [189, 0]
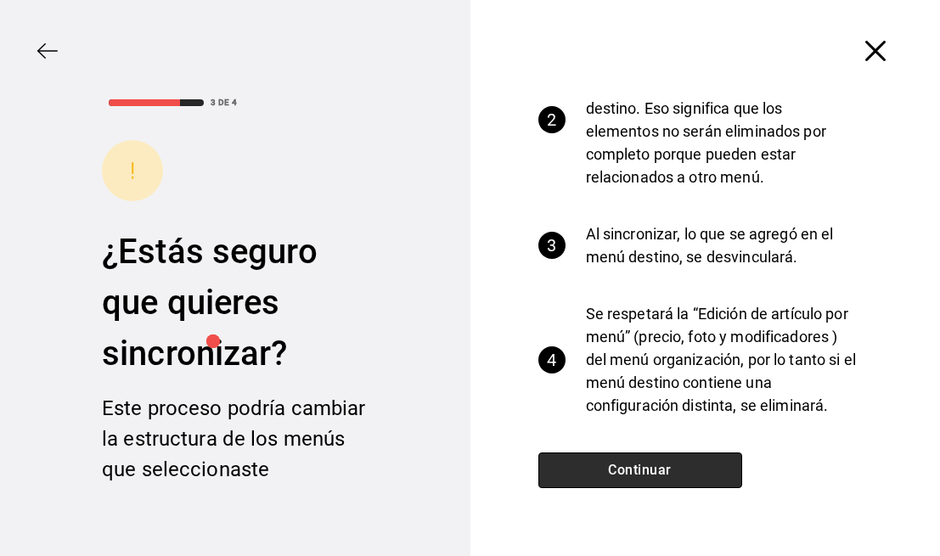
click at [690, 474] on button "Continuar" at bounding box center [640, 470] width 204 height 36
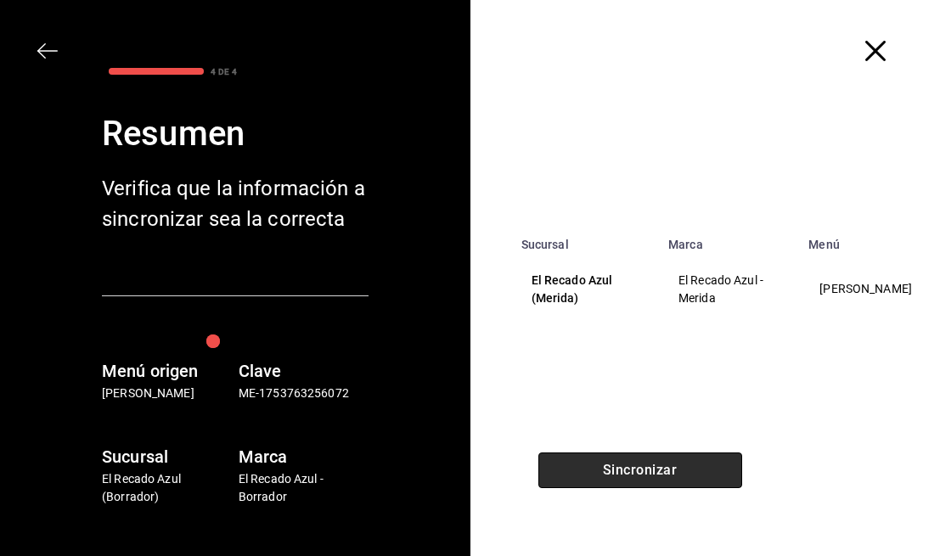
scroll to position [0, 0]
click at [690, 474] on button "Sincronizar" at bounding box center [640, 470] width 204 height 36
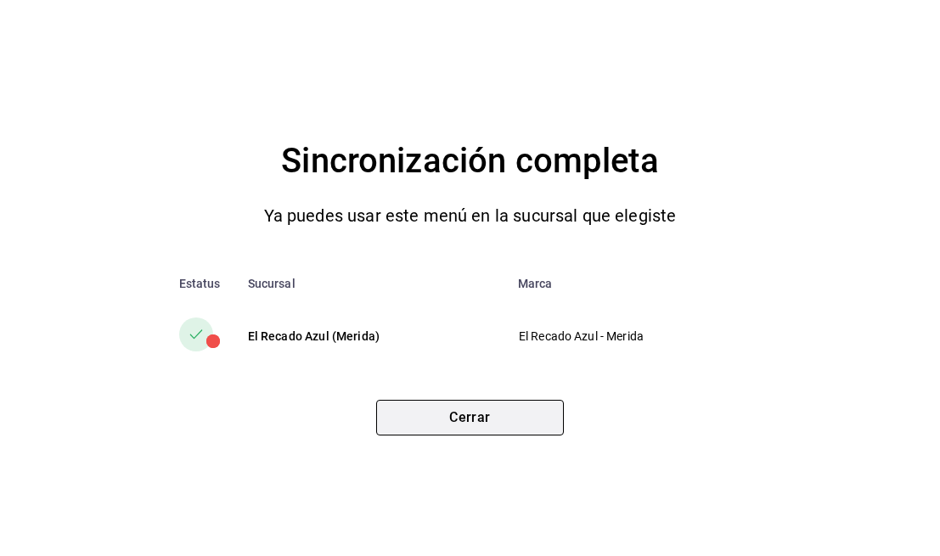
click at [505, 422] on button "Cerrar" at bounding box center [470, 418] width 188 height 36
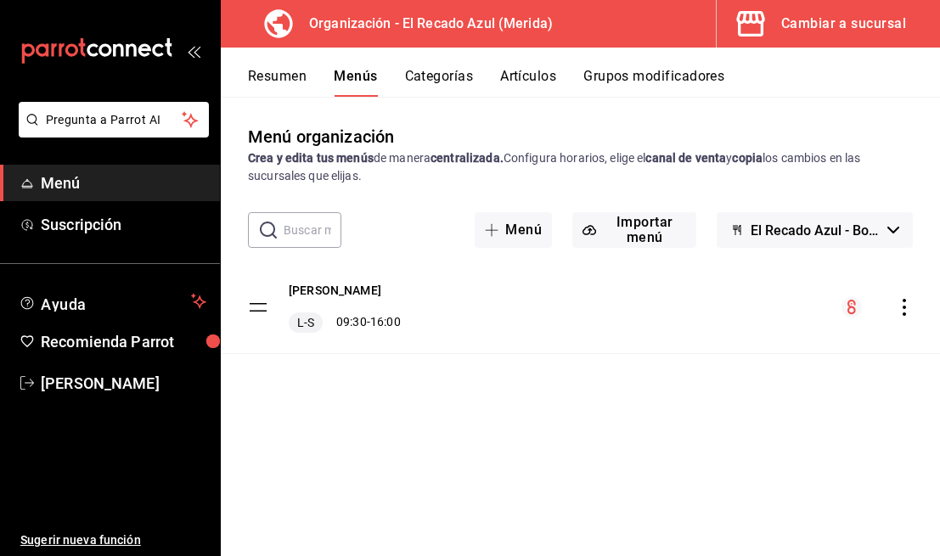
click at [435, 24] on h3 "Organización - El Recado Azul (Merida)" at bounding box center [423, 24] width 257 height 20
click at [766, 26] on icon "button" at bounding box center [750, 24] width 34 height 34
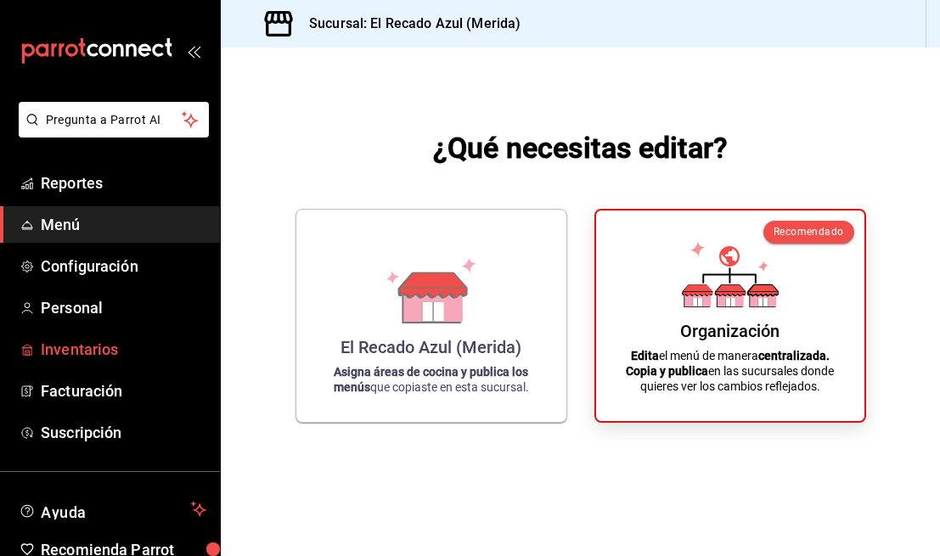
click at [104, 356] on span "Inventarios" at bounding box center [124, 349] width 166 height 23
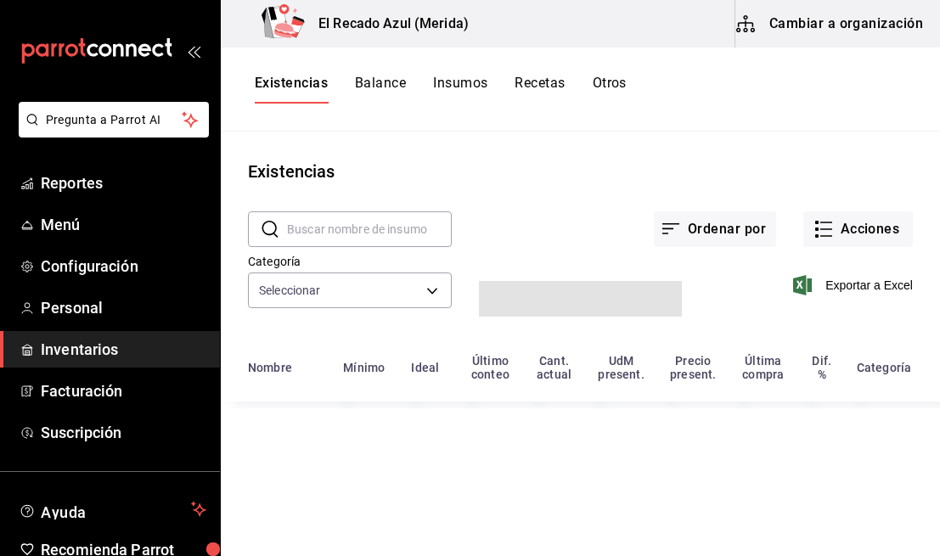
type input "1f092b0b-9678-4a4a-a628-f515801b2372"
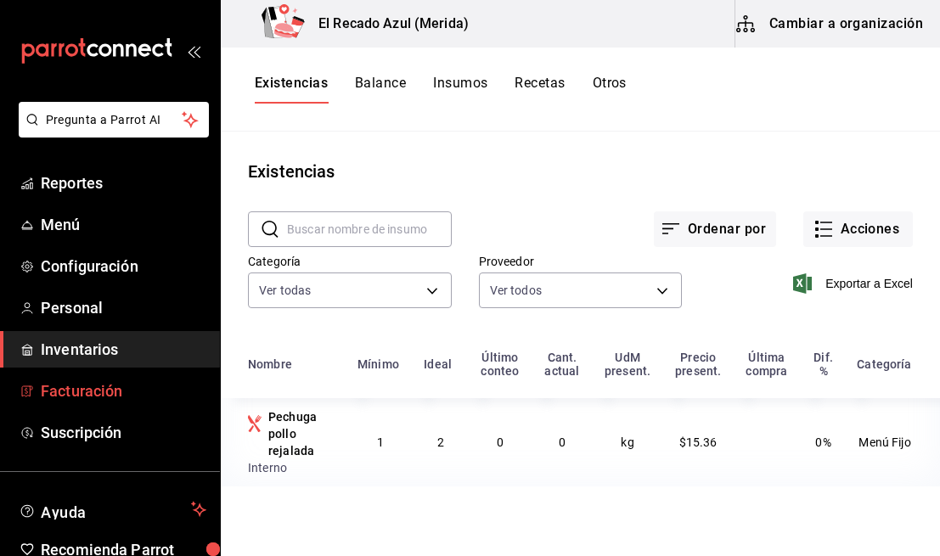
click at [157, 391] on span "Facturación" at bounding box center [124, 390] width 166 height 23
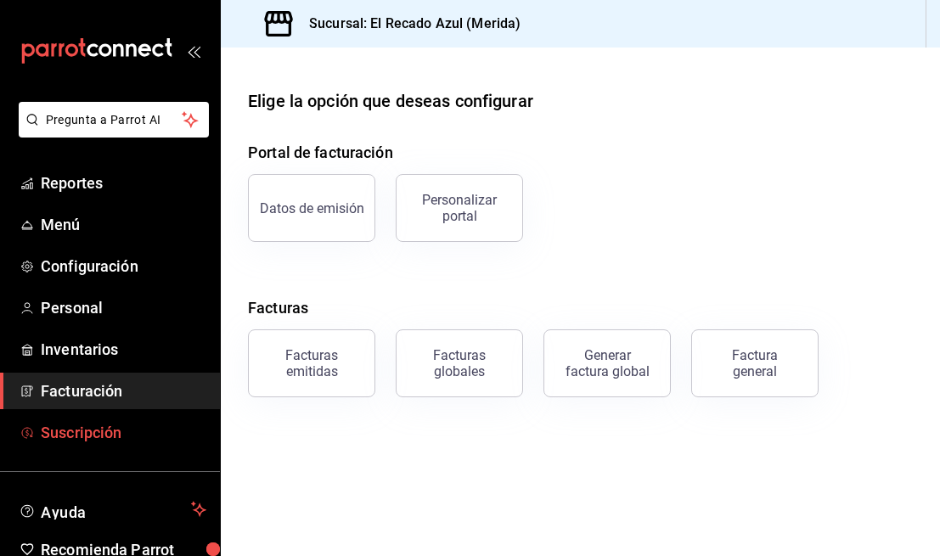
click at [158, 440] on span "Suscripción" at bounding box center [124, 432] width 166 height 23
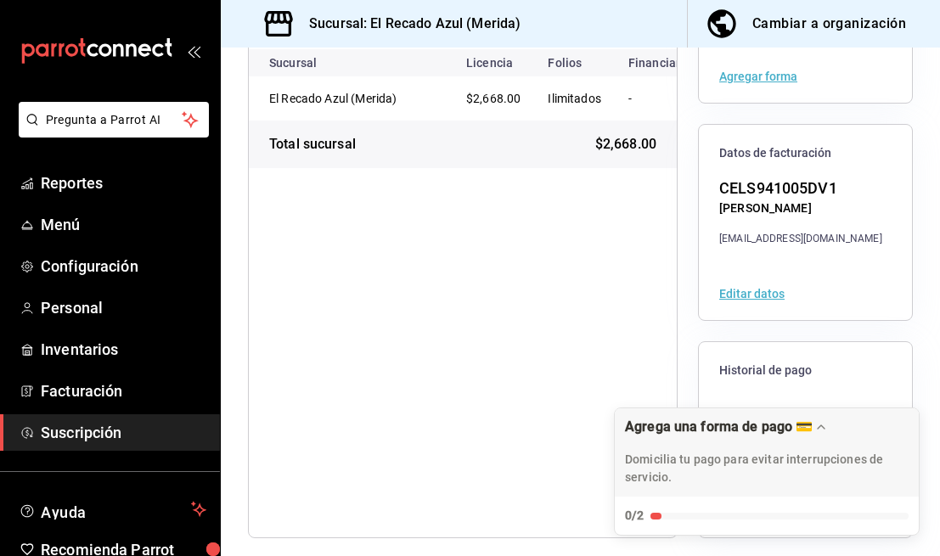
scroll to position [248, 0]
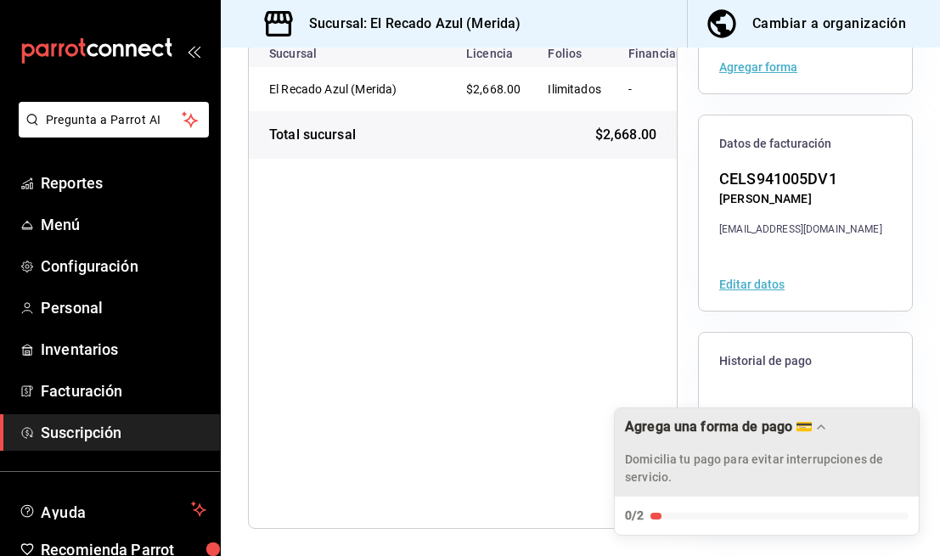
click at [819, 429] on icon "Drag to move checklist" at bounding box center [821, 427] width 14 height 14
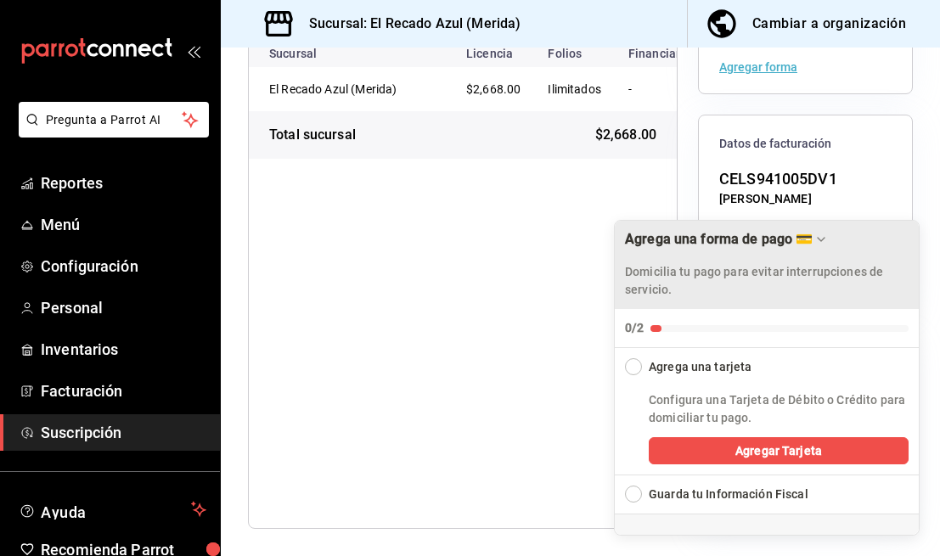
click at [895, 251] on div "Domicilia tu pago para evitar interrupciones de servicio." at bounding box center [766, 275] width 283 height 48
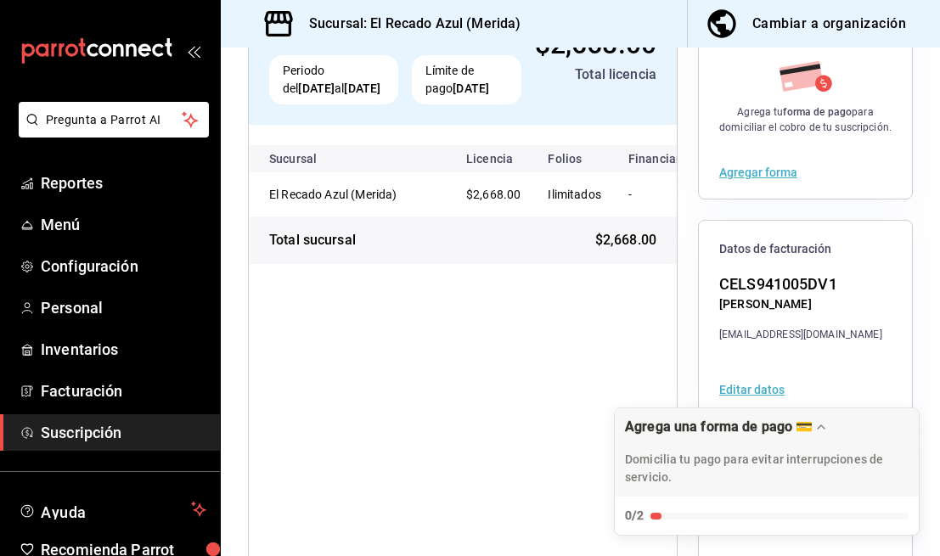
scroll to position [138, 0]
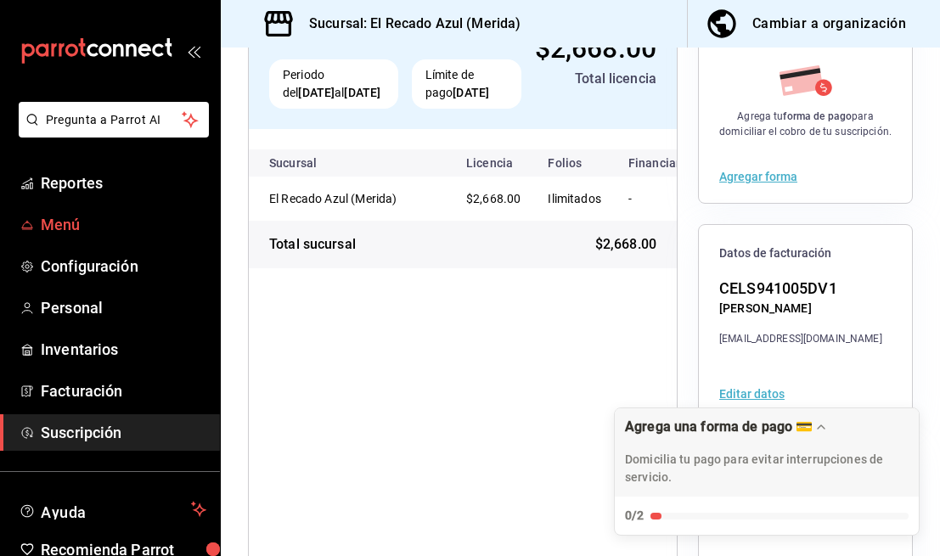
click at [125, 218] on span "Menú" at bounding box center [124, 224] width 166 height 23
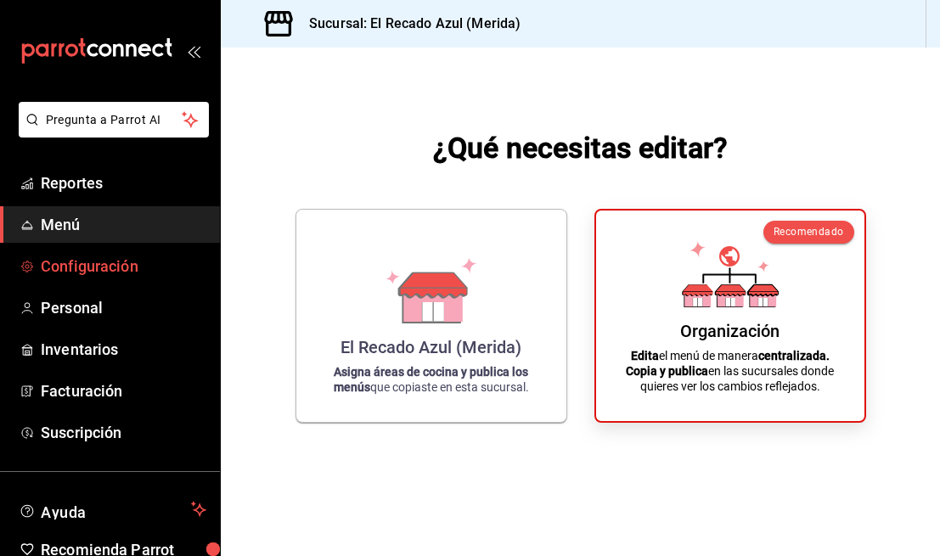
click at [140, 276] on span "Configuración" at bounding box center [124, 266] width 166 height 23
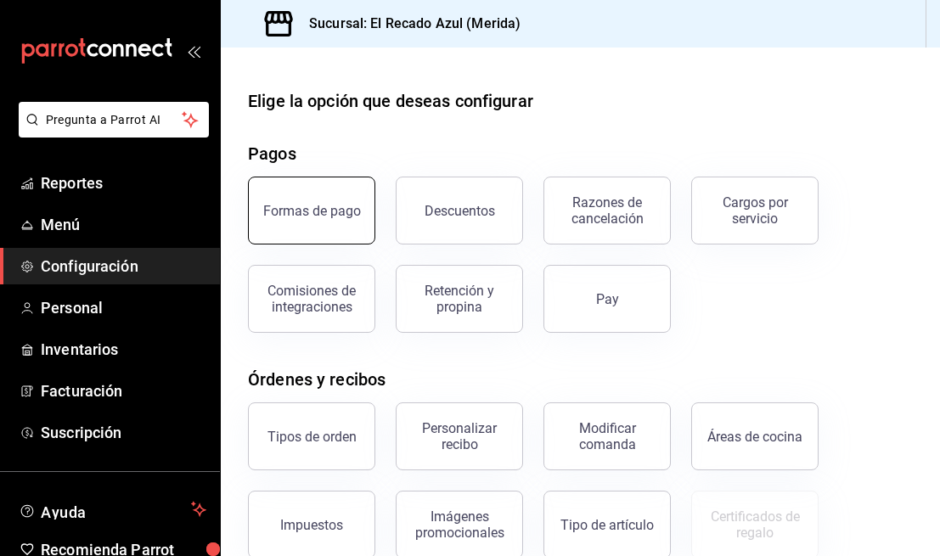
click at [317, 185] on button "Formas de pago" at bounding box center [311, 211] width 127 height 68
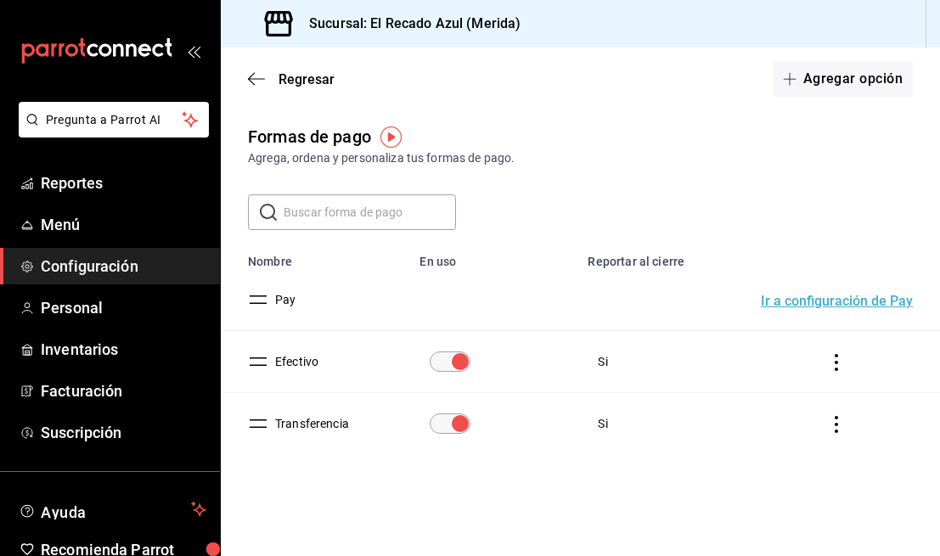
click at [793, 305] on button "Ir a configuración de Pay" at bounding box center [837, 302] width 152 height 14
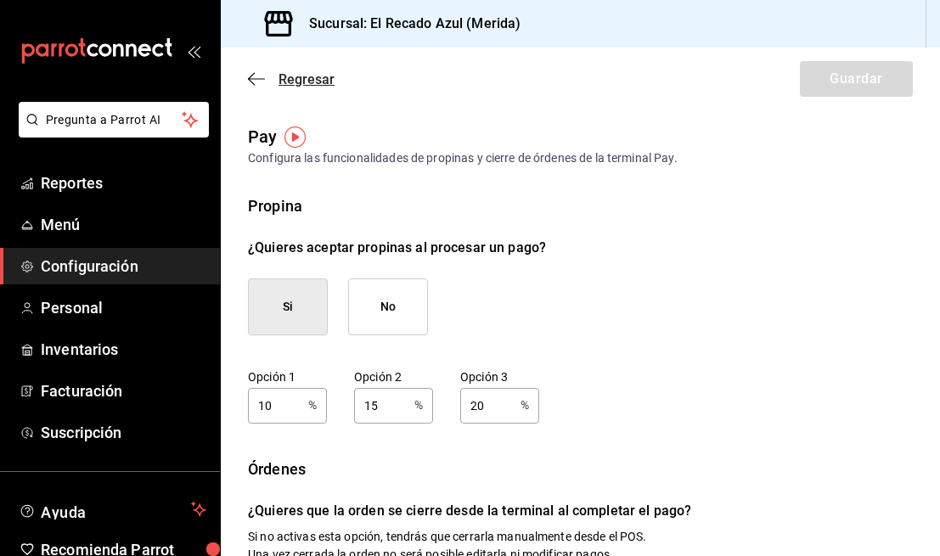
click at [248, 72] on icon "button" at bounding box center [256, 78] width 17 height 15
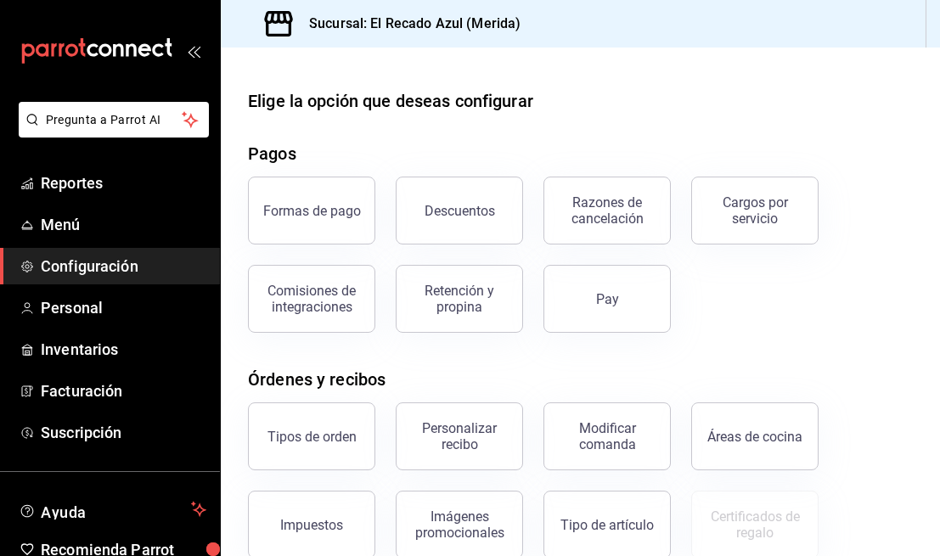
scroll to position [32, 0]
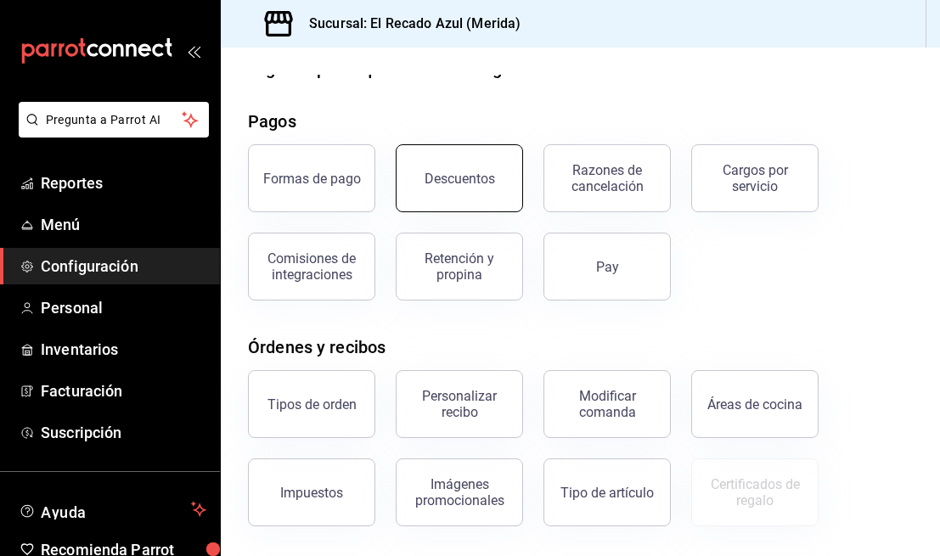
click at [475, 202] on button "Descuentos" at bounding box center [459, 178] width 127 height 68
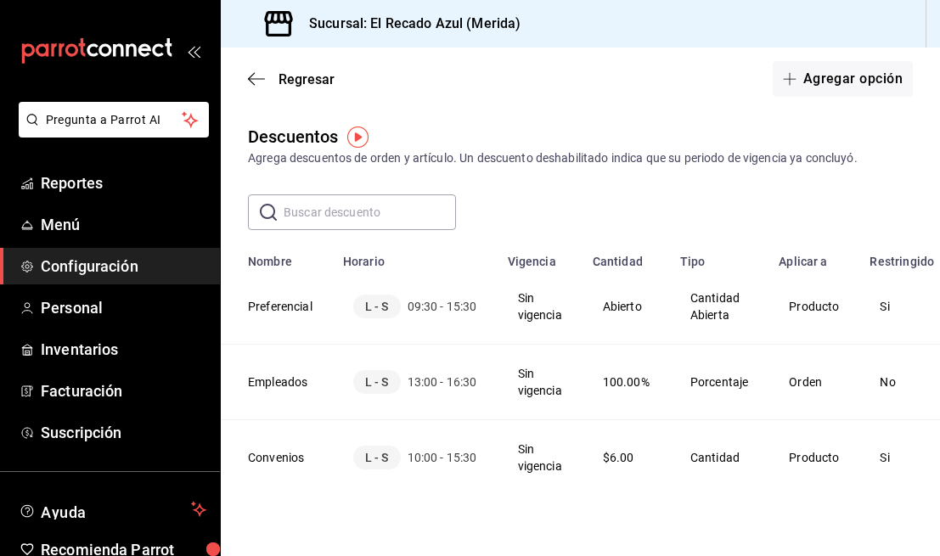
scroll to position [27, 0]
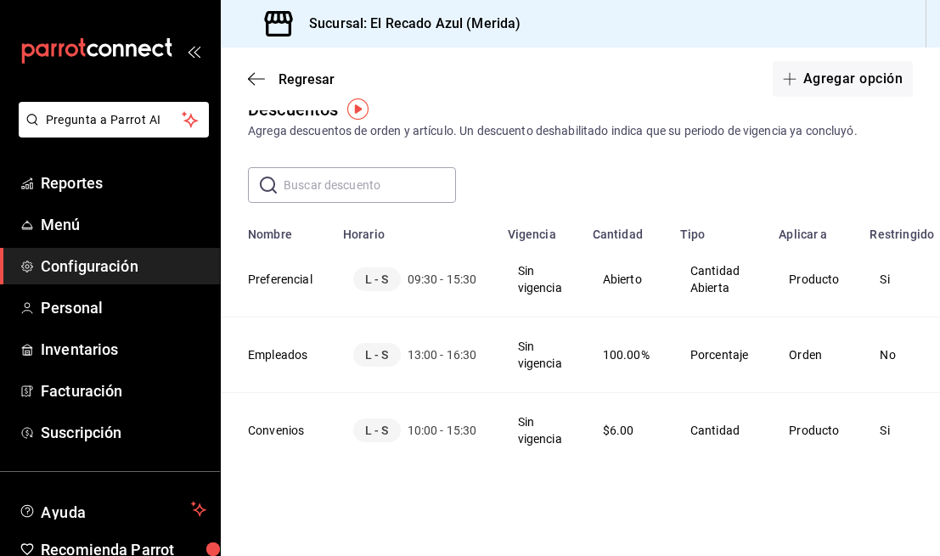
click at [752, 424] on td "Cantidad" at bounding box center [719, 431] width 99 height 76
click at [297, 440] on th "Convenios" at bounding box center [277, 431] width 112 height 76
click at [288, 429] on th "Convenios" at bounding box center [277, 431] width 112 height 76
click at [435, 436] on span "10:00 - 15:30" at bounding box center [442, 430] width 70 height 17
click at [560, 424] on td "Sin vigencia" at bounding box center [539, 431] width 85 height 76
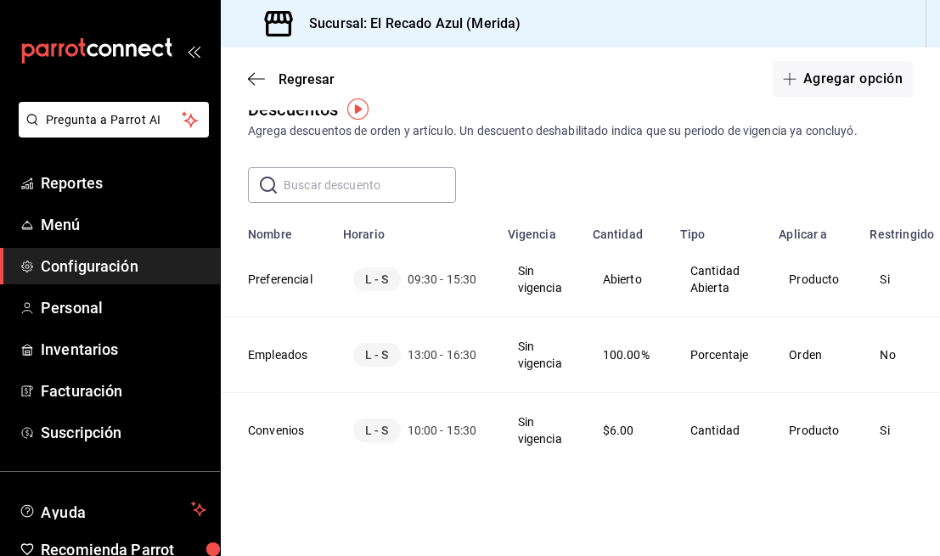
click at [669, 427] on td "$6.00" at bounding box center [625, 431] width 87 height 76
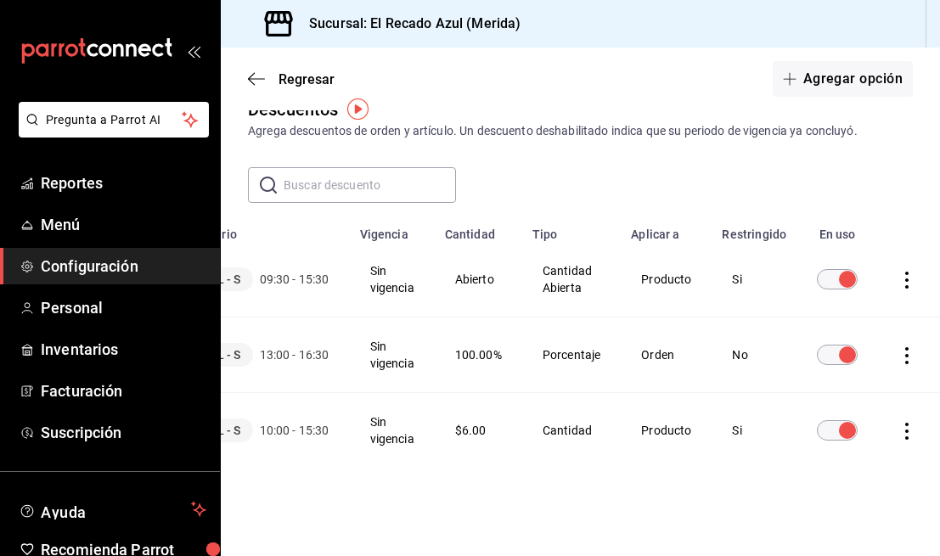
click at [905, 430] on icon "actions" at bounding box center [906, 431] width 3 height 17
click at [724, 497] on div at bounding box center [470, 278] width 940 height 556
click at [900, 435] on icon "actions" at bounding box center [906, 431] width 17 height 17
click at [844, 456] on span "Eliminar" at bounding box center [842, 454] width 43 height 14
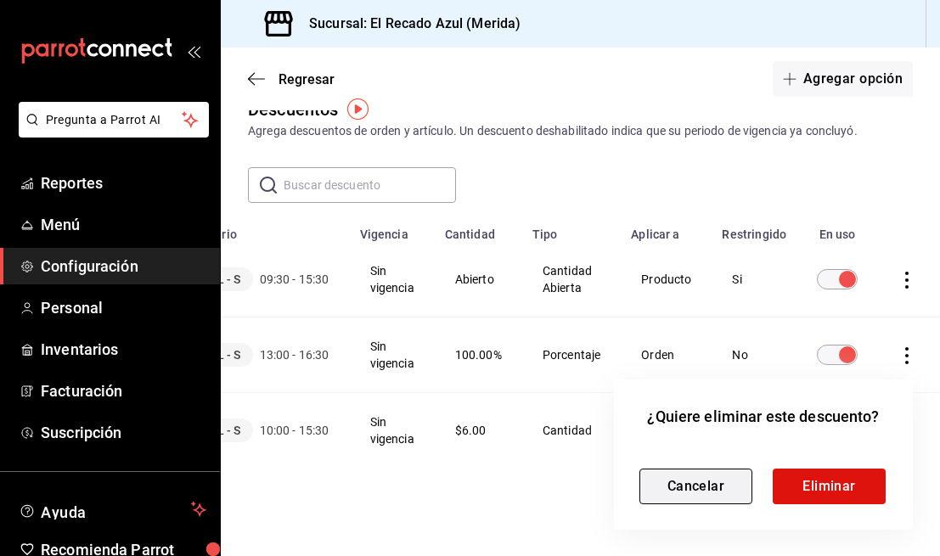
click at [691, 485] on button "Cancelar" at bounding box center [695, 487] width 113 height 36
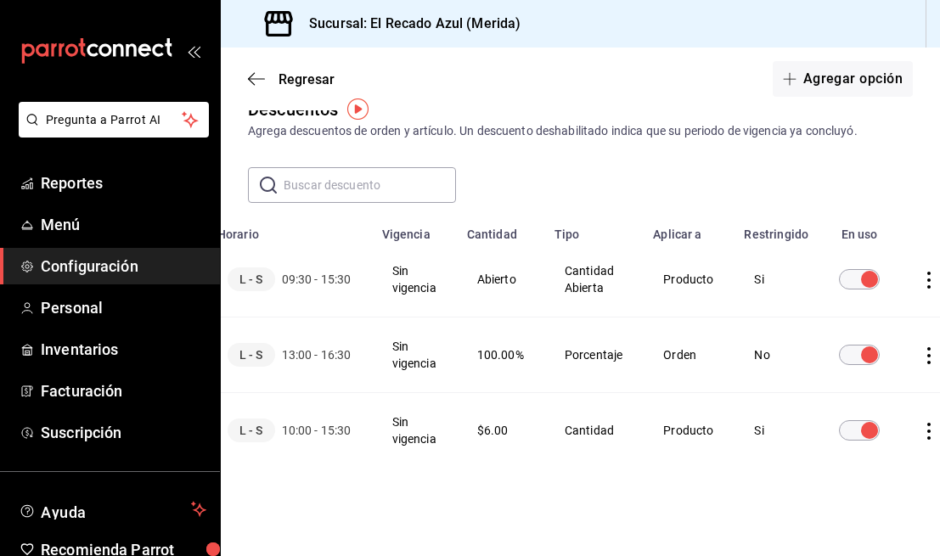
scroll to position [0, 148]
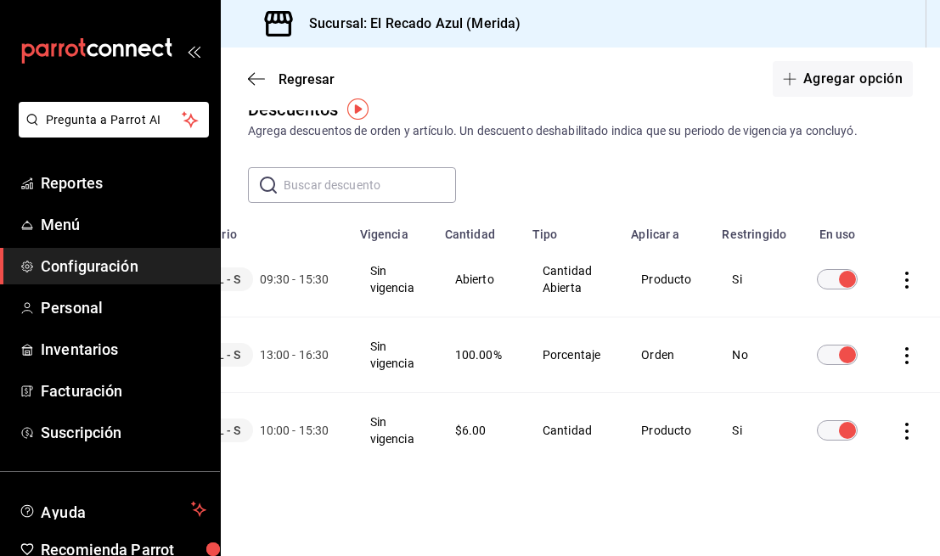
click at [907, 428] on icon "actions" at bounding box center [906, 431] width 17 height 17
click at [841, 454] on span "Eliminar" at bounding box center [842, 454] width 43 height 14
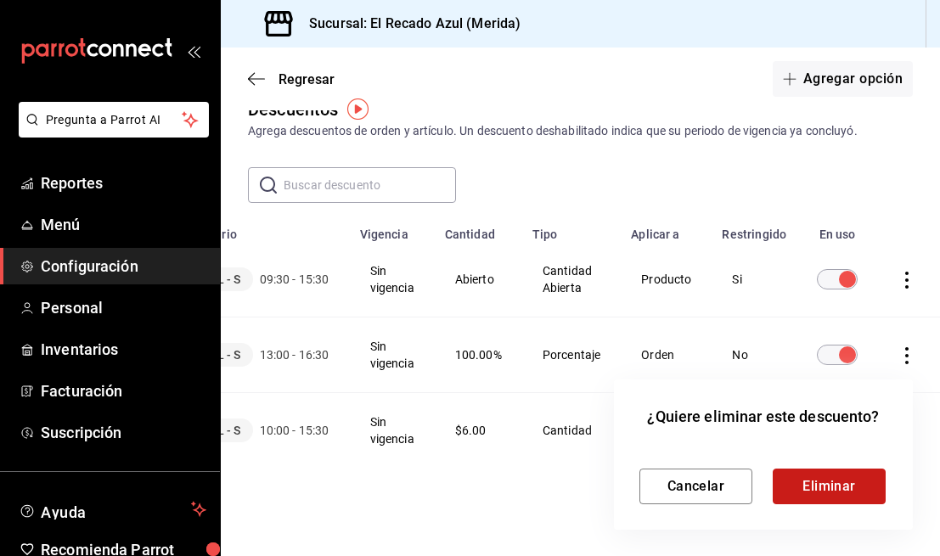
click at [843, 488] on button "Eliminar" at bounding box center [828, 487] width 113 height 36
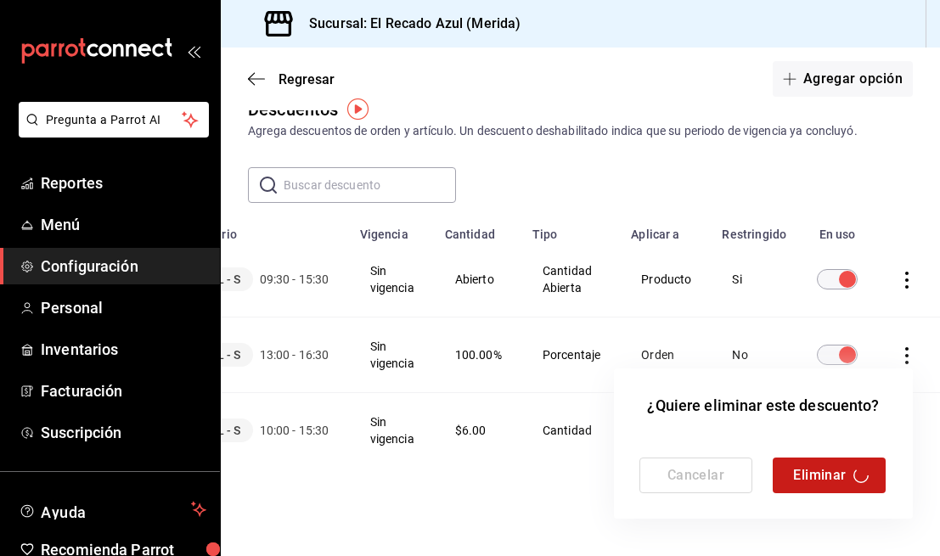
scroll to position [0, 0]
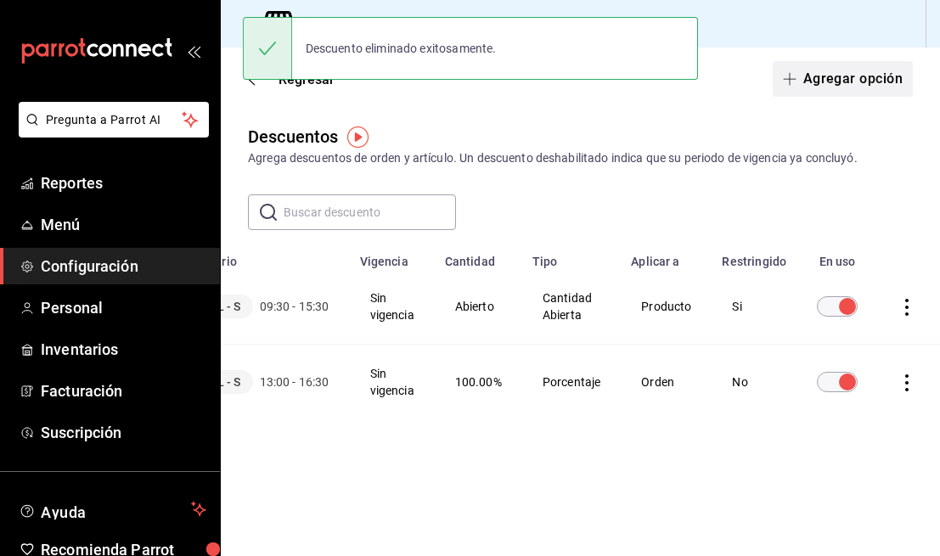
click at [840, 65] on button "Agregar opción" at bounding box center [842, 79] width 140 height 36
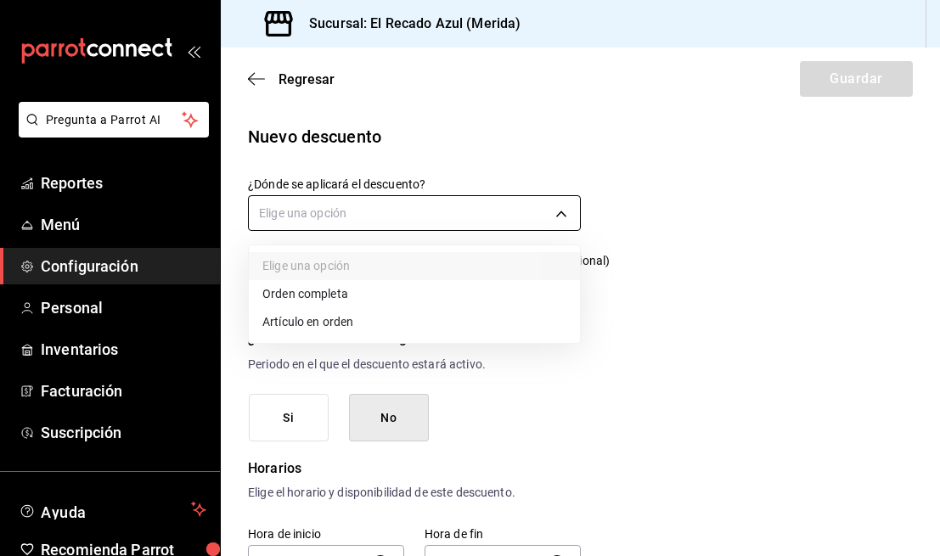
click at [429, 205] on body "Pregunta a Parrot AI Reportes Menú Configuración Personal Inventarios Facturaci…" at bounding box center [470, 278] width 940 height 556
click at [378, 319] on li "Artículo en orden" at bounding box center [414, 322] width 331 height 28
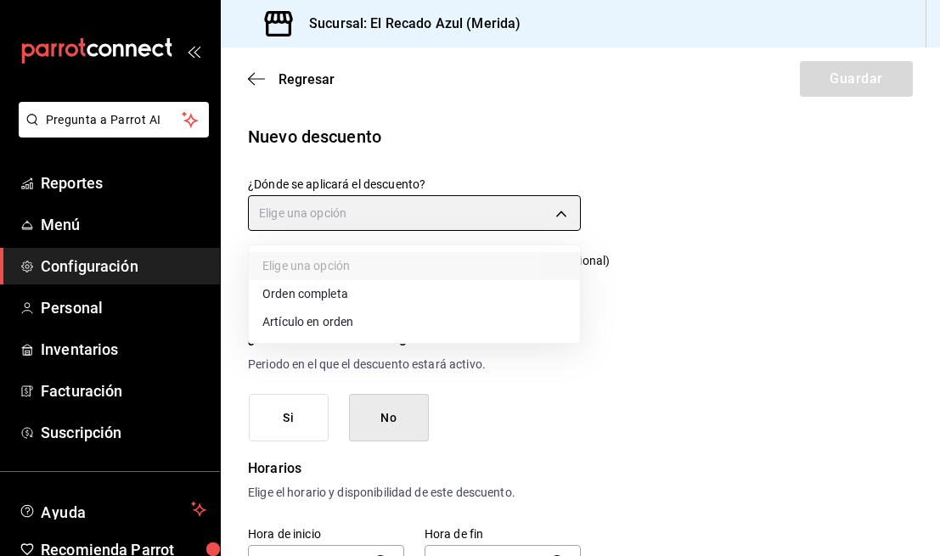
type input "ORDER_ITEM"
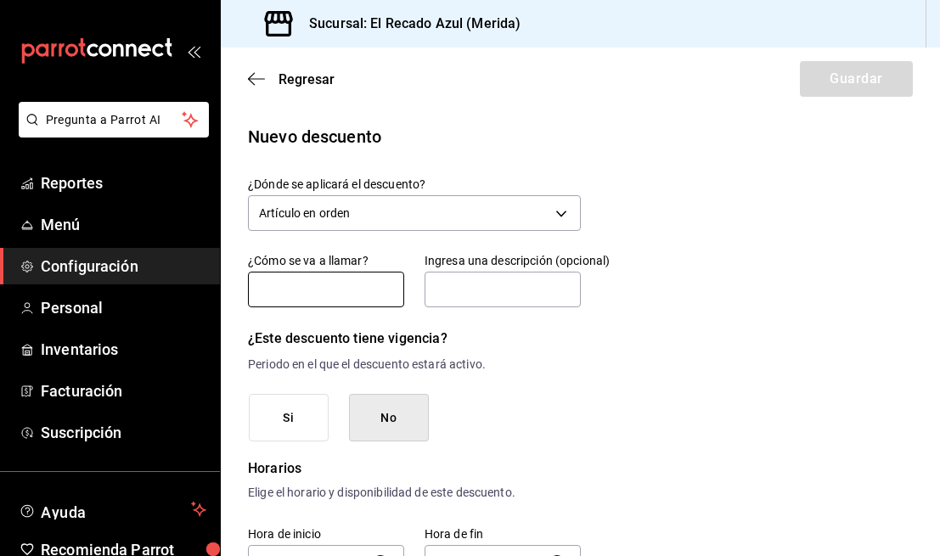
click at [348, 302] on input "text" at bounding box center [326, 290] width 156 height 36
type input "Convenios"
click at [527, 294] on input "text" at bounding box center [502, 290] width 156 height 36
type input "Oficinas y negocios donde tenemos un precio preferencial por la cantidad"
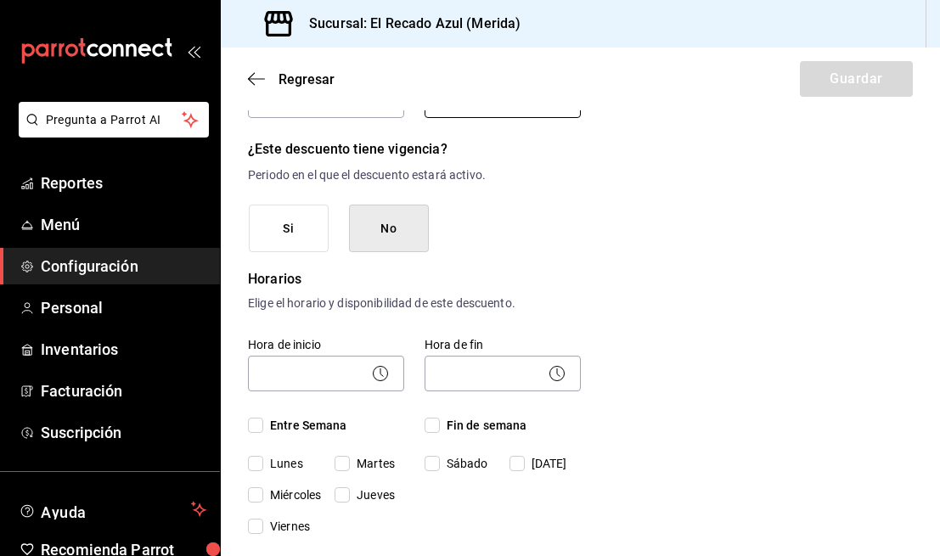
scroll to position [196, 0]
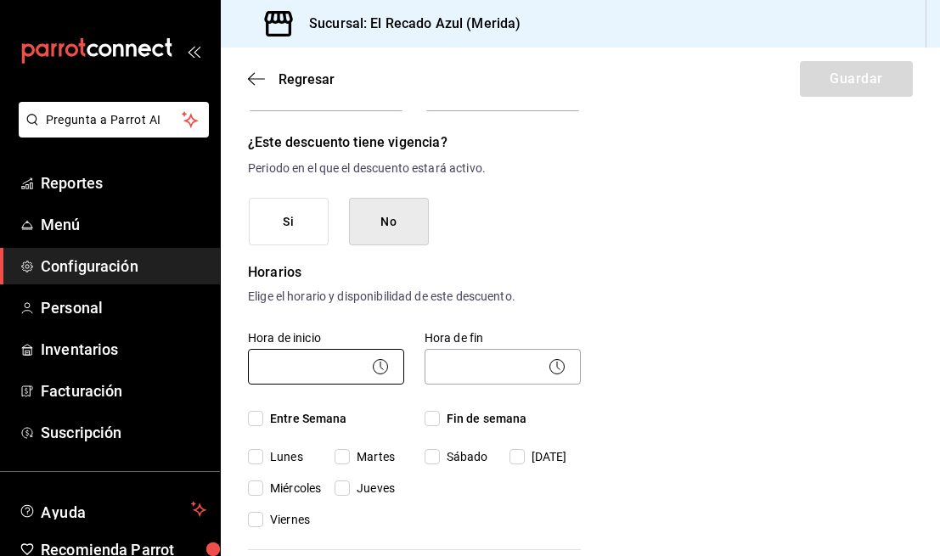
click at [317, 375] on body "Pregunta a Parrot AI Reportes Menú Configuración Personal Inventarios Facturaci…" at bounding box center [470, 278] width 940 height 556
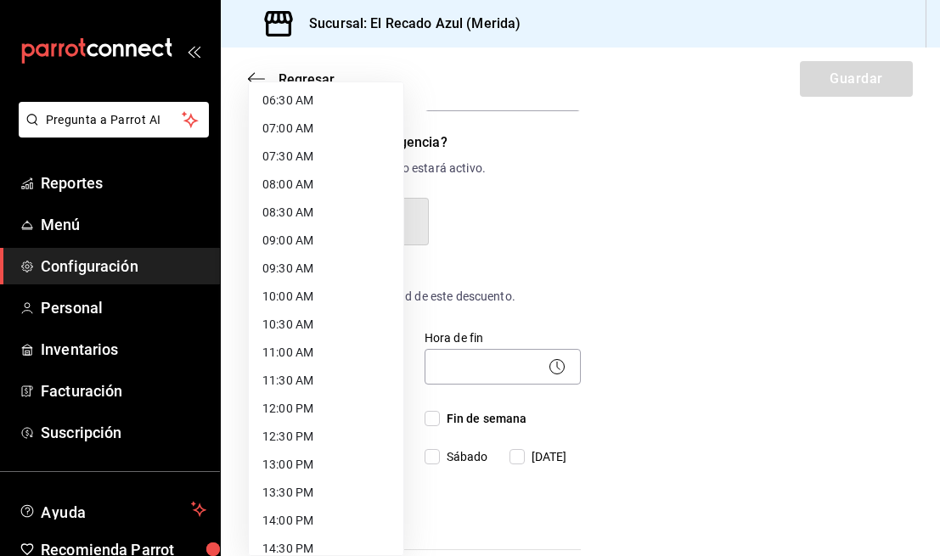
scroll to position [371, 0]
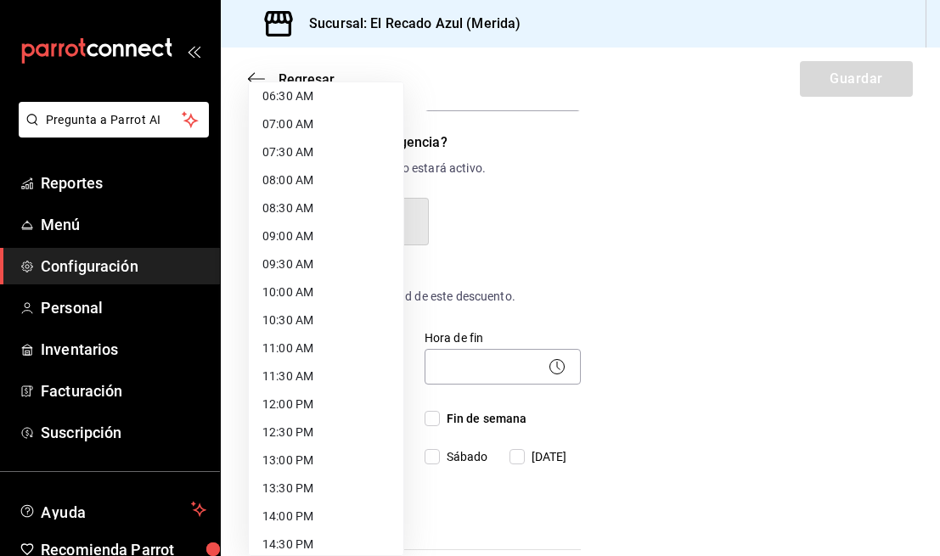
click at [315, 341] on li "11:00 AM" at bounding box center [326, 348] width 154 height 28
type input "11:00"
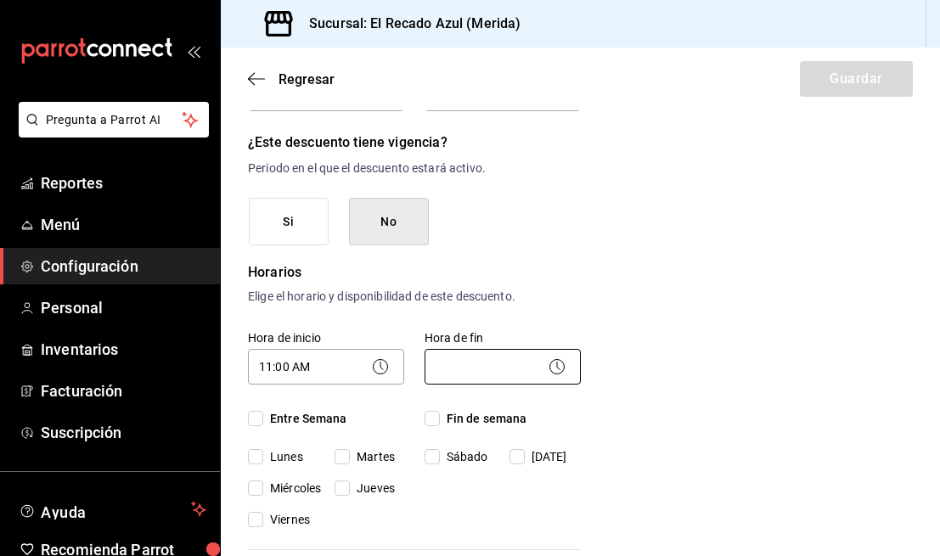
click at [504, 370] on body "Pregunta a Parrot AI Reportes Menú Configuración Personal Inventarios Facturaci…" at bounding box center [470, 278] width 940 height 556
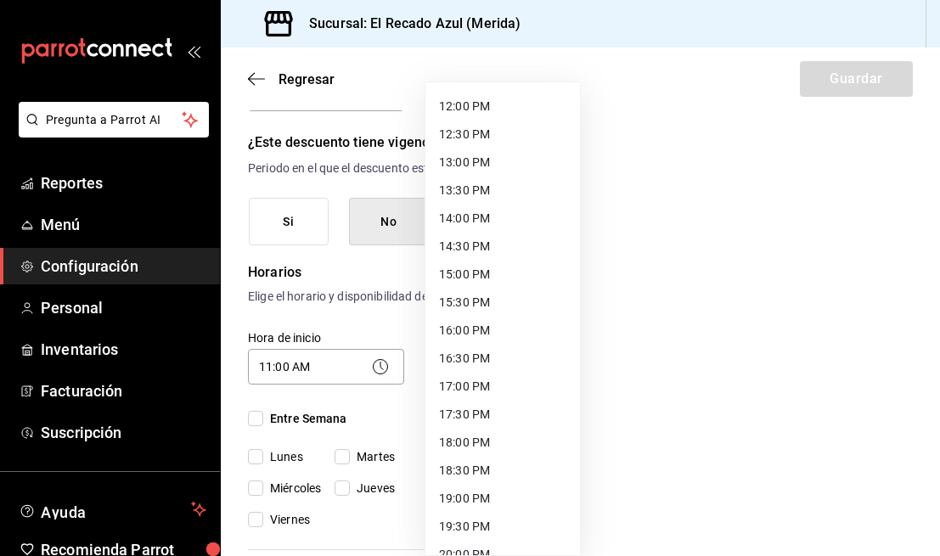
scroll to position [670, 0]
click at [486, 331] on li "16:00 PM" at bounding box center [502, 330] width 154 height 28
type input "16:00"
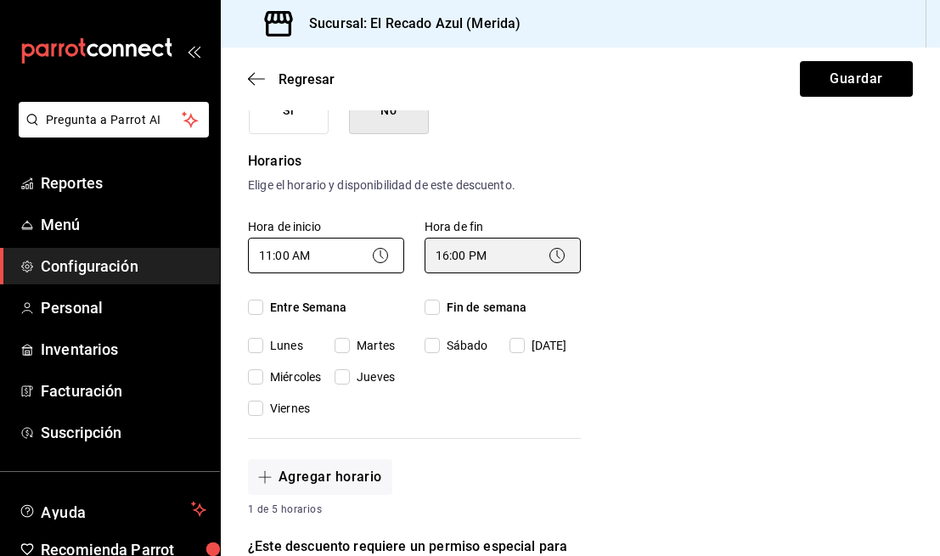
scroll to position [327, 0]
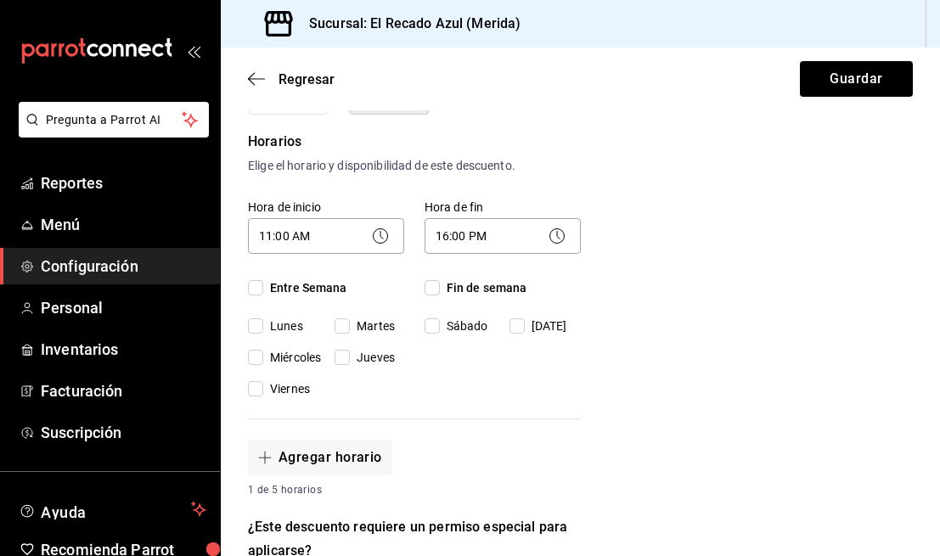
click at [252, 288] on input "Entre Semana" at bounding box center [255, 287] width 15 height 15
checkbox input "true"
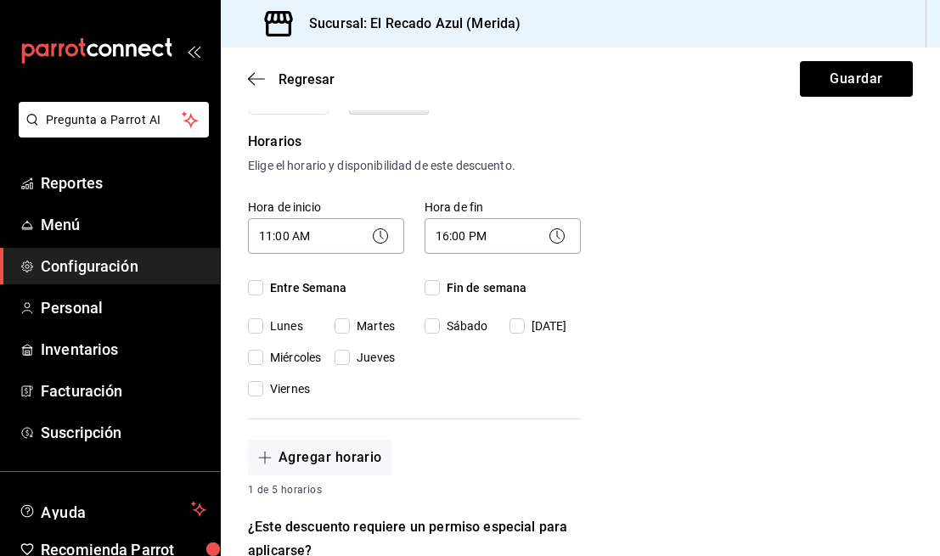
checkbox input "true"
click at [435, 289] on input "Fin de semana" at bounding box center [431, 287] width 15 height 15
checkbox input "true"
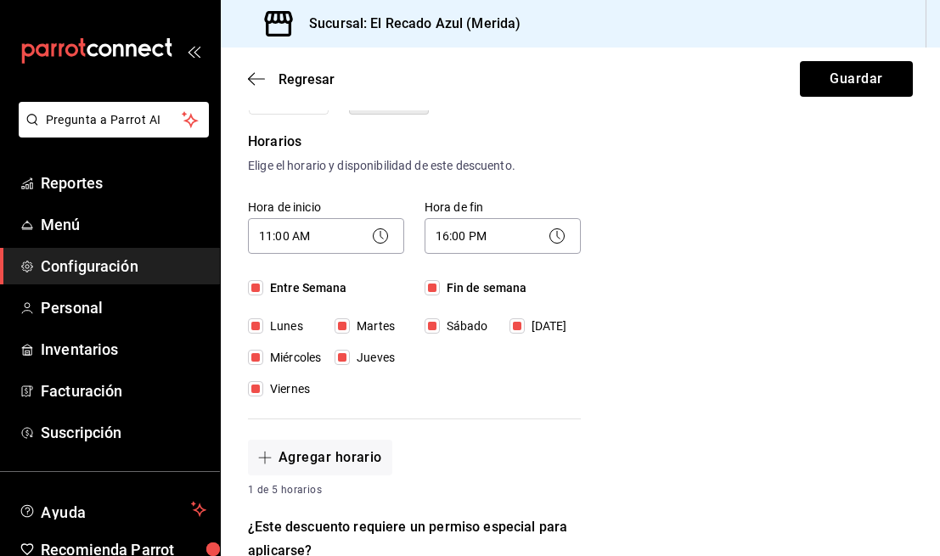
click at [518, 325] on input "[DATE]" at bounding box center [516, 325] width 15 height 15
checkbox input "false"
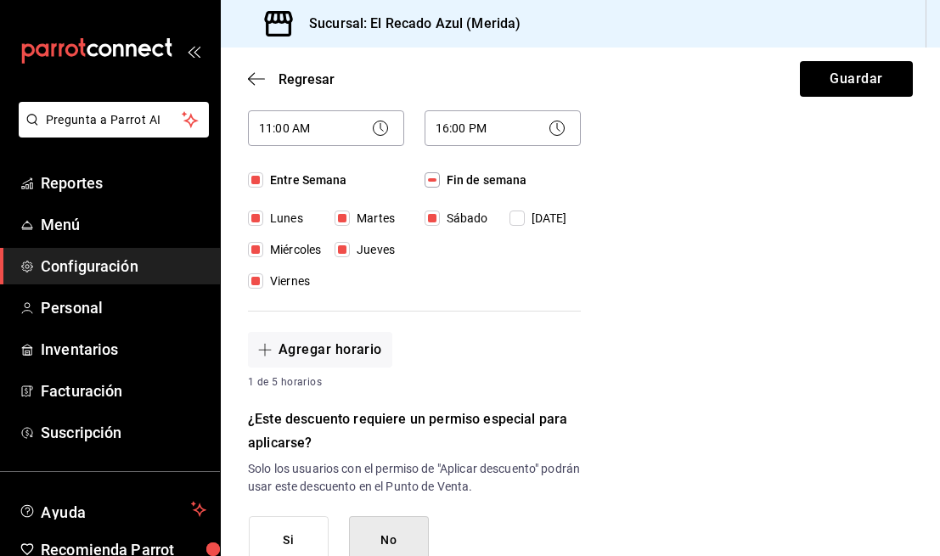
scroll to position [456, 0]
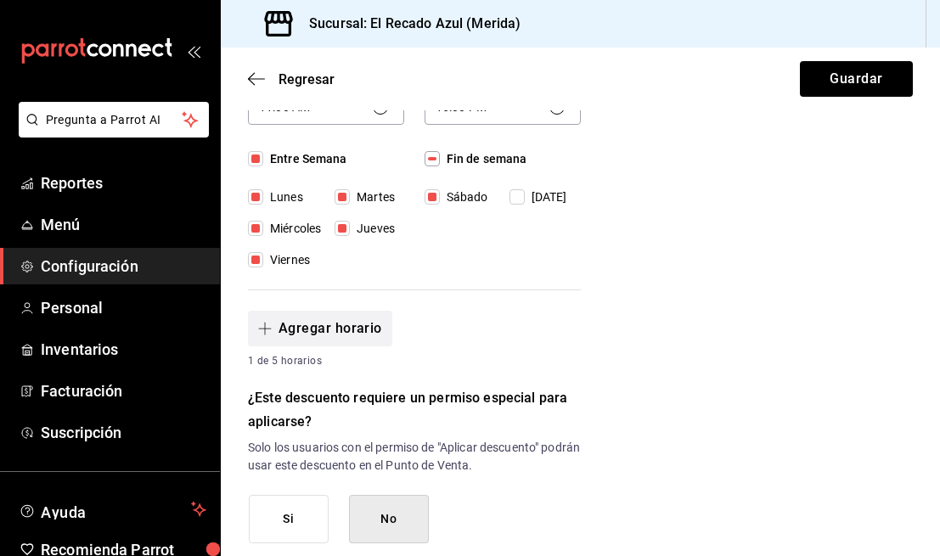
click at [353, 323] on button "Agregar horario" at bounding box center [320, 329] width 144 height 36
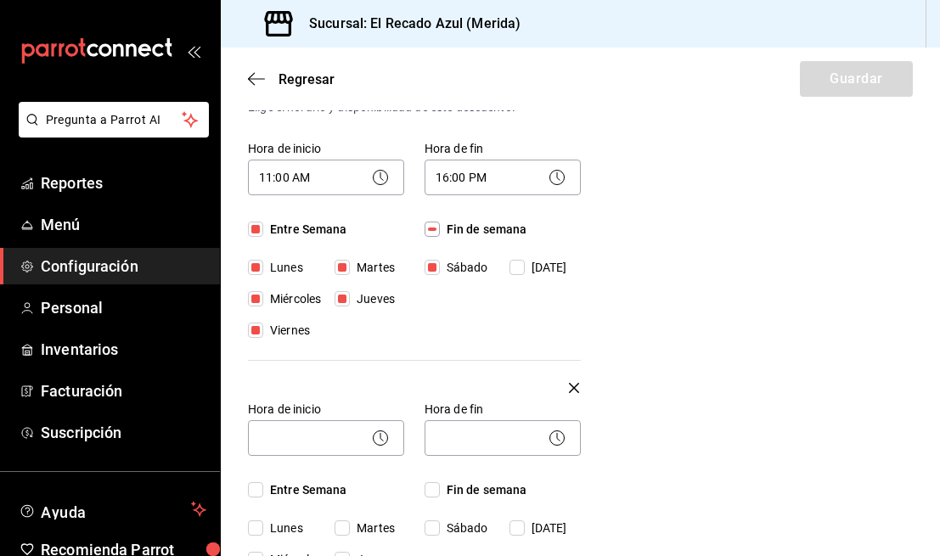
scroll to position [416, 0]
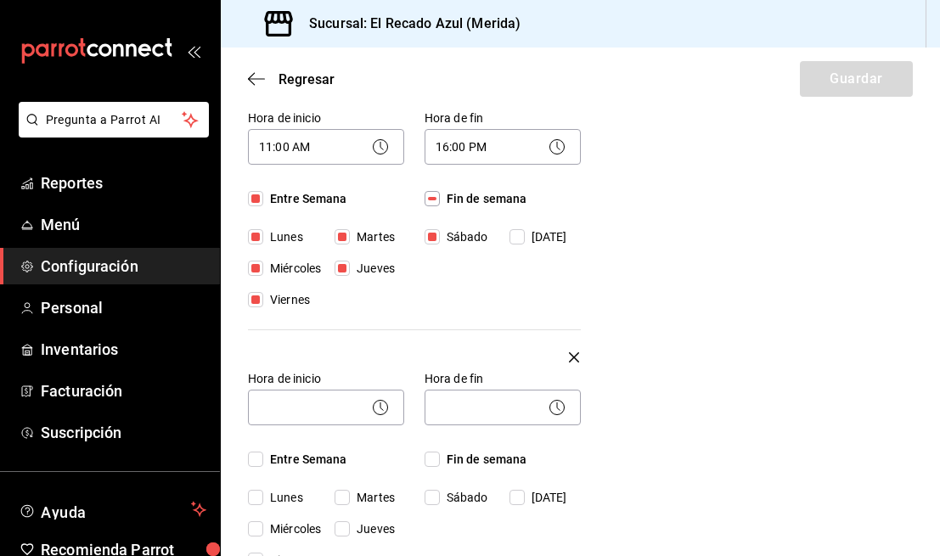
click at [571, 351] on icon "button" at bounding box center [574, 357] width 10 height 20
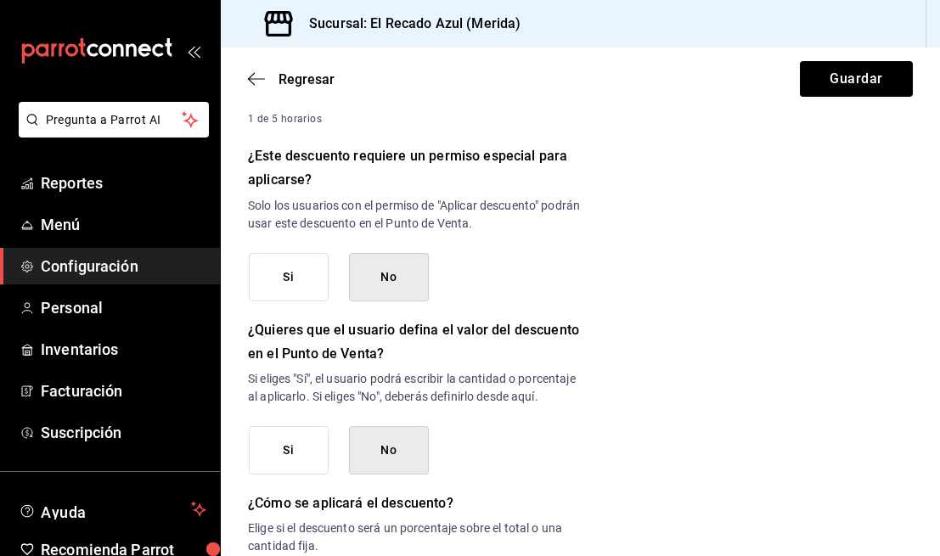
scroll to position [699, 0]
click at [300, 276] on button "Si" at bounding box center [289, 276] width 80 height 48
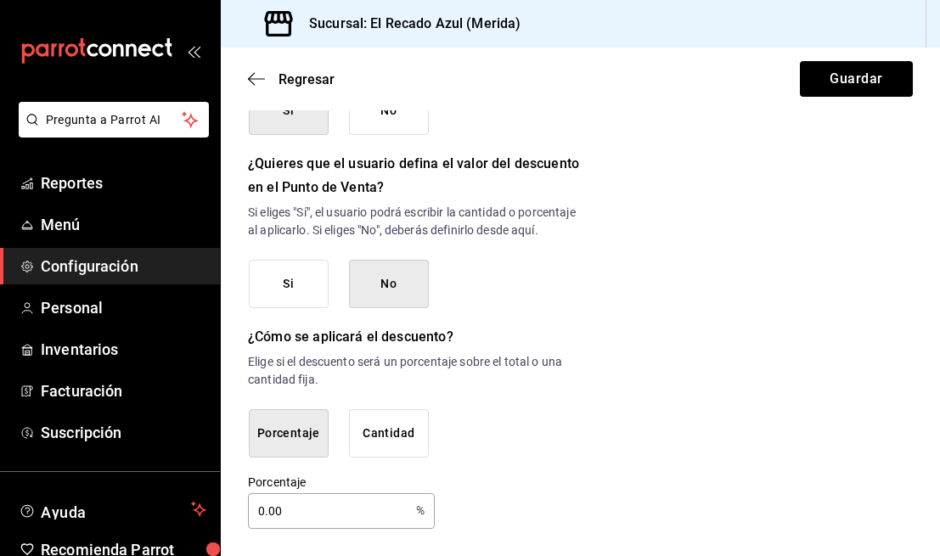
scroll to position [882, 0]
click at [397, 431] on button "Cantidad" at bounding box center [389, 433] width 80 height 48
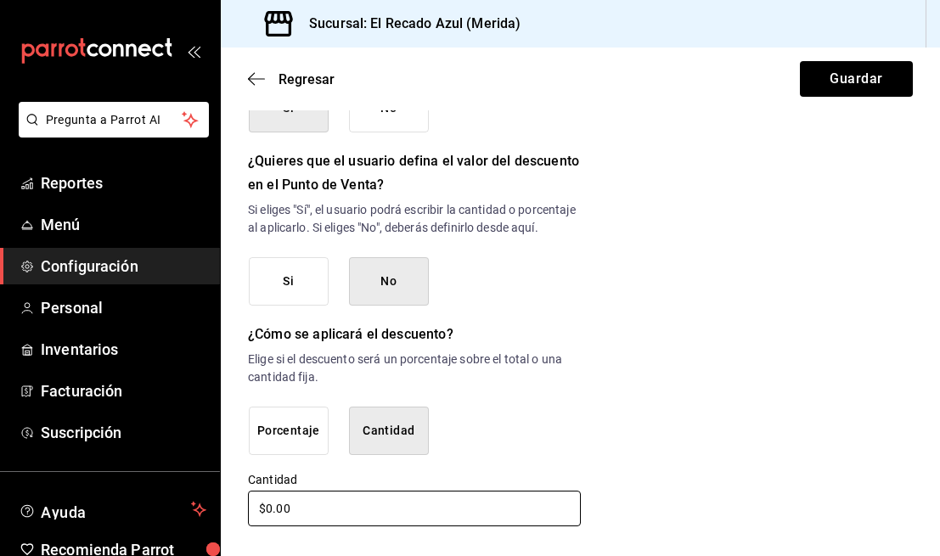
click at [362, 514] on input "$0.00" at bounding box center [414, 509] width 333 height 36
type input "$0.00"
type input "$5.00"
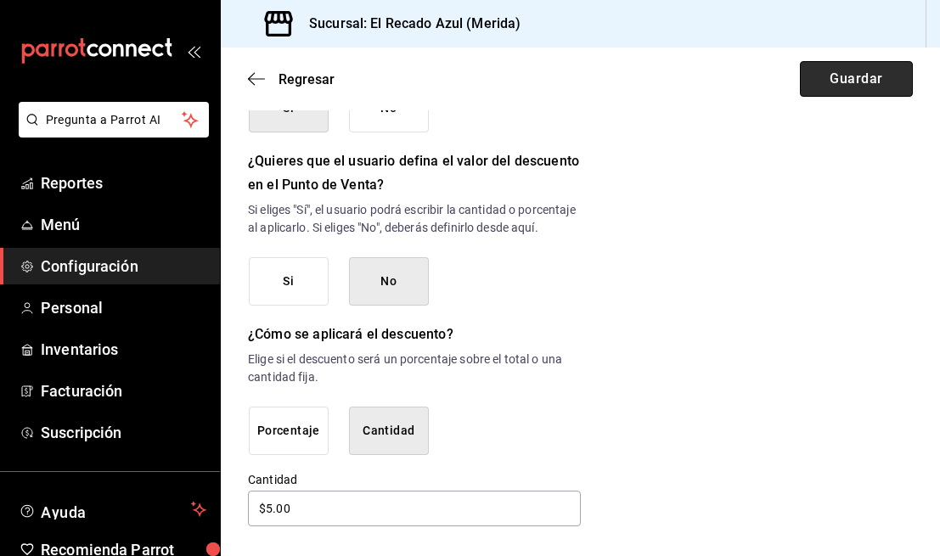
click at [871, 69] on button "Guardar" at bounding box center [856, 79] width 113 height 36
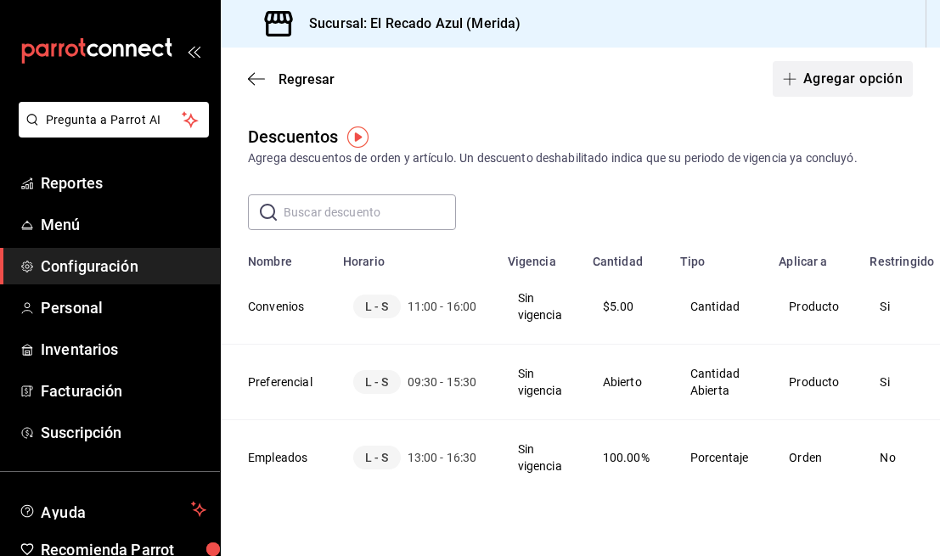
click at [860, 82] on button "Agregar opción" at bounding box center [842, 79] width 140 height 36
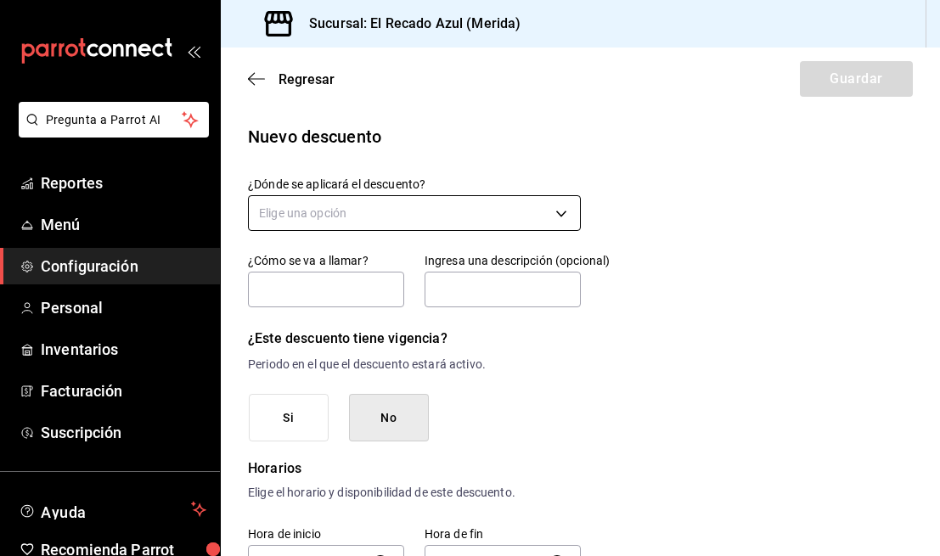
click at [465, 216] on body "Pregunta a Parrot AI Reportes Menú Configuración Personal Inventarios Facturaci…" at bounding box center [470, 278] width 940 height 556
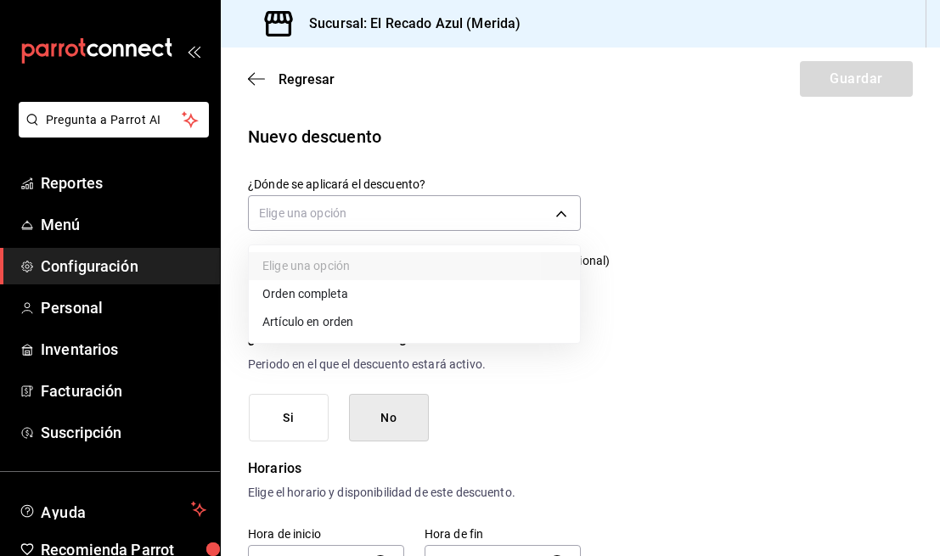
click at [294, 205] on div at bounding box center [470, 278] width 940 height 556
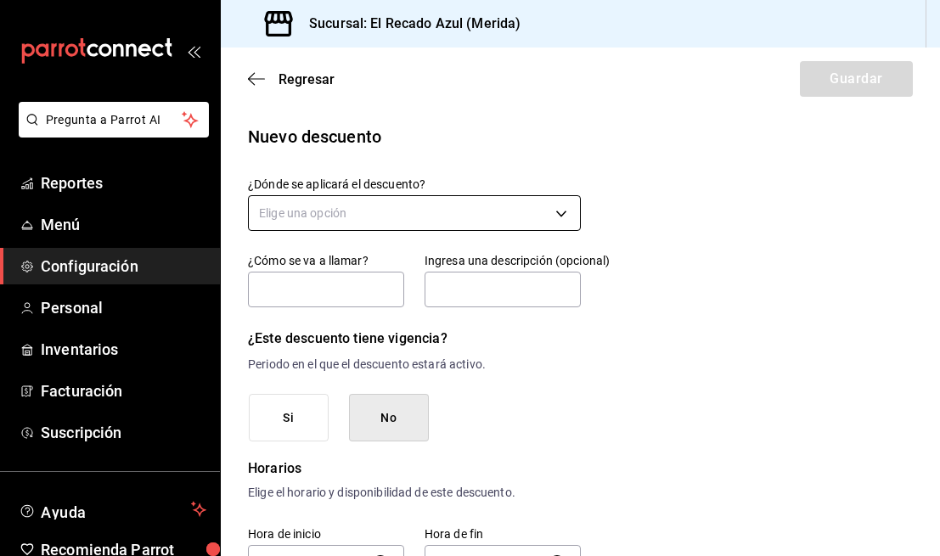
click at [295, 212] on body "Pregunta a Parrot AI Reportes Menú Configuración Personal Inventarios Facturaci…" at bounding box center [470, 278] width 940 height 556
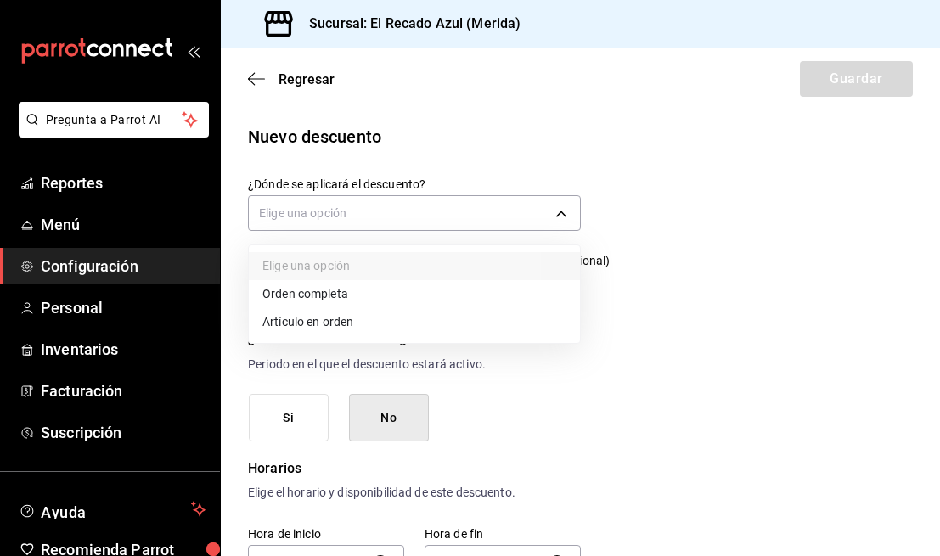
click at [308, 326] on li "Artículo en orden" at bounding box center [414, 322] width 331 height 28
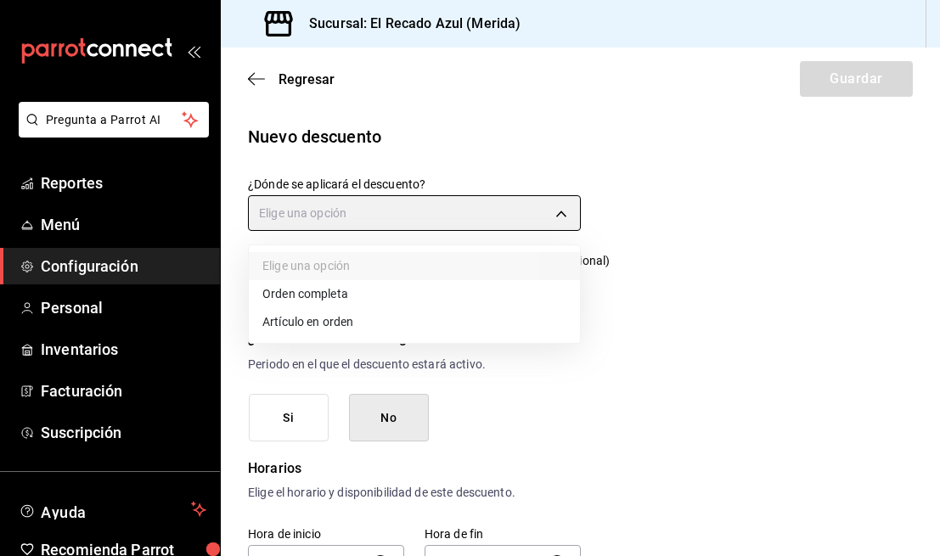
type input "ORDER_ITEM"
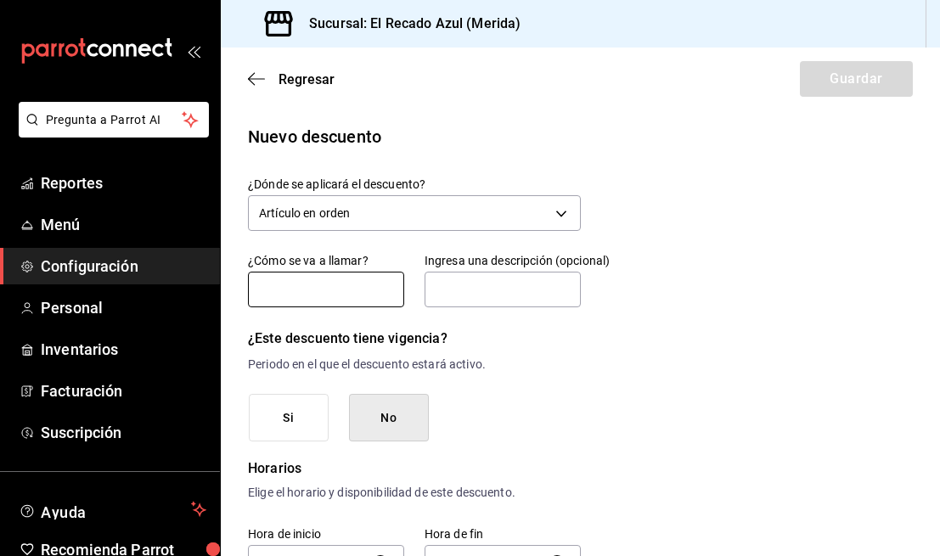
click at [331, 295] on input "text" at bounding box center [326, 290] width 156 height 36
type input "Guisos última hora"
click at [495, 295] on input "text" at bounding box center [502, 290] width 156 height 36
type input "3"
type input "D"
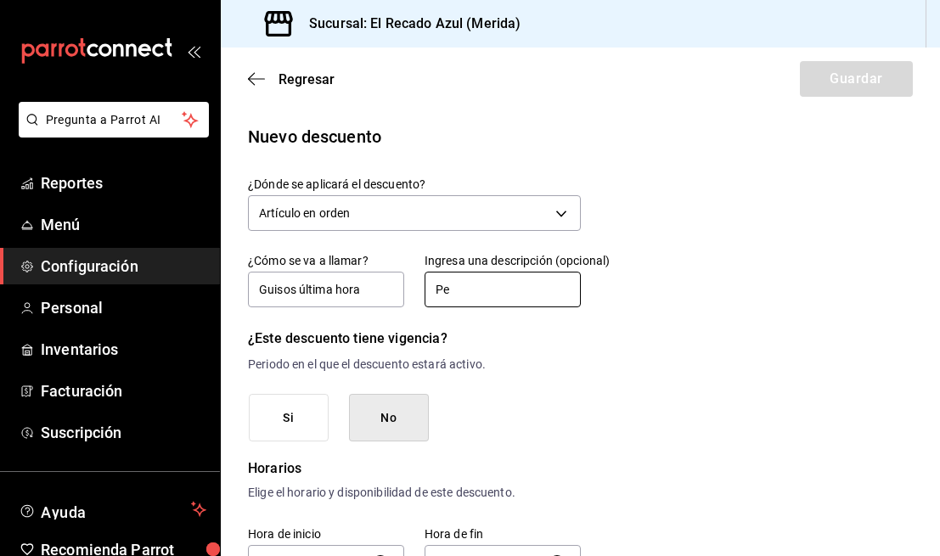
type input "P"
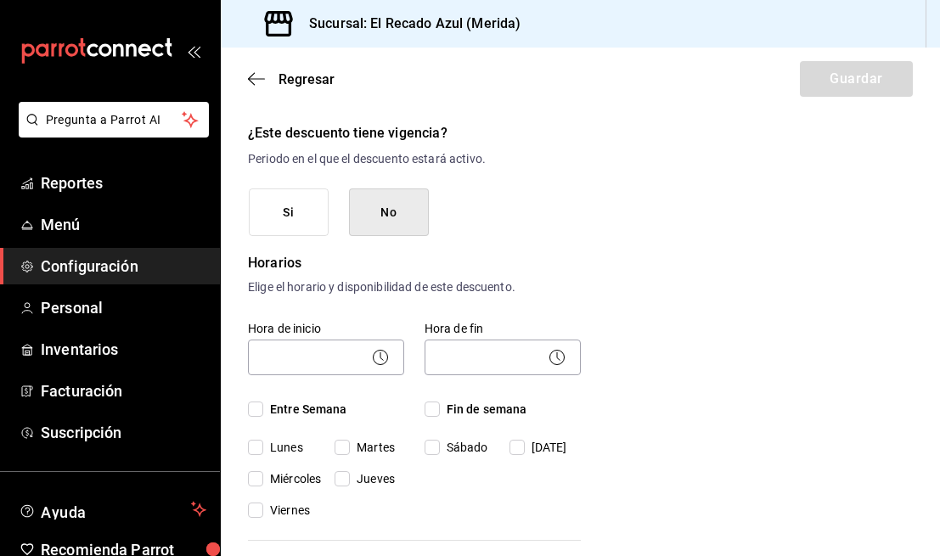
scroll to position [214, 0]
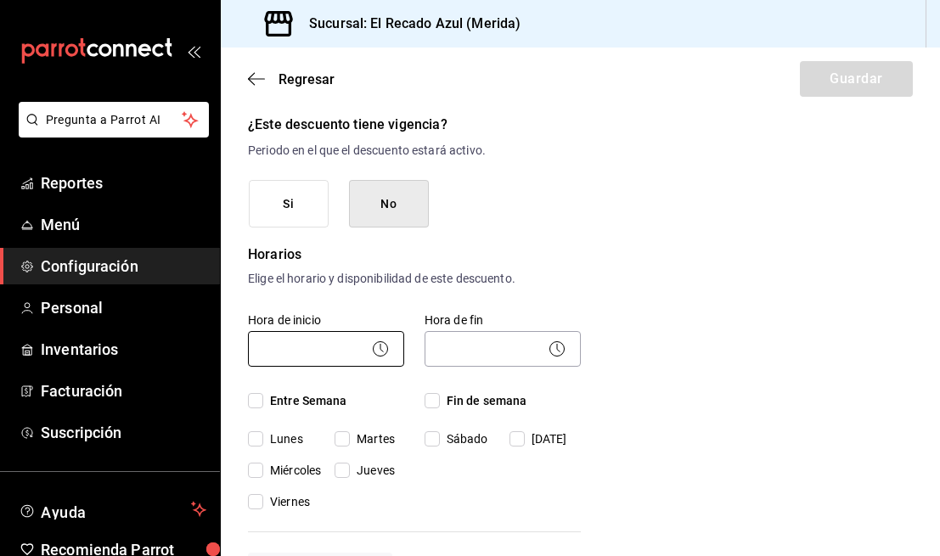
type input "3 a 4 pm Precio Especial en guisos del día"
click at [303, 363] on body "Pregunta a Parrot AI Reportes Menú Configuración Personal Inventarios Facturaci…" at bounding box center [470, 278] width 940 height 556
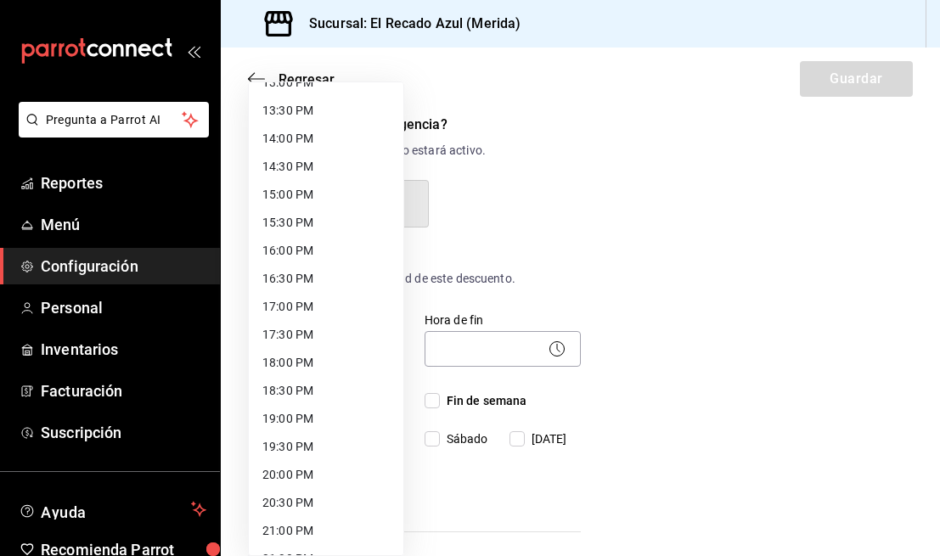
scroll to position [737, 0]
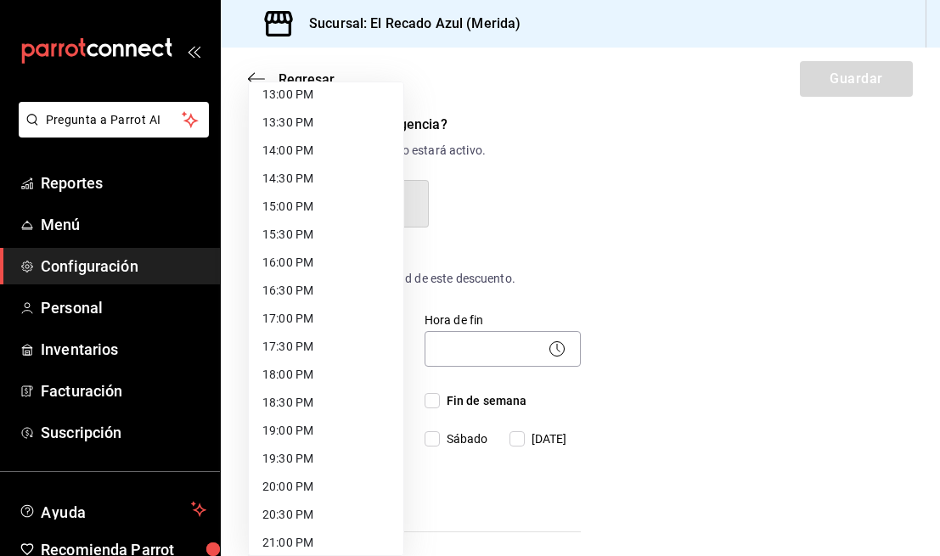
click at [316, 198] on li "15:00 PM" at bounding box center [326, 207] width 154 height 28
type input "15:00"
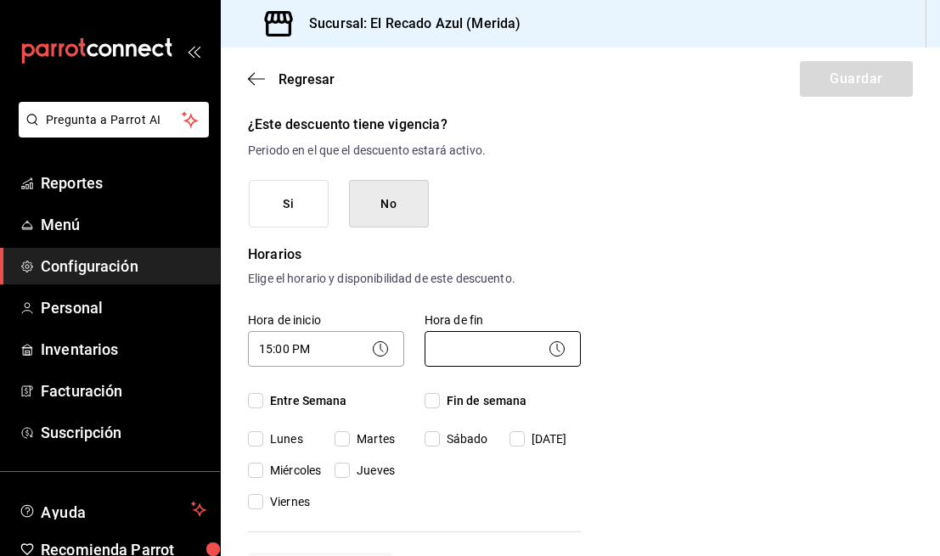
click at [467, 351] on body "Pregunta a Parrot AI Reportes Menú Configuración Personal Inventarios Facturaci…" at bounding box center [470, 278] width 940 height 556
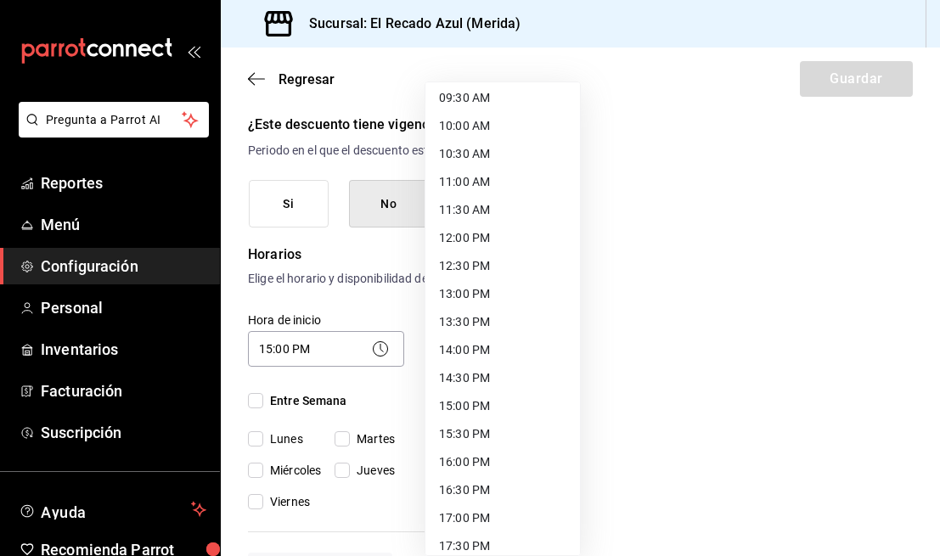
scroll to position [569, 0]
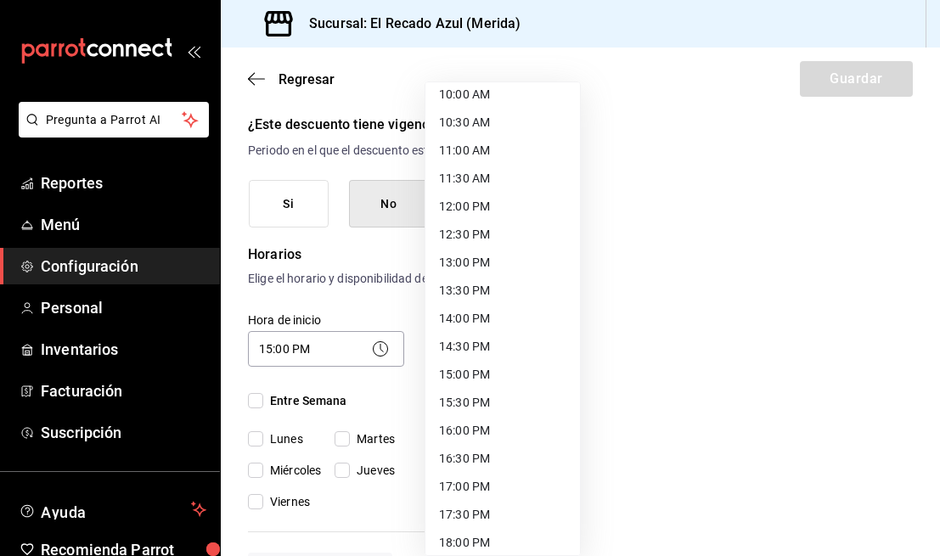
click at [503, 428] on li "16:00 PM" at bounding box center [502, 431] width 154 height 28
type input "16:00"
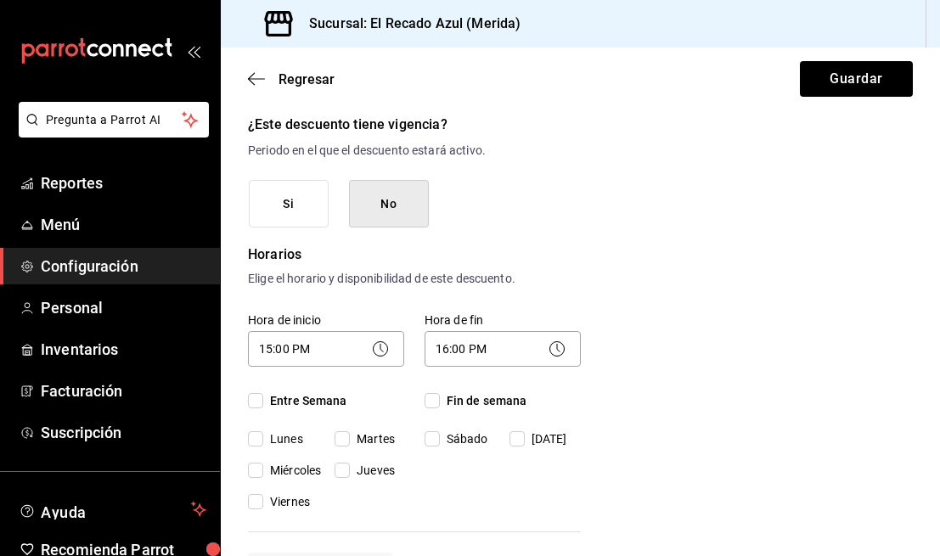
click at [257, 402] on input "Entre Semana" at bounding box center [255, 400] width 15 height 15
checkbox input "true"
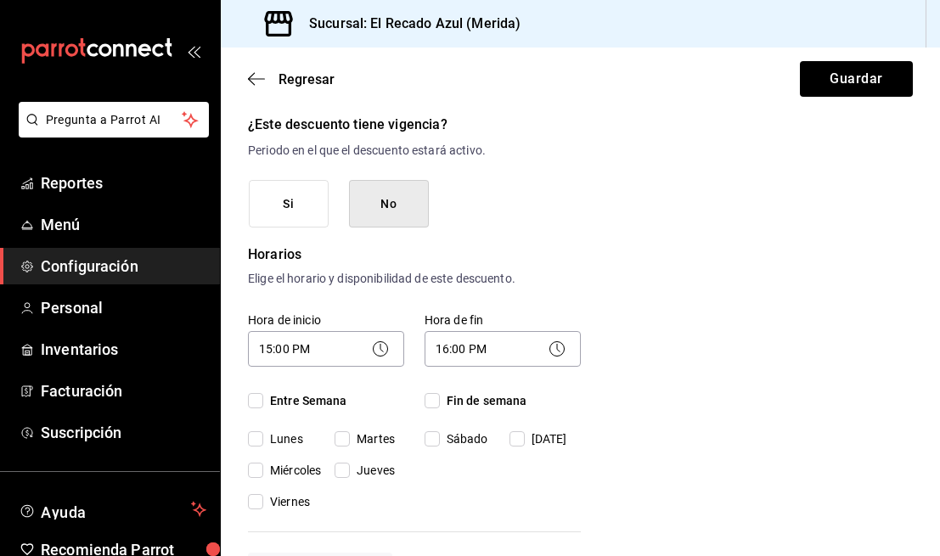
checkbox input "true"
click at [431, 397] on input "Fin de semana" at bounding box center [431, 400] width 15 height 15
checkbox input "true"
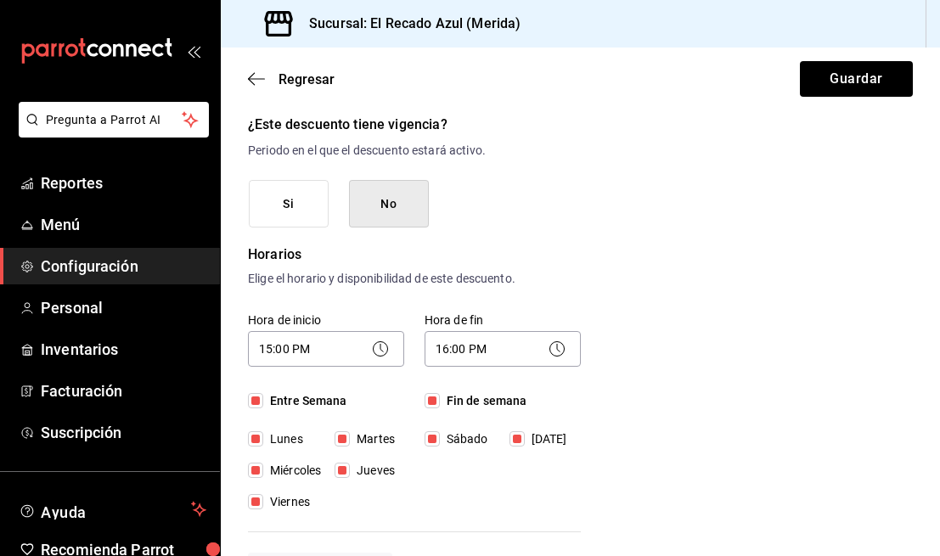
click at [519, 434] on input "[DATE]" at bounding box center [516, 438] width 15 height 15
checkbox input "false"
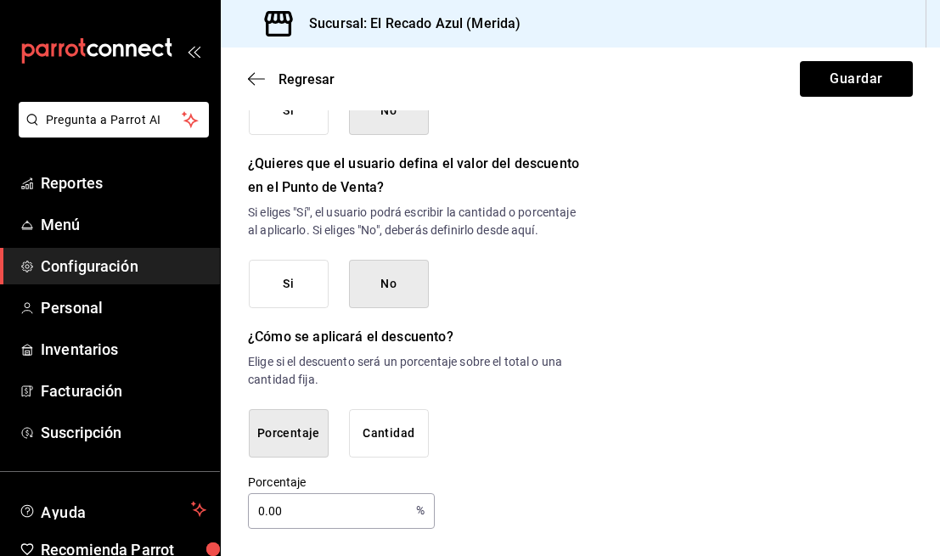
scroll to position [882, 0]
click at [390, 438] on button "Cantidad" at bounding box center [389, 433] width 80 height 48
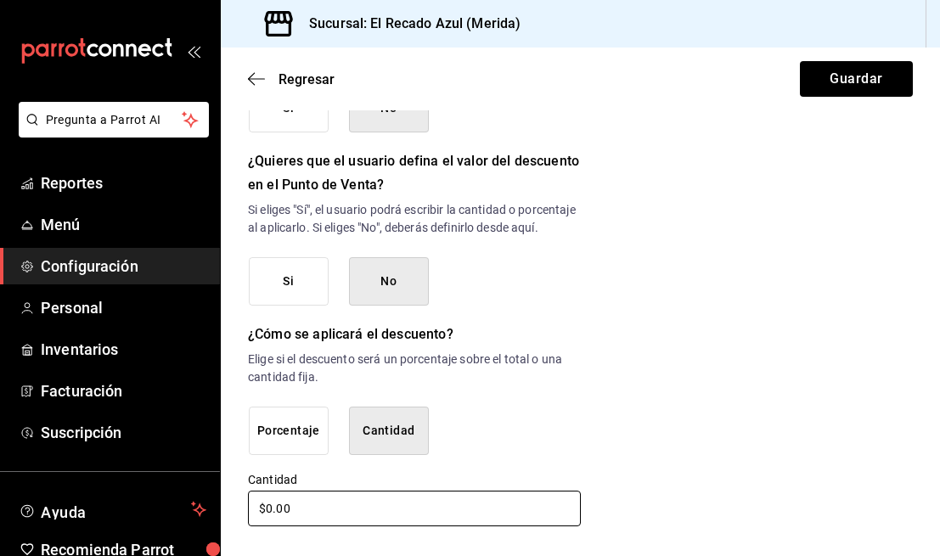
scroll to position [884, 0]
click at [429, 521] on input "$0.00" at bounding box center [414, 509] width 333 height 36
type input "$0.00"
click at [337, 519] on input "$90.00" at bounding box center [414, 509] width 333 height 36
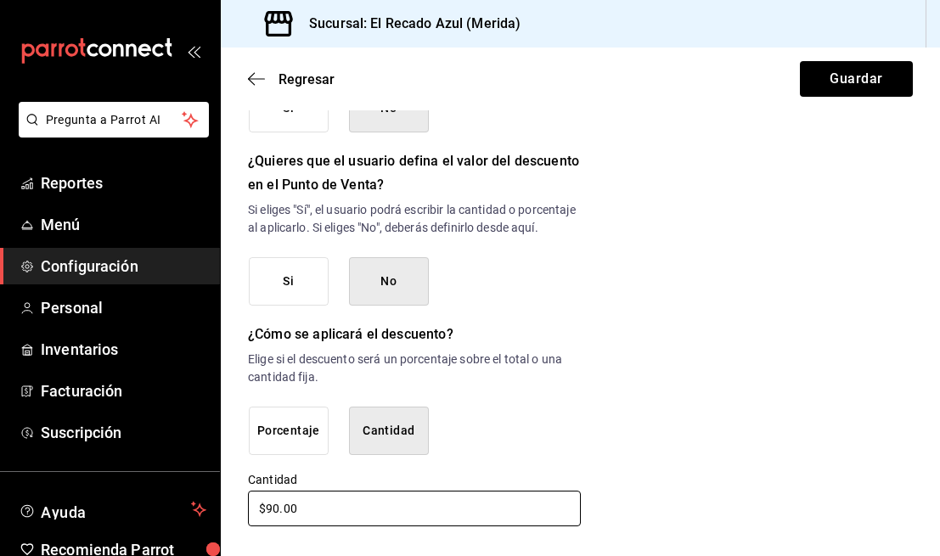
type input "$9.00"
click at [346, 505] on input "$4.00" at bounding box center [414, 509] width 333 height 36
type input "$4.00"
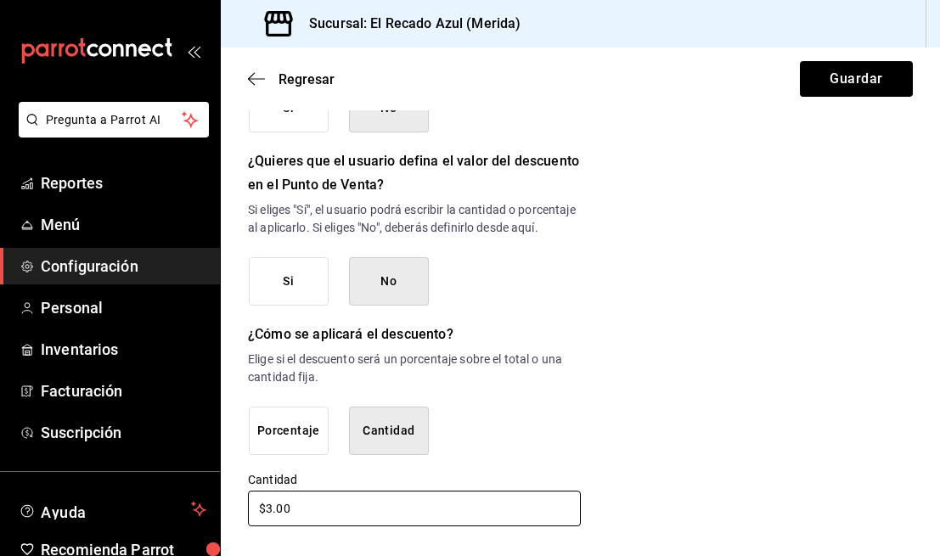
click at [463, 504] on input "$3.00" at bounding box center [414, 509] width 333 height 36
type input "$3.00"
type input "$5.00"
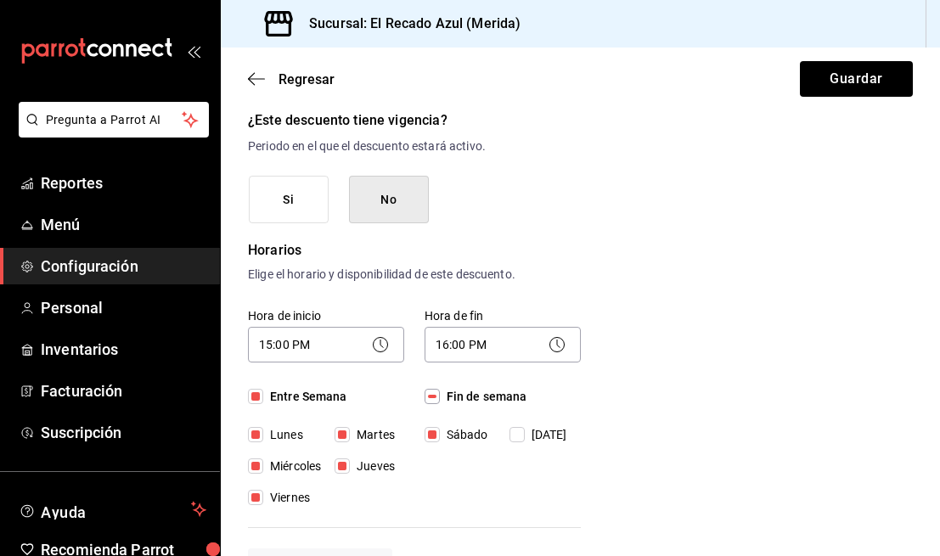
scroll to position [0, 0]
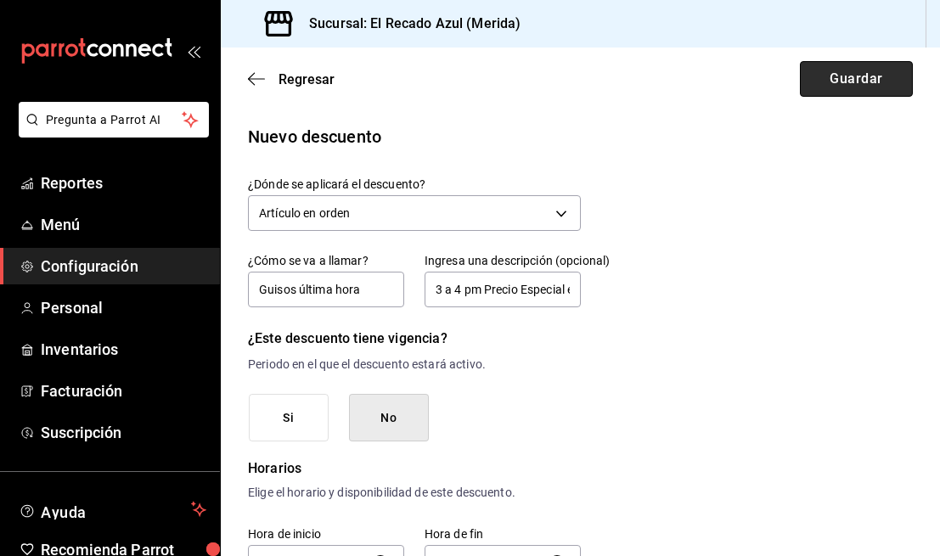
click at [854, 92] on button "Guardar" at bounding box center [856, 79] width 113 height 36
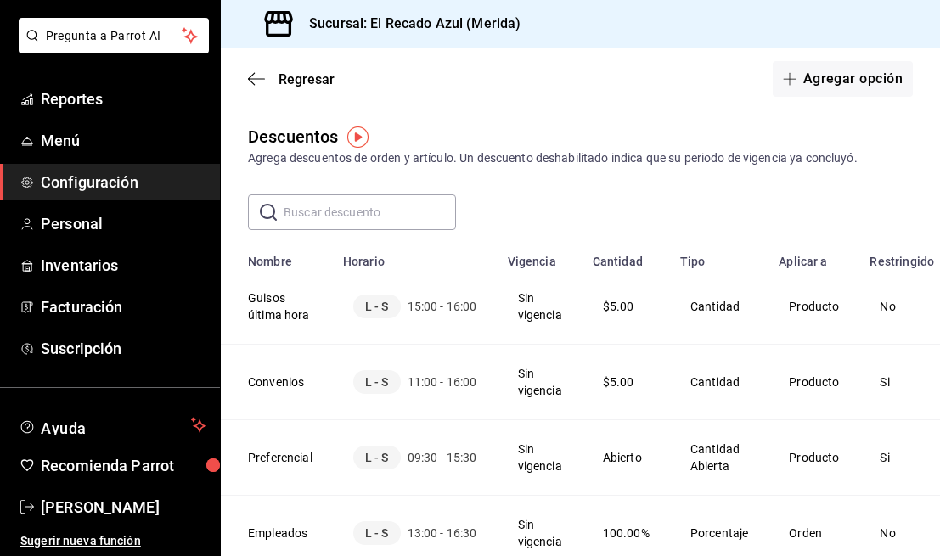
scroll to position [53, 0]
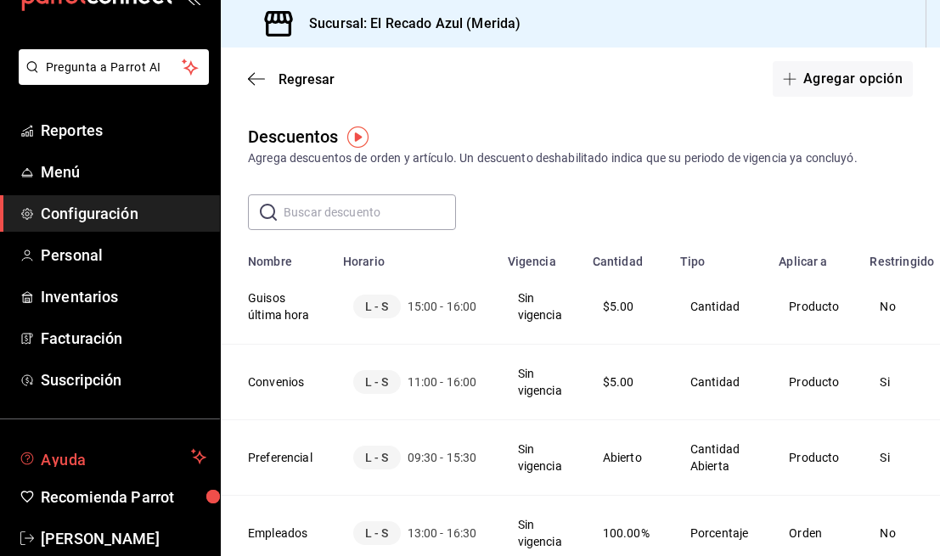
click at [131, 455] on span "Ayuda" at bounding box center [112, 456] width 143 height 20
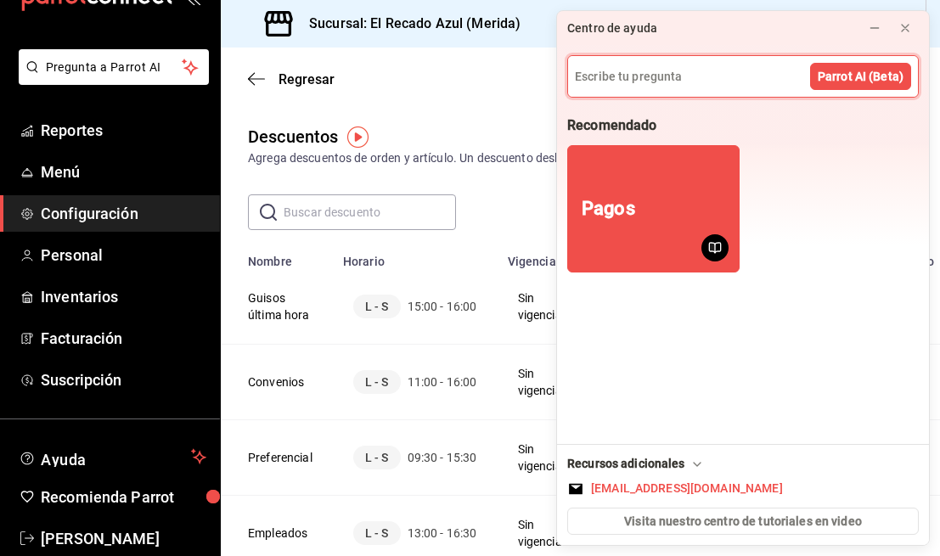
click at [719, 84] on input at bounding box center [743, 76] width 350 height 41
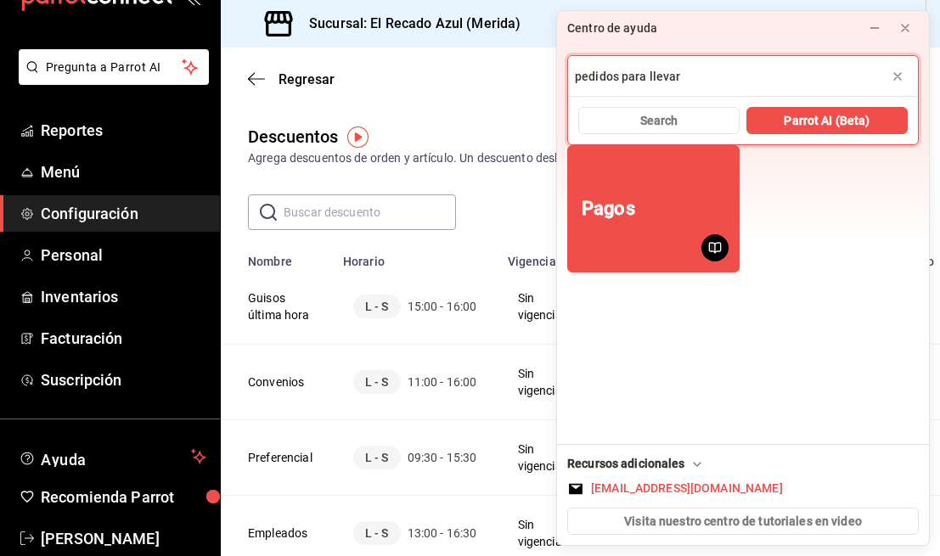
type input "pedidos para llevar"
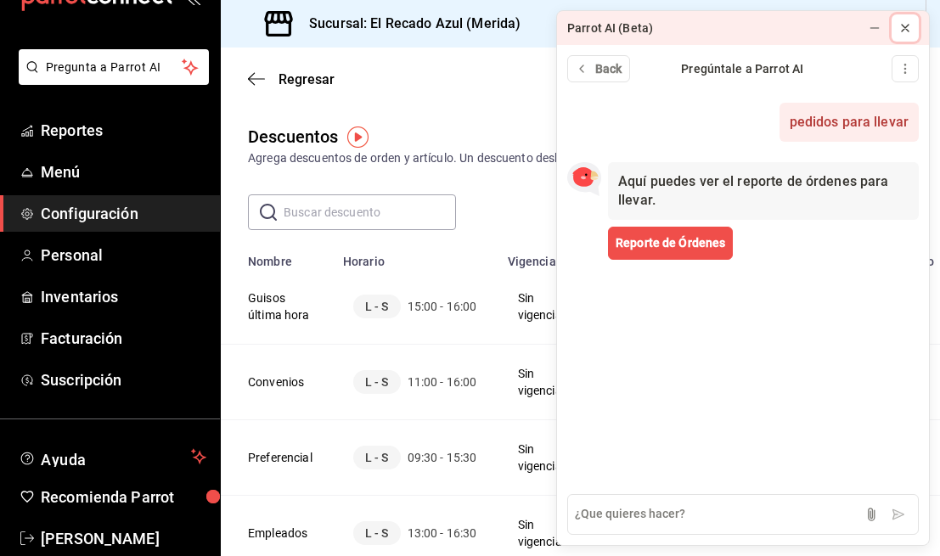
click at [902, 27] on icon at bounding box center [905, 28] width 14 height 14
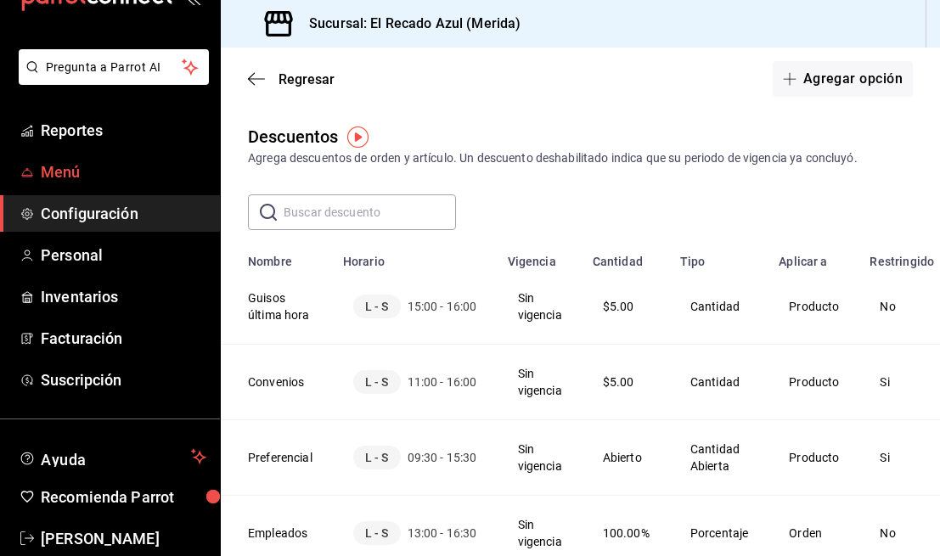
click at [115, 178] on span "Menú" at bounding box center [124, 171] width 166 height 23
